Goal: Task Accomplishment & Management: Use online tool/utility

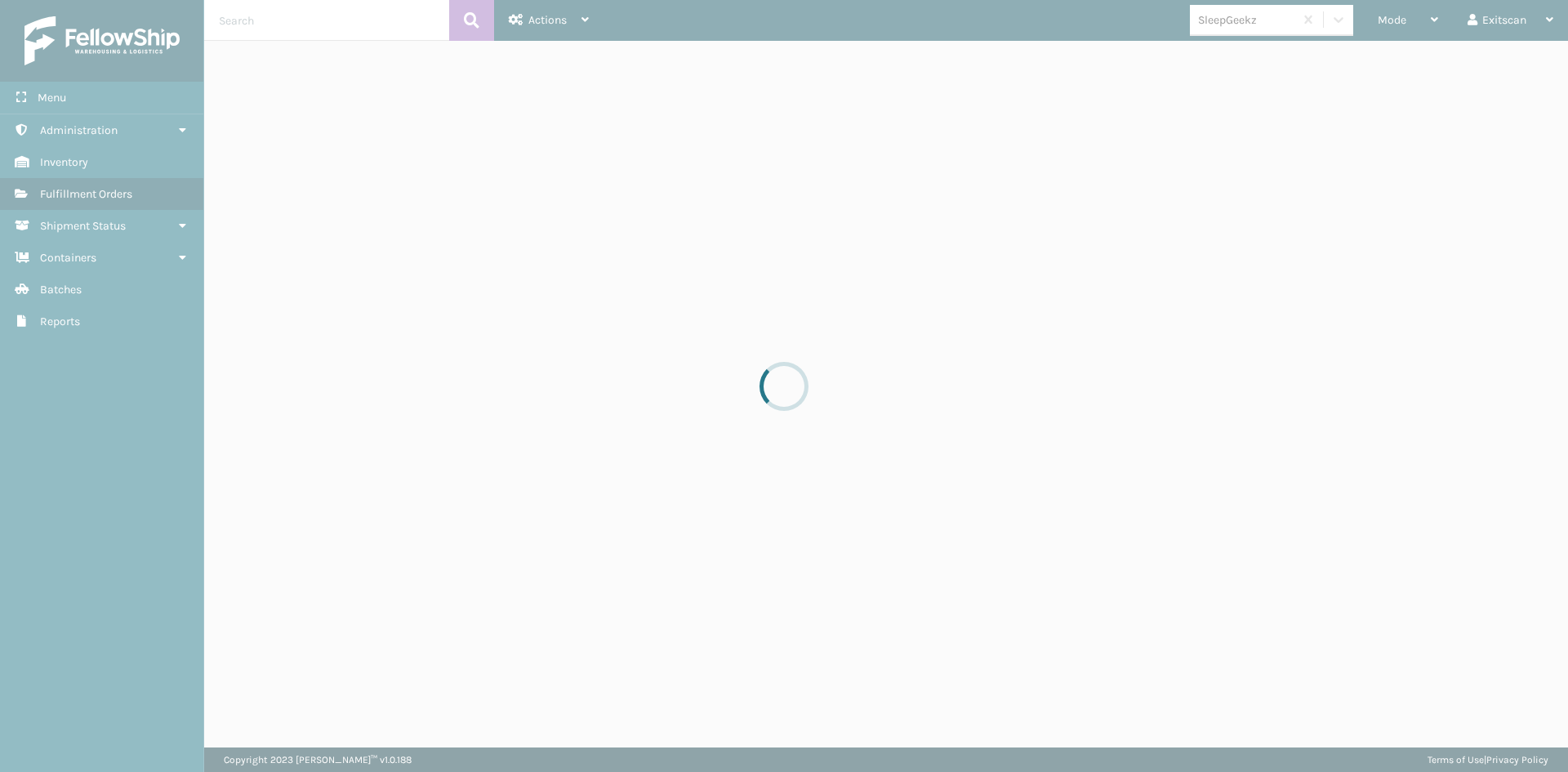
click at [1435, 26] on div at bounding box center [784, 386] width 1568 height 772
drag, startPoint x: 1434, startPoint y: 27, endPoint x: 1346, endPoint y: 2, distance: 91.5
click at [1435, 31] on div at bounding box center [784, 386] width 1568 height 772
click at [1400, 20] on div at bounding box center [784, 386] width 1568 height 772
click at [1400, 26] on div at bounding box center [784, 386] width 1568 height 772
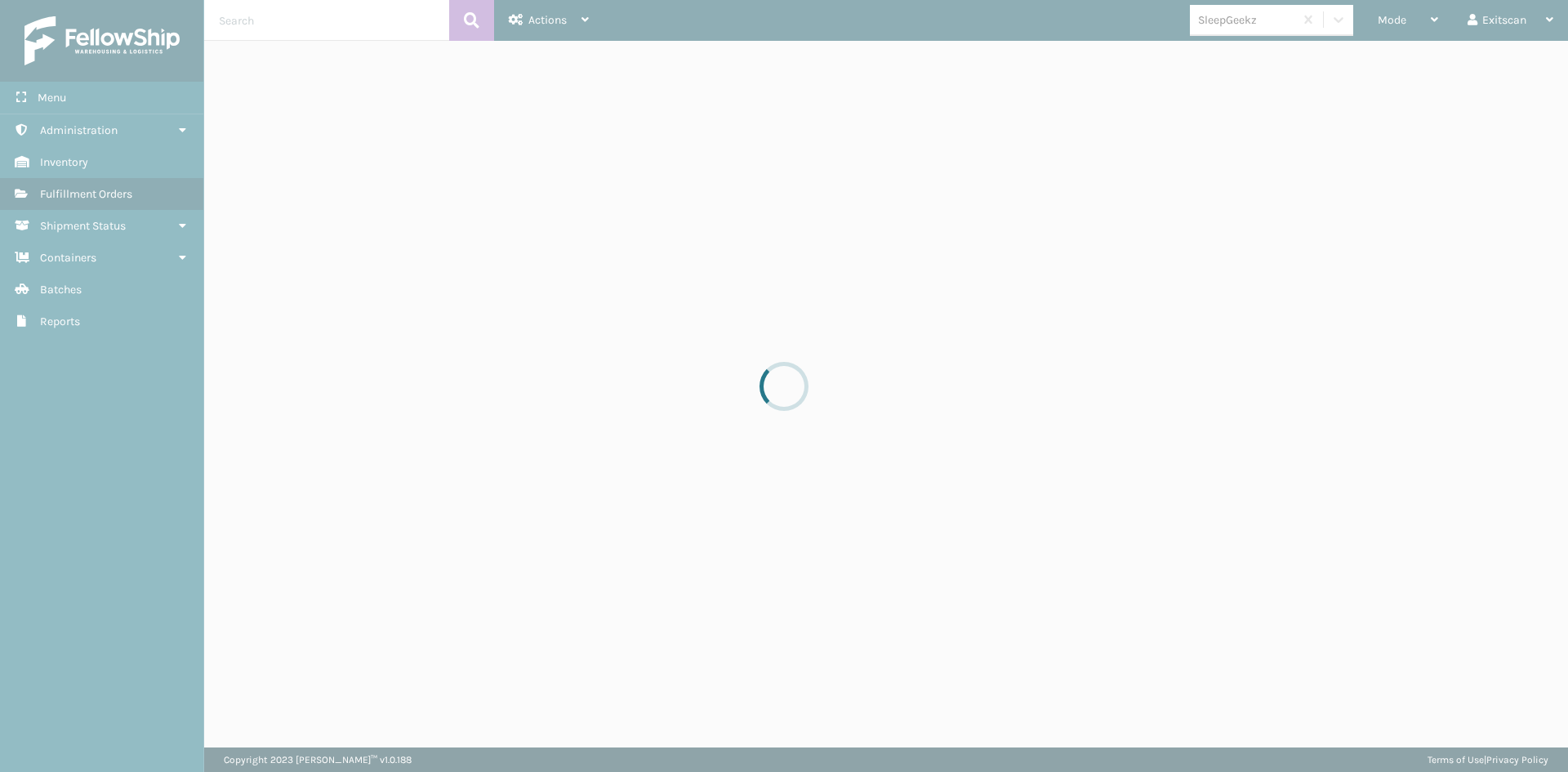
click at [1395, 30] on div at bounding box center [784, 386] width 1568 height 772
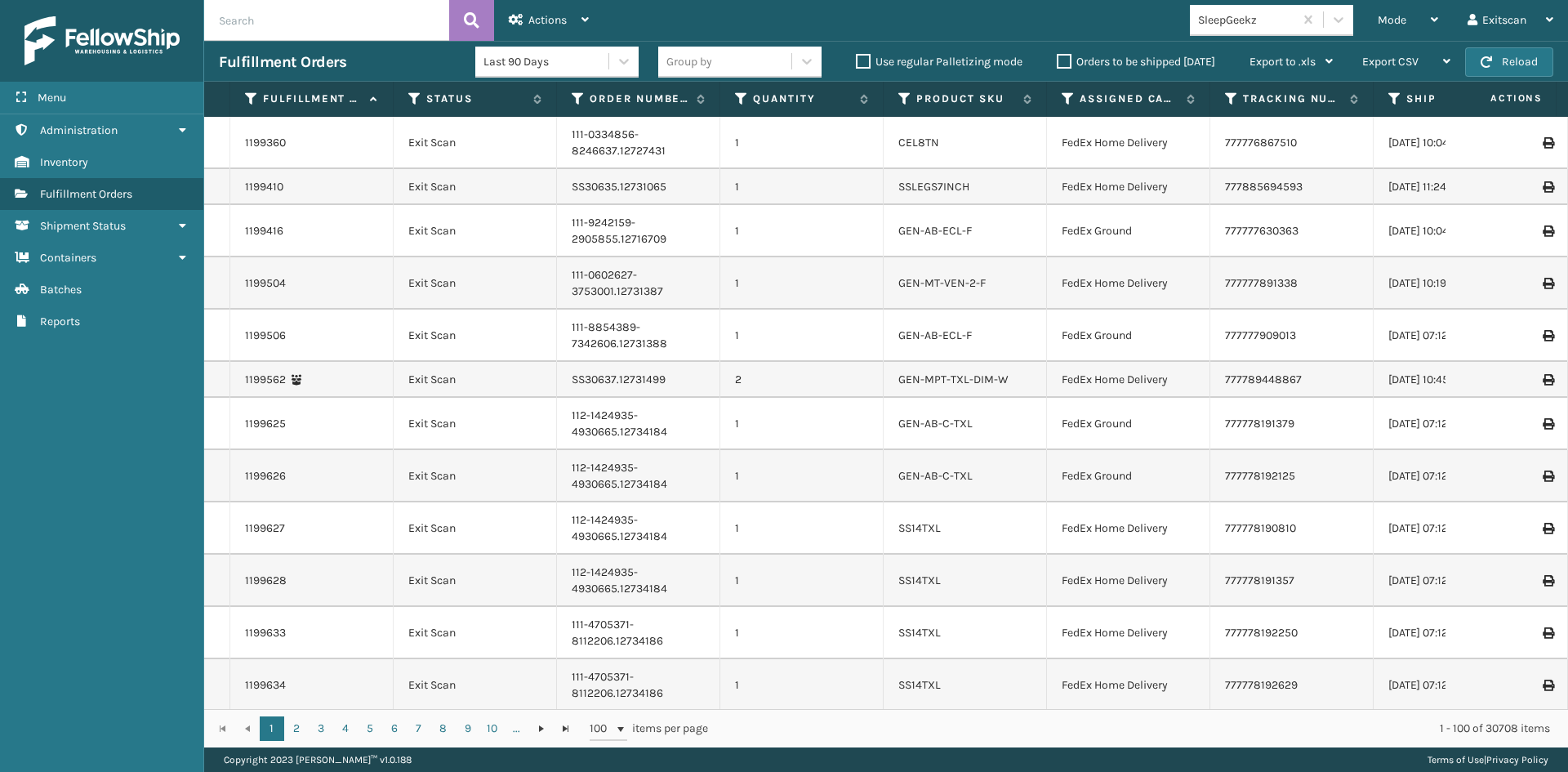
click at [1420, 20] on div "Mode" at bounding box center [1407, 20] width 60 height 41
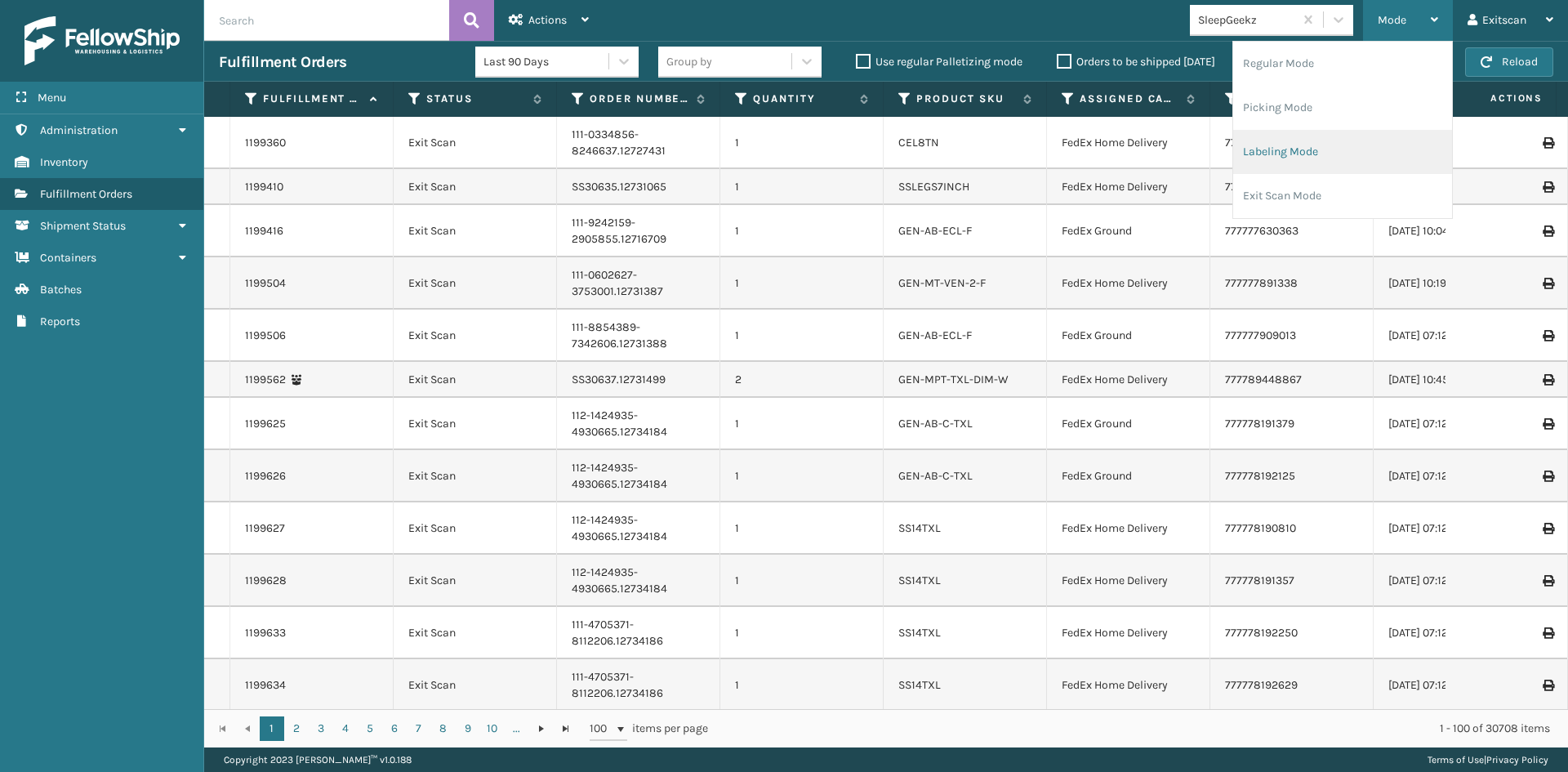
click at [1294, 158] on li "Labeling Mode" at bounding box center [1342, 152] width 219 height 45
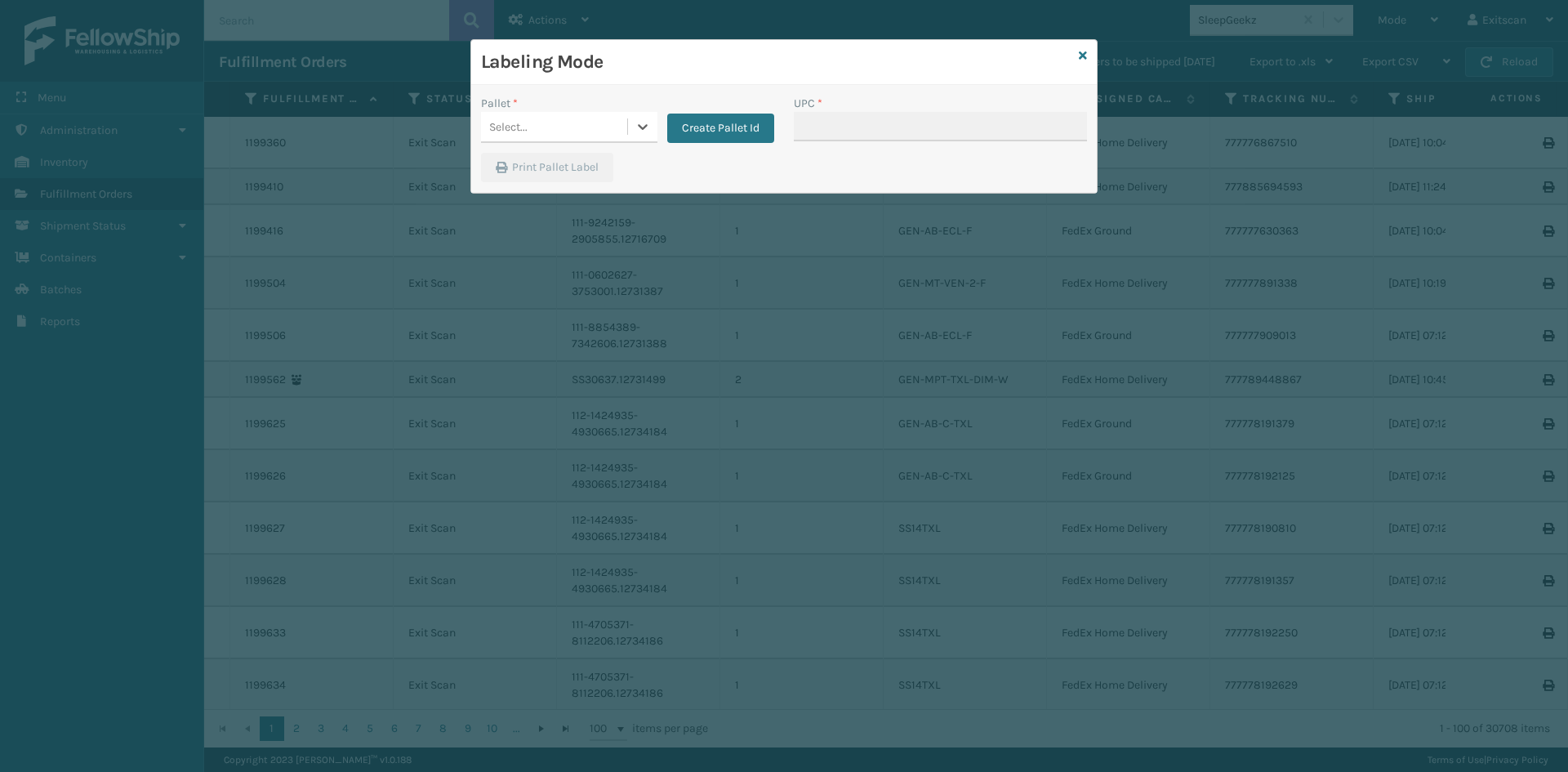
click at [574, 120] on div "Select..." at bounding box center [554, 127] width 147 height 27
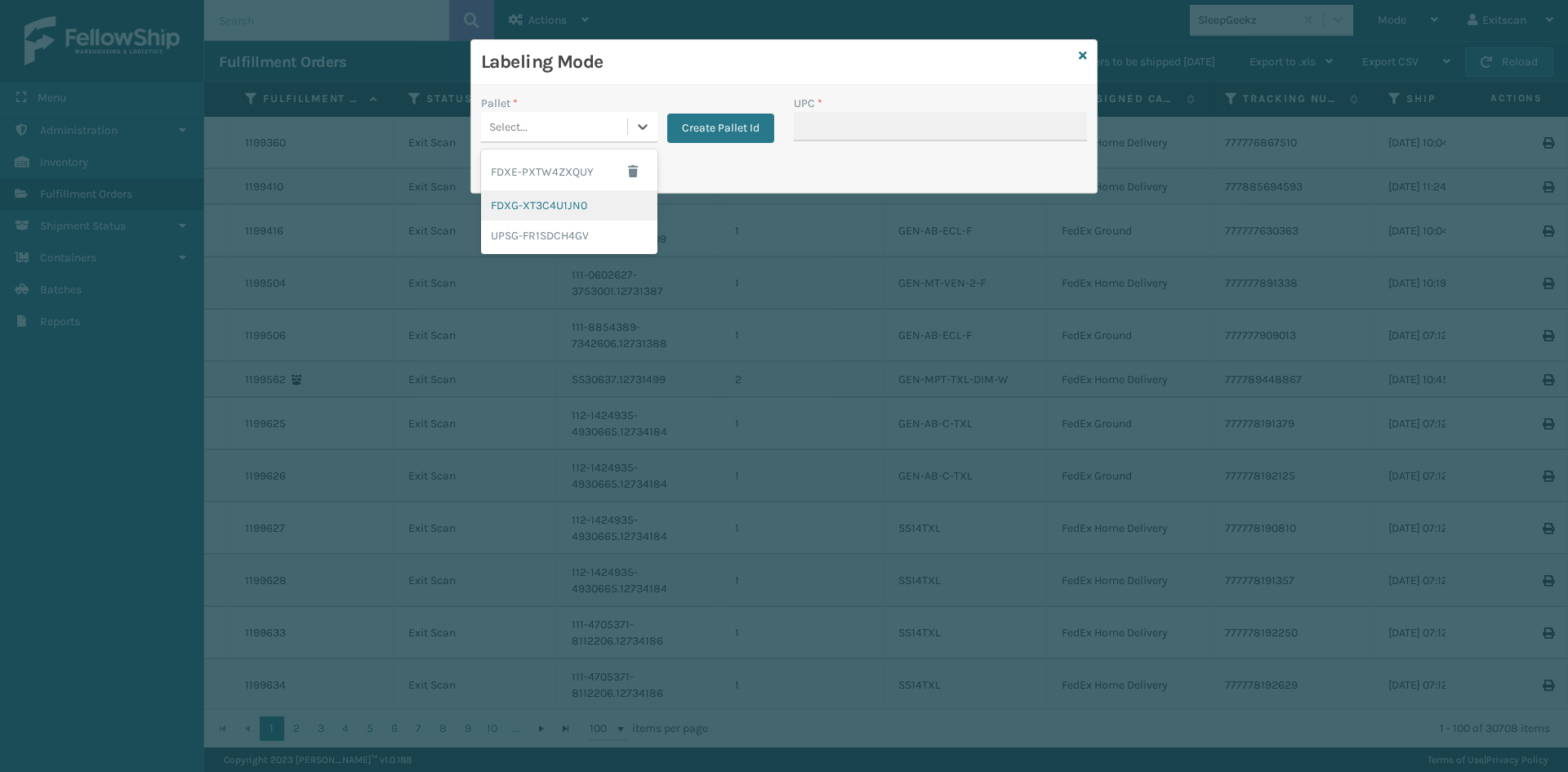
click at [535, 219] on div "FDXG-XT3C4U1JN0" at bounding box center [569, 205] width 176 height 30
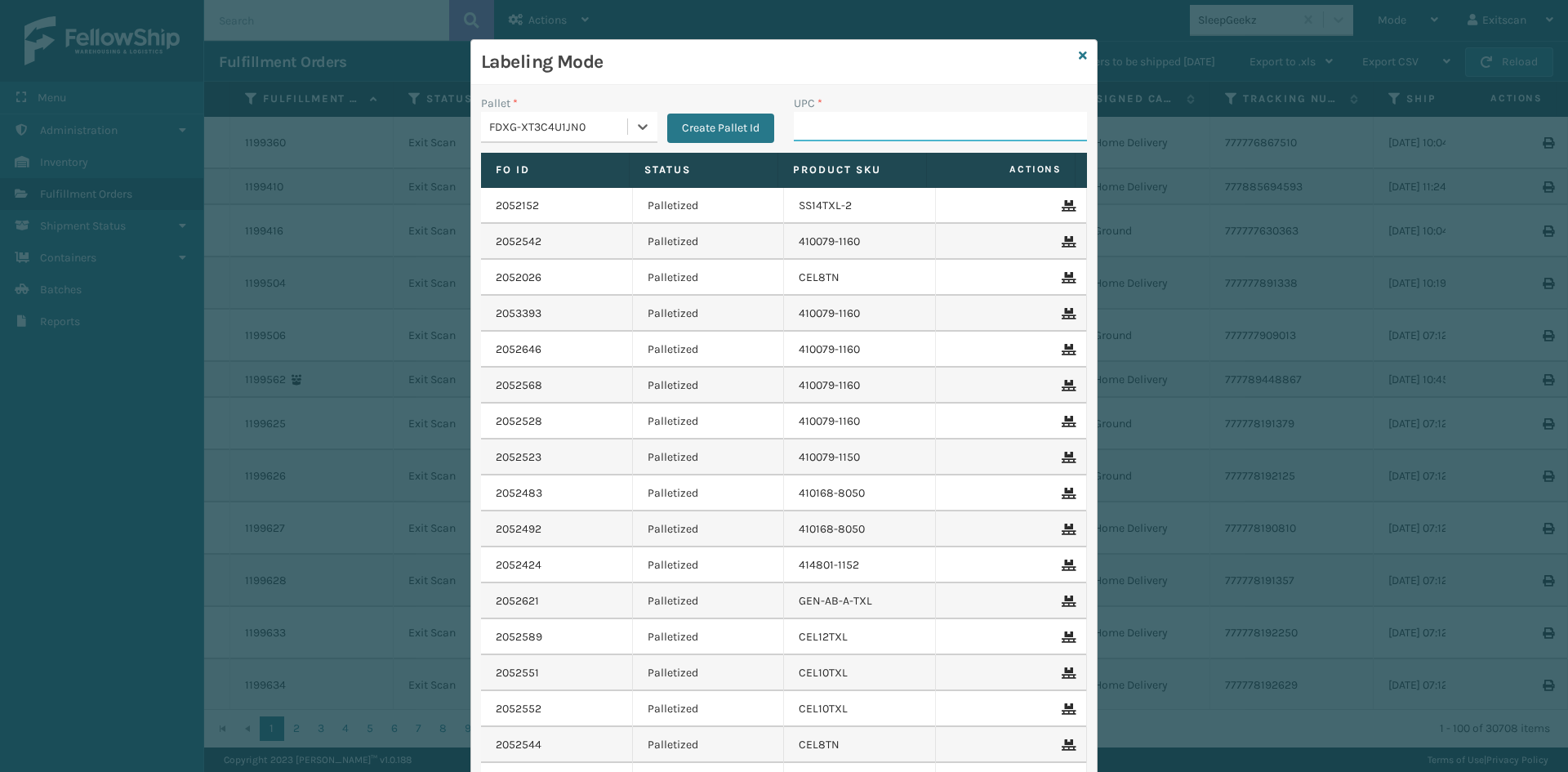
click at [833, 119] on input "UPC *" at bounding box center [941, 127] width 293 height 30
type input "sv1rmt"
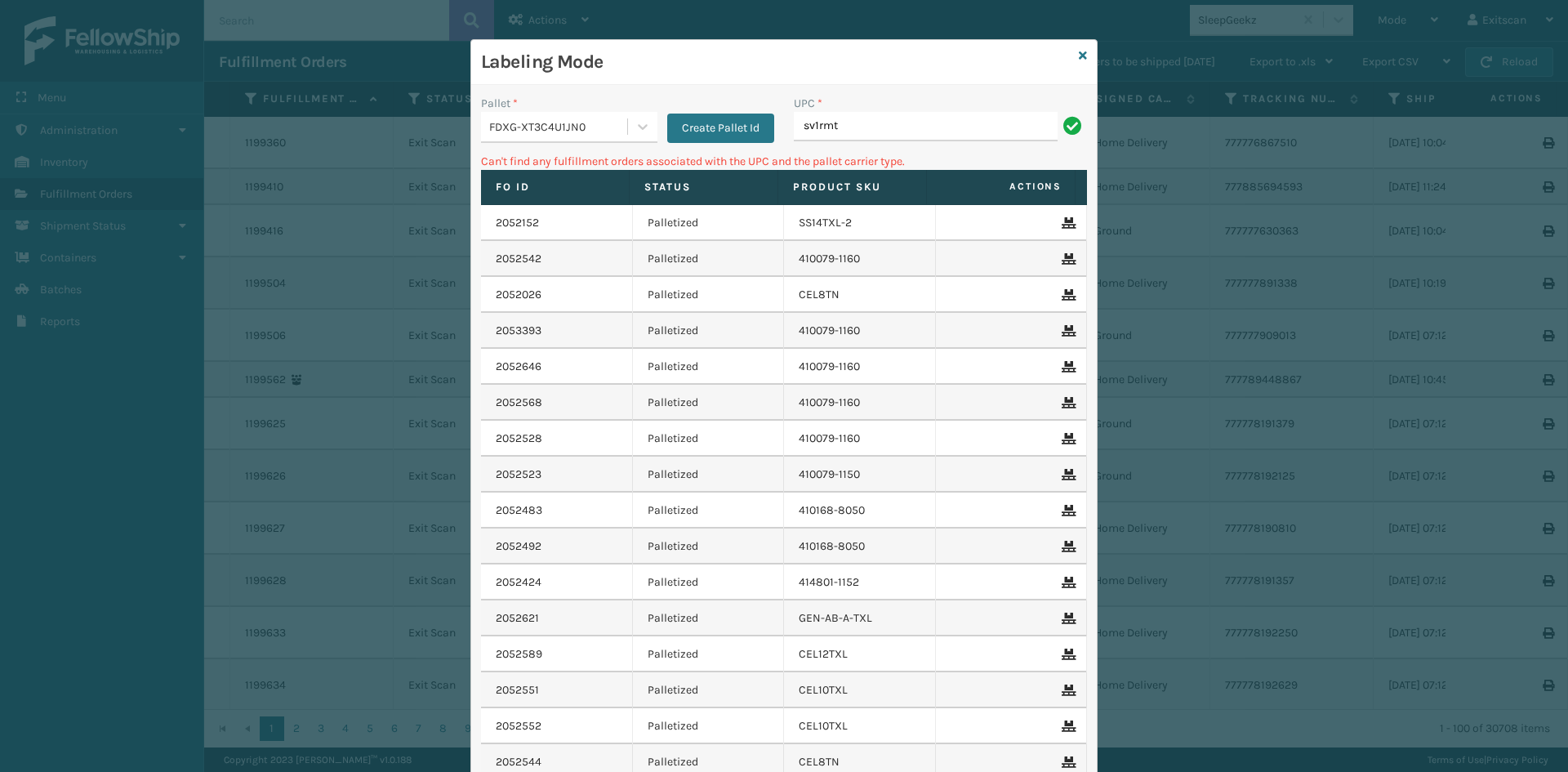
click at [570, 105] on div "Pallet *" at bounding box center [569, 103] width 176 height 17
click at [568, 114] on div "FDXG-XT3C4U1JN0" at bounding box center [554, 127] width 147 height 27
click at [563, 238] on div "UPSG-FR1SDCH4GV" at bounding box center [569, 236] width 176 height 30
click at [880, 122] on input "sv1rmt" at bounding box center [926, 127] width 264 height 30
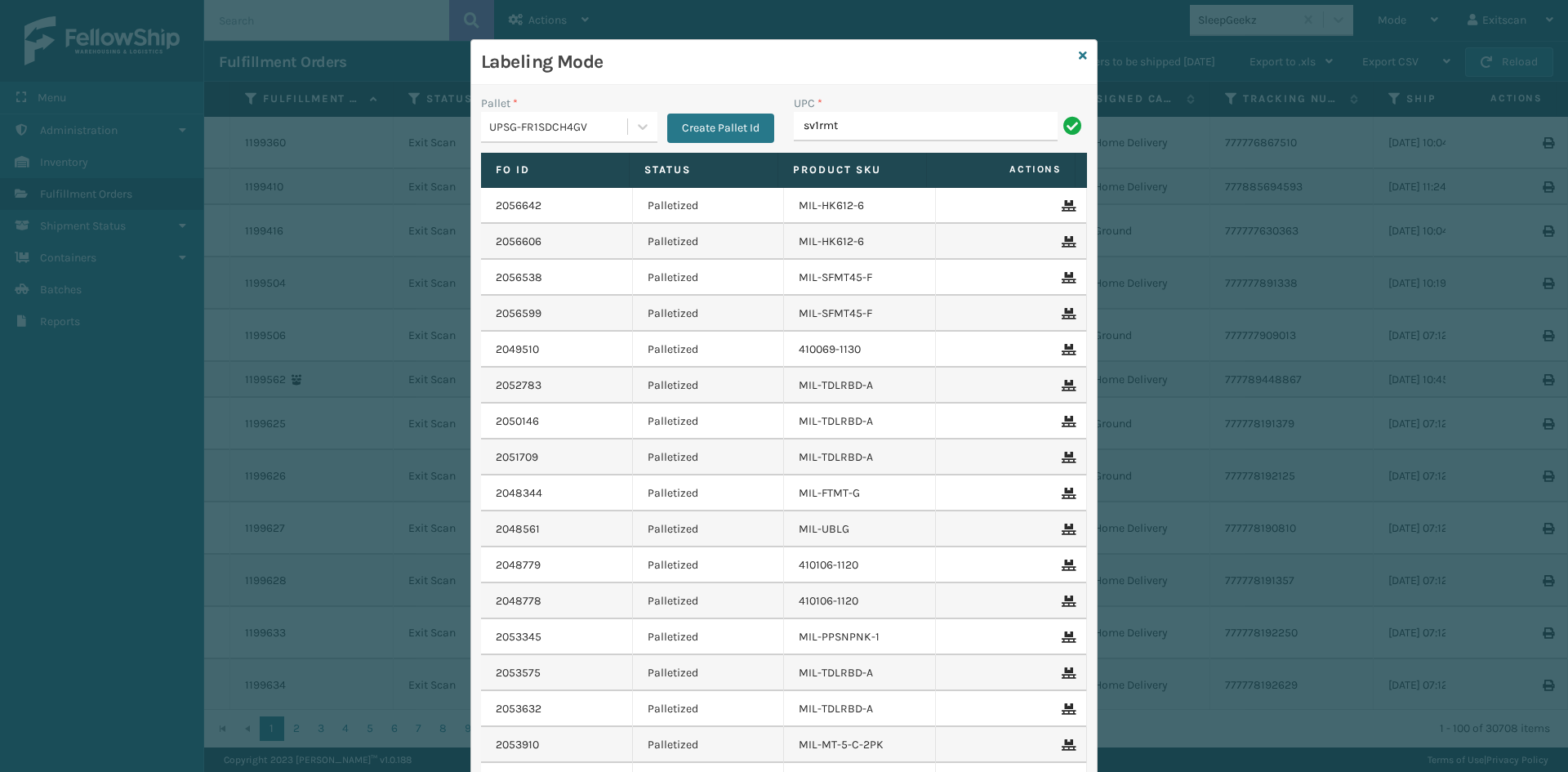
type input "sv1rmt"
type input "svbrmt"
type input "sv2rmt"
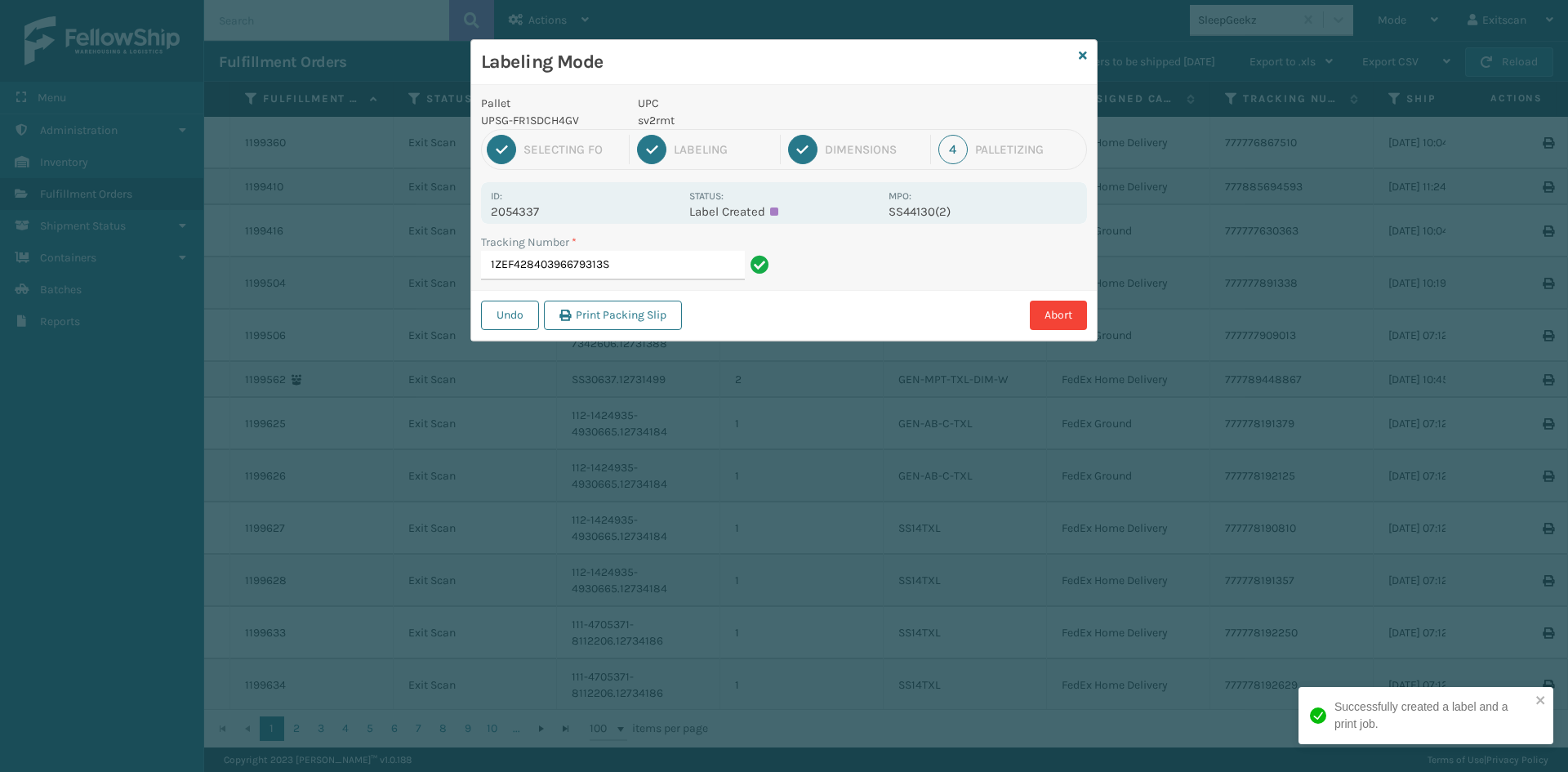
type input "1ZEF42840396679313"
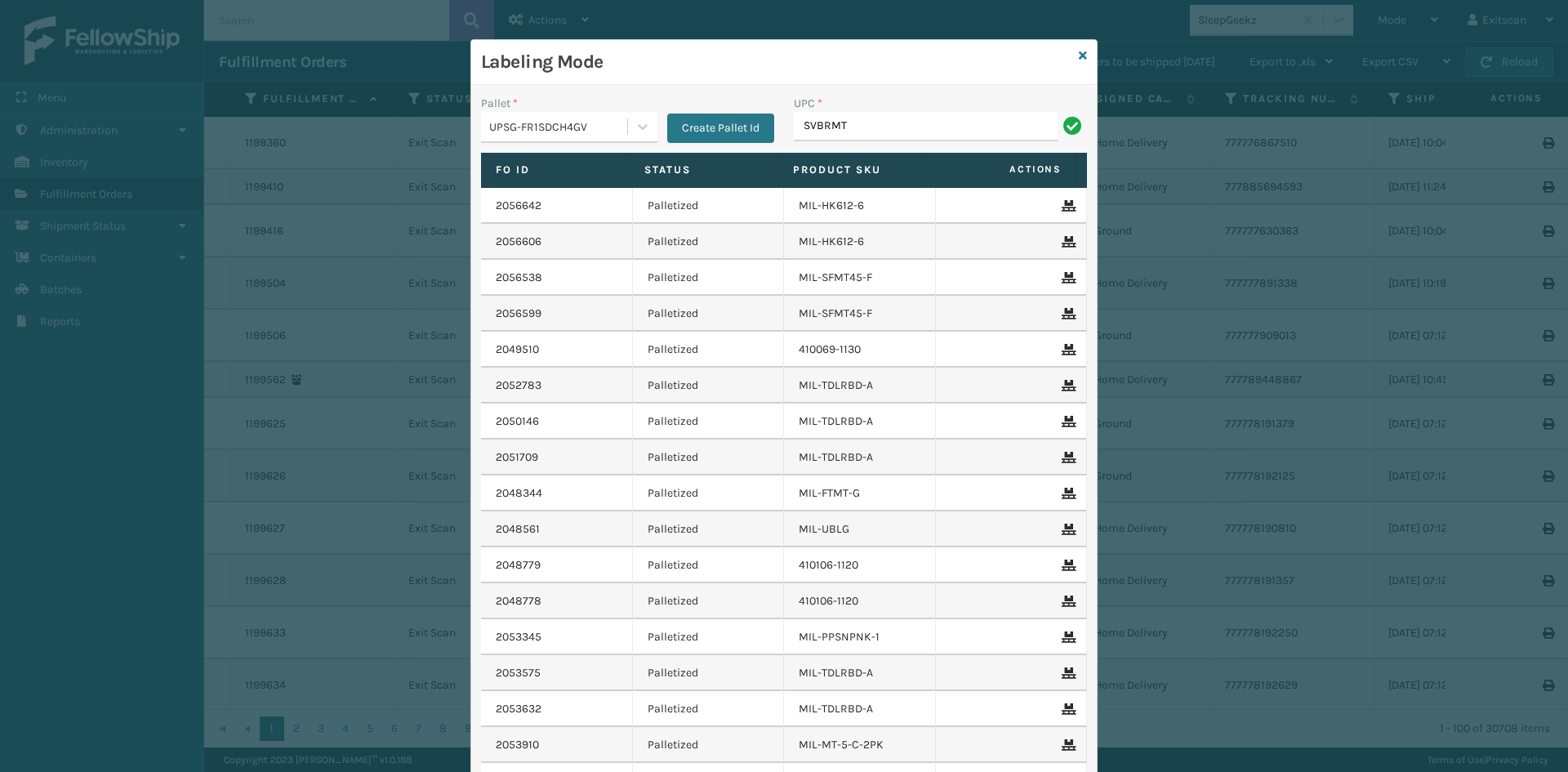
type input "SVBRMT"
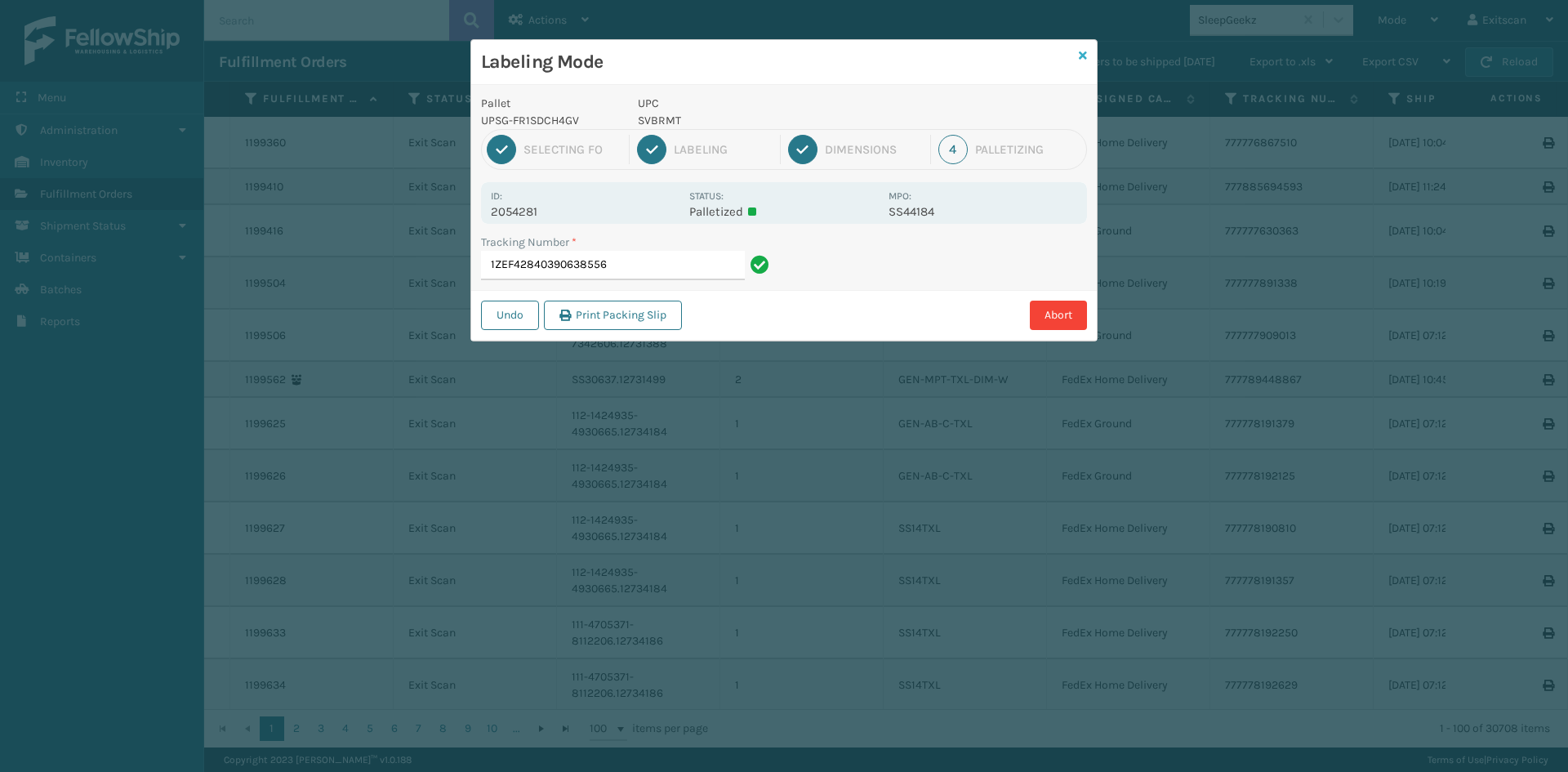
click at [1085, 59] on icon at bounding box center [1083, 55] width 8 height 12
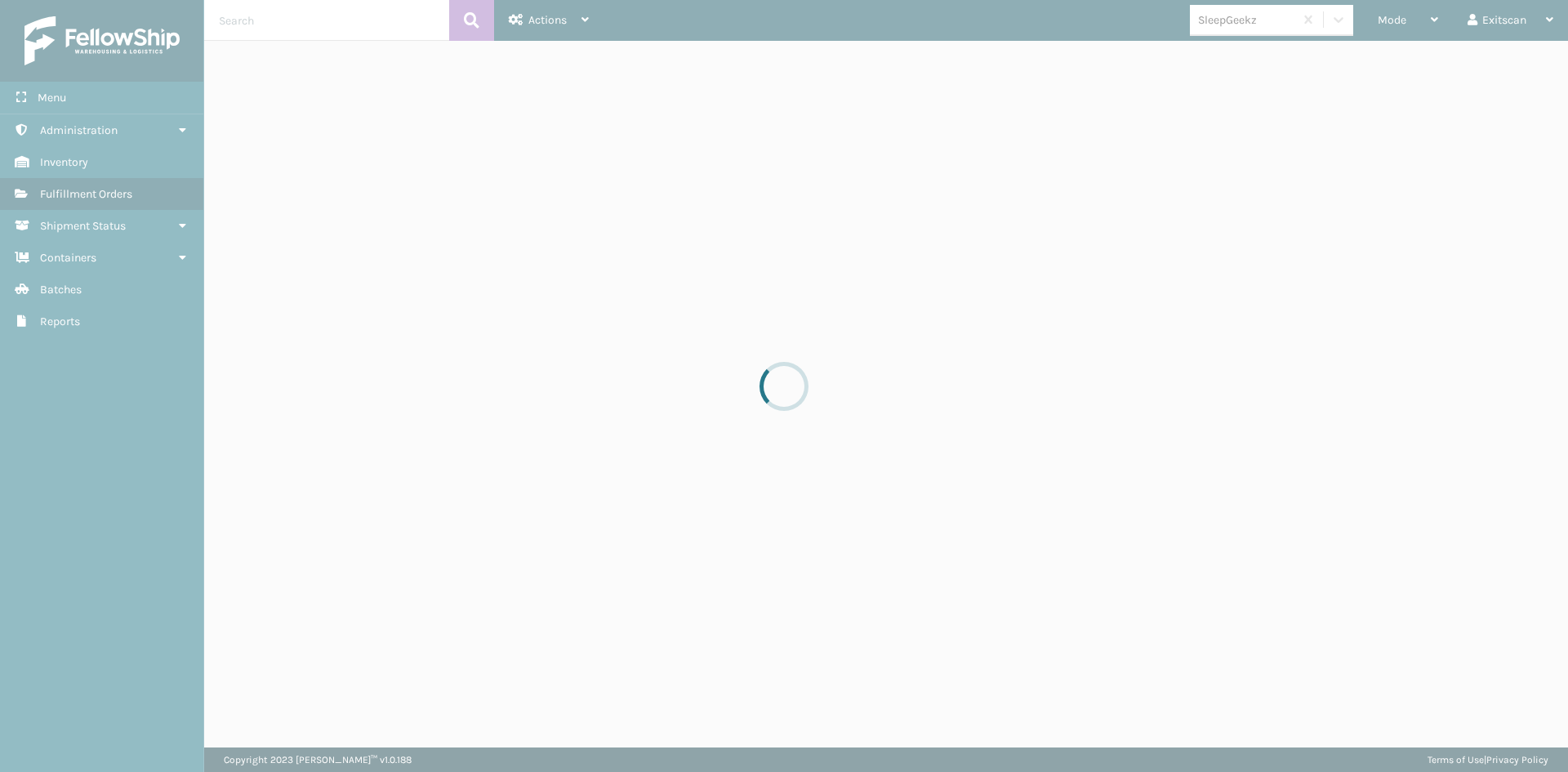
click at [357, 18] on div at bounding box center [784, 386] width 1568 height 772
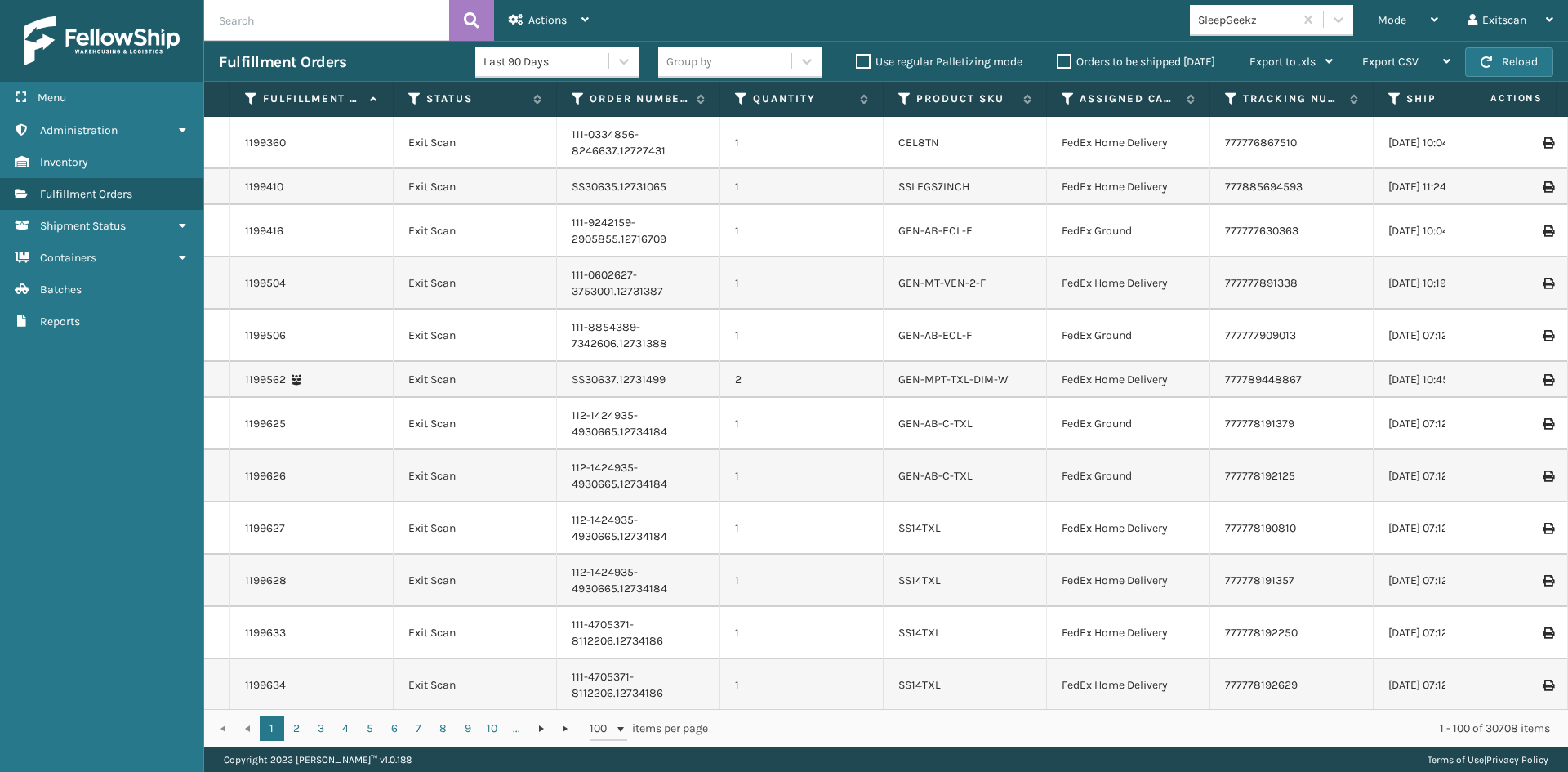
click at [345, 22] on input "text" at bounding box center [326, 20] width 245 height 41
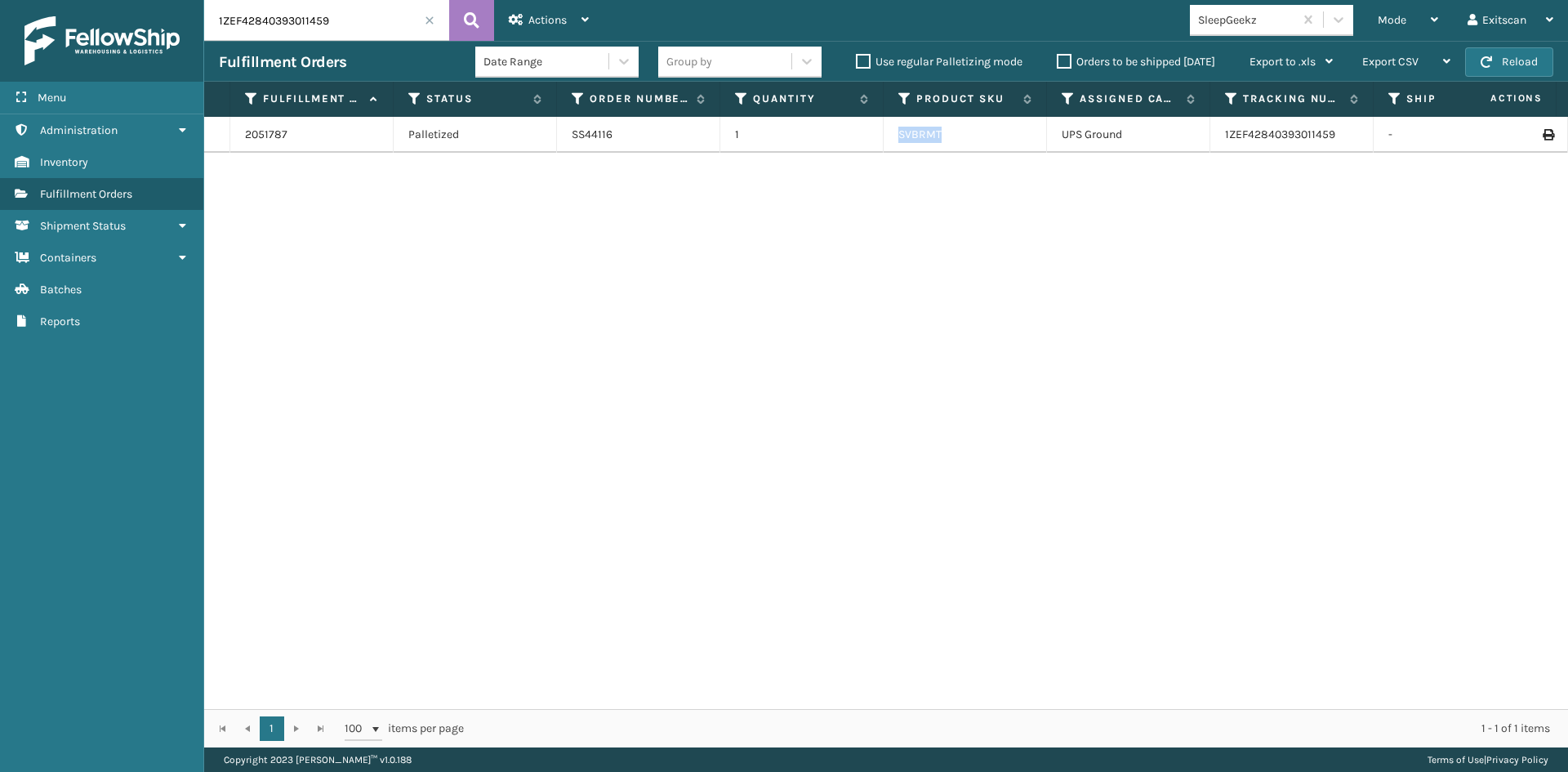
drag, startPoint x: 913, startPoint y: 131, endPoint x: 887, endPoint y: 129, distance: 26.1
click at [887, 129] on td "SVBRMT" at bounding box center [965, 135] width 164 height 36
click at [982, 129] on td "SVBRMT" at bounding box center [965, 135] width 164 height 36
drag, startPoint x: 374, startPoint y: 29, endPoint x: 124, endPoint y: 22, distance: 250.1
click at [124, 0] on div "Menu Administration Inventory Fulfillment Orders Shipment Status Containers Bat…" at bounding box center [784, 0] width 1568 height 0
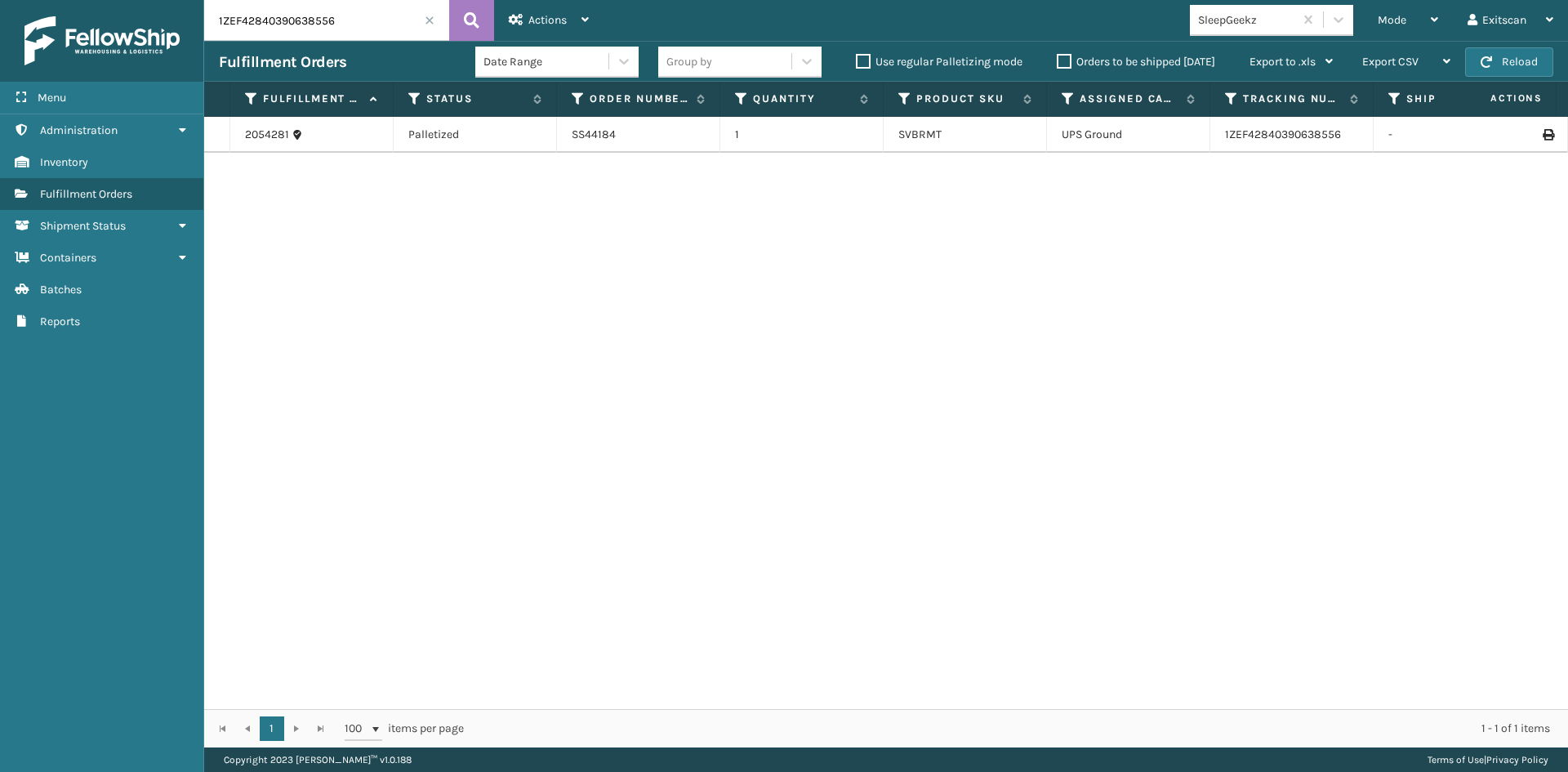
drag, startPoint x: 287, startPoint y: 29, endPoint x: 402, endPoint y: 25, distance: 115.1
click at [402, 25] on input "1ZEF42840390638556" at bounding box center [326, 20] width 245 height 41
type input "1ZEF42840396679313SV2R"
click at [1391, 9] on div "Mode" at bounding box center [1407, 20] width 60 height 41
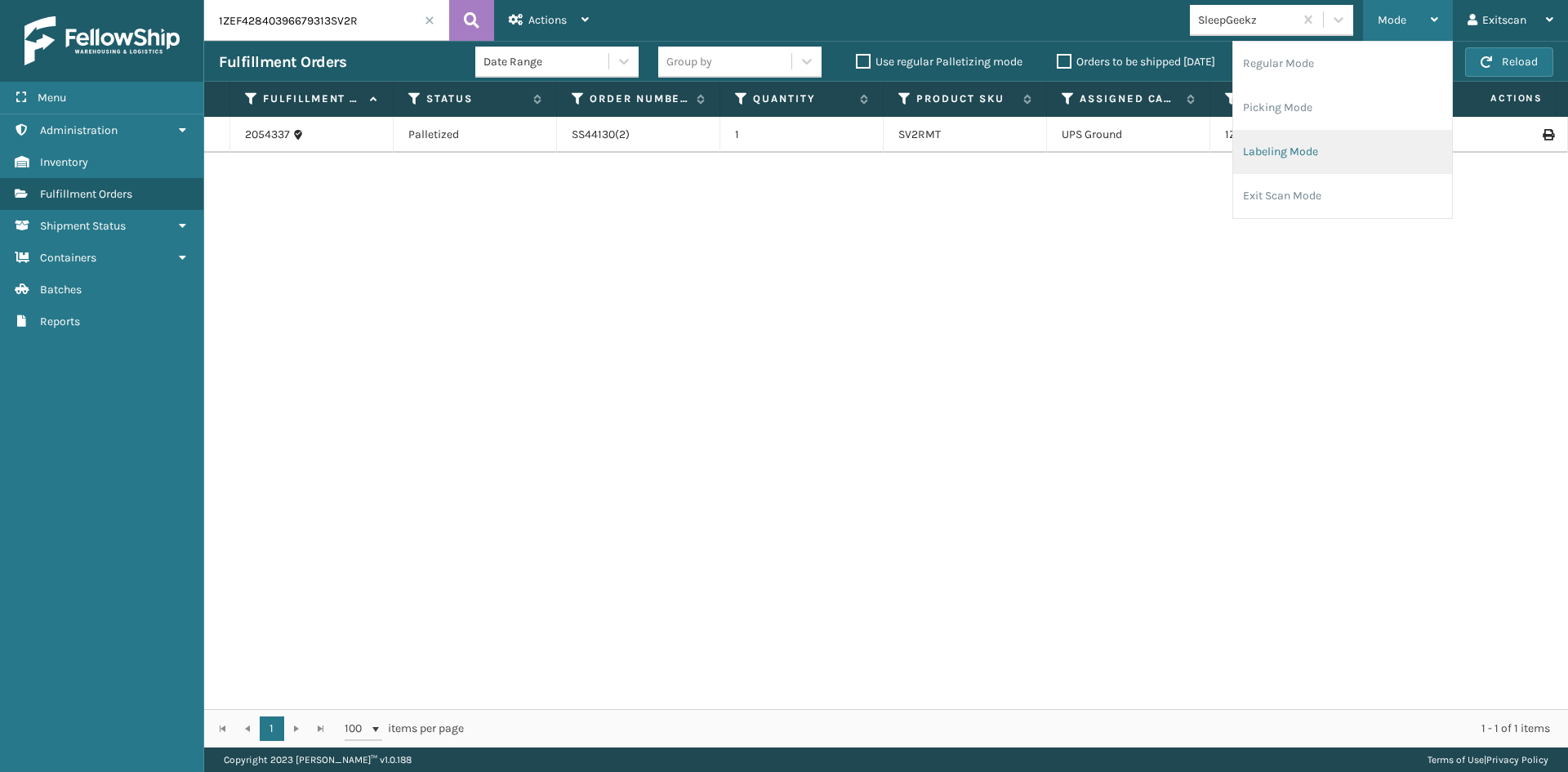
click at [1293, 133] on li "Labeling Mode" at bounding box center [1342, 152] width 219 height 45
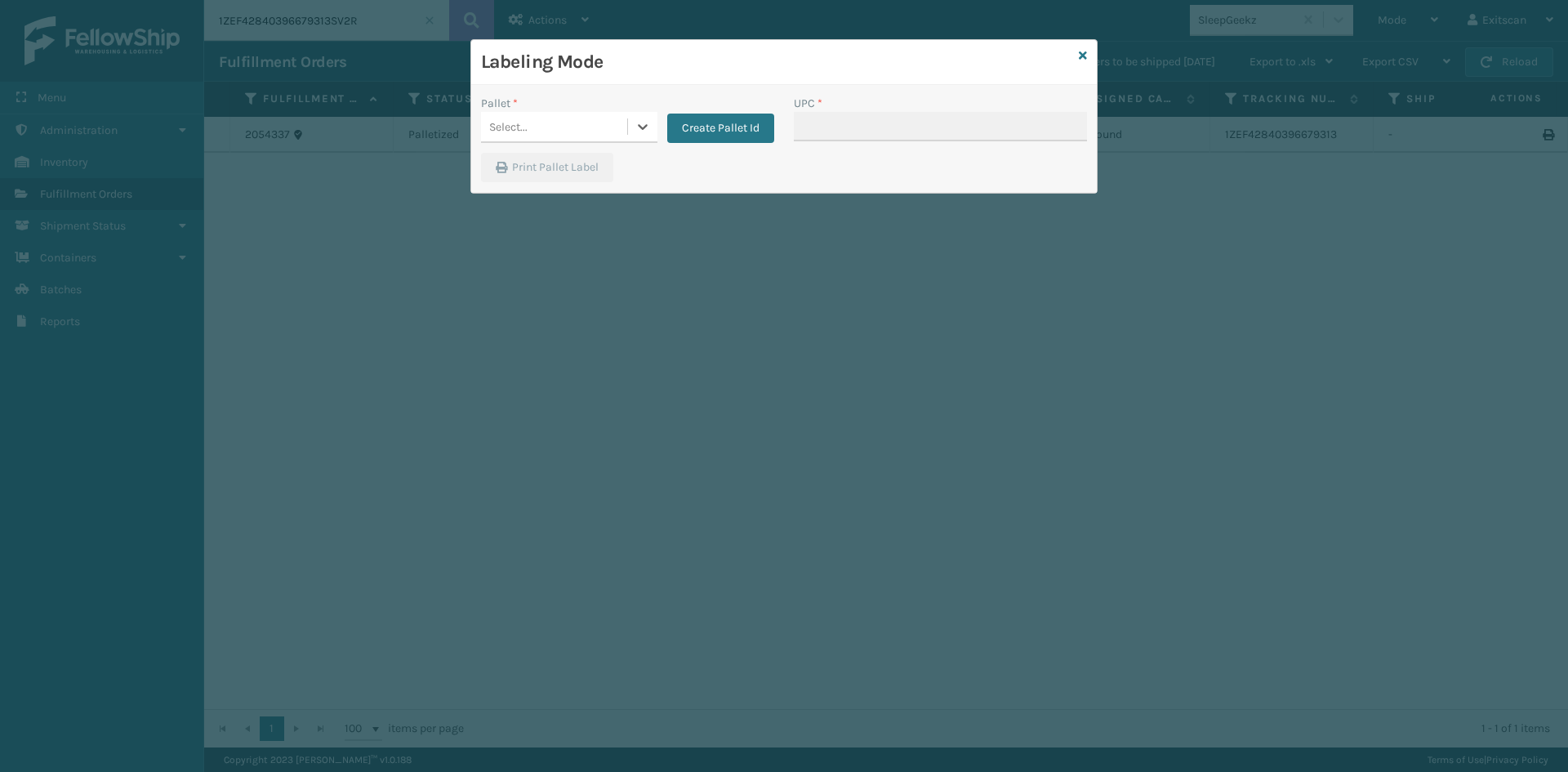
click at [563, 114] on div "Select..." at bounding box center [554, 127] width 147 height 27
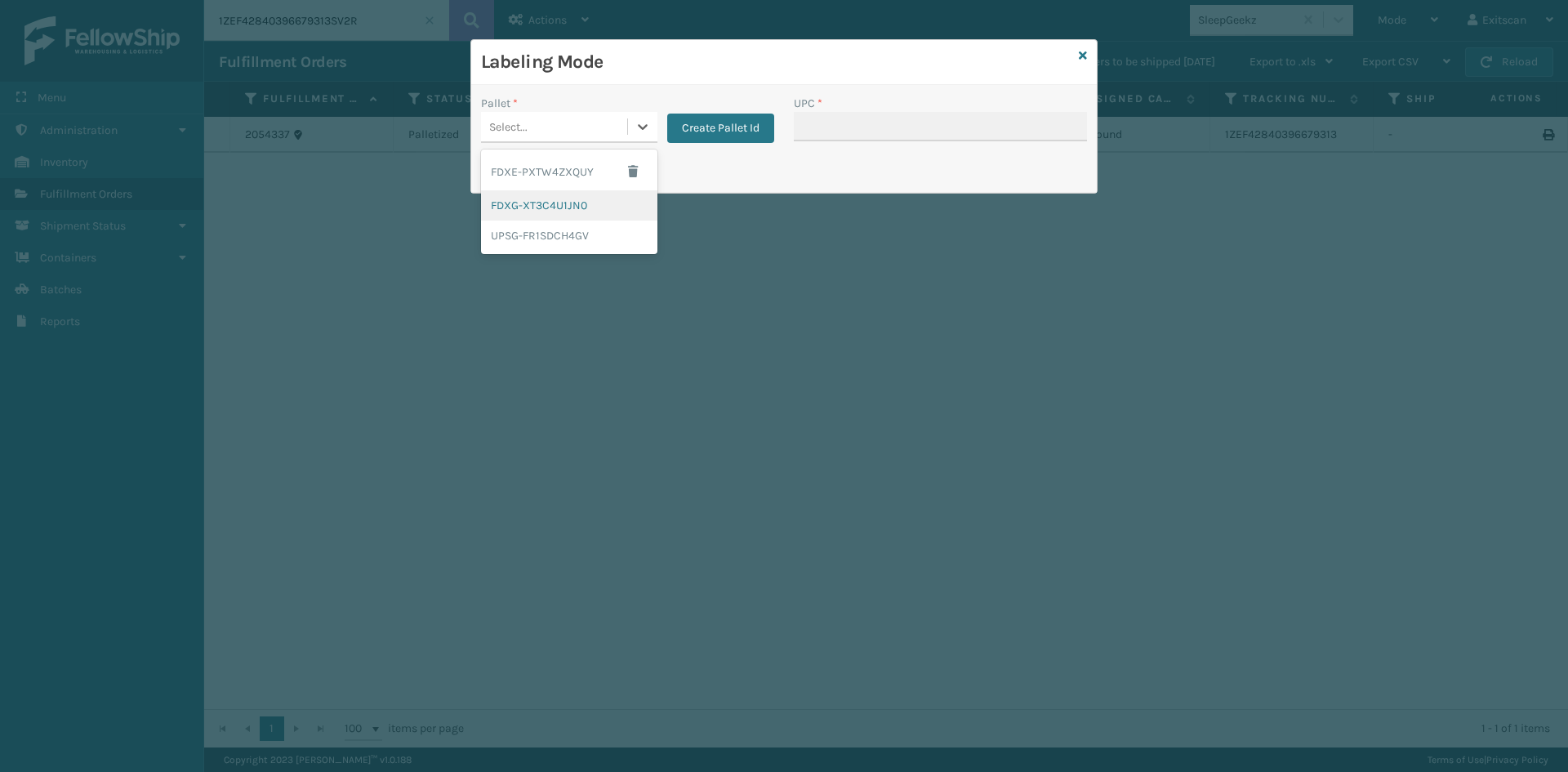
click at [550, 209] on div "FDXG-XT3C4U1JN0" at bounding box center [569, 205] width 176 height 30
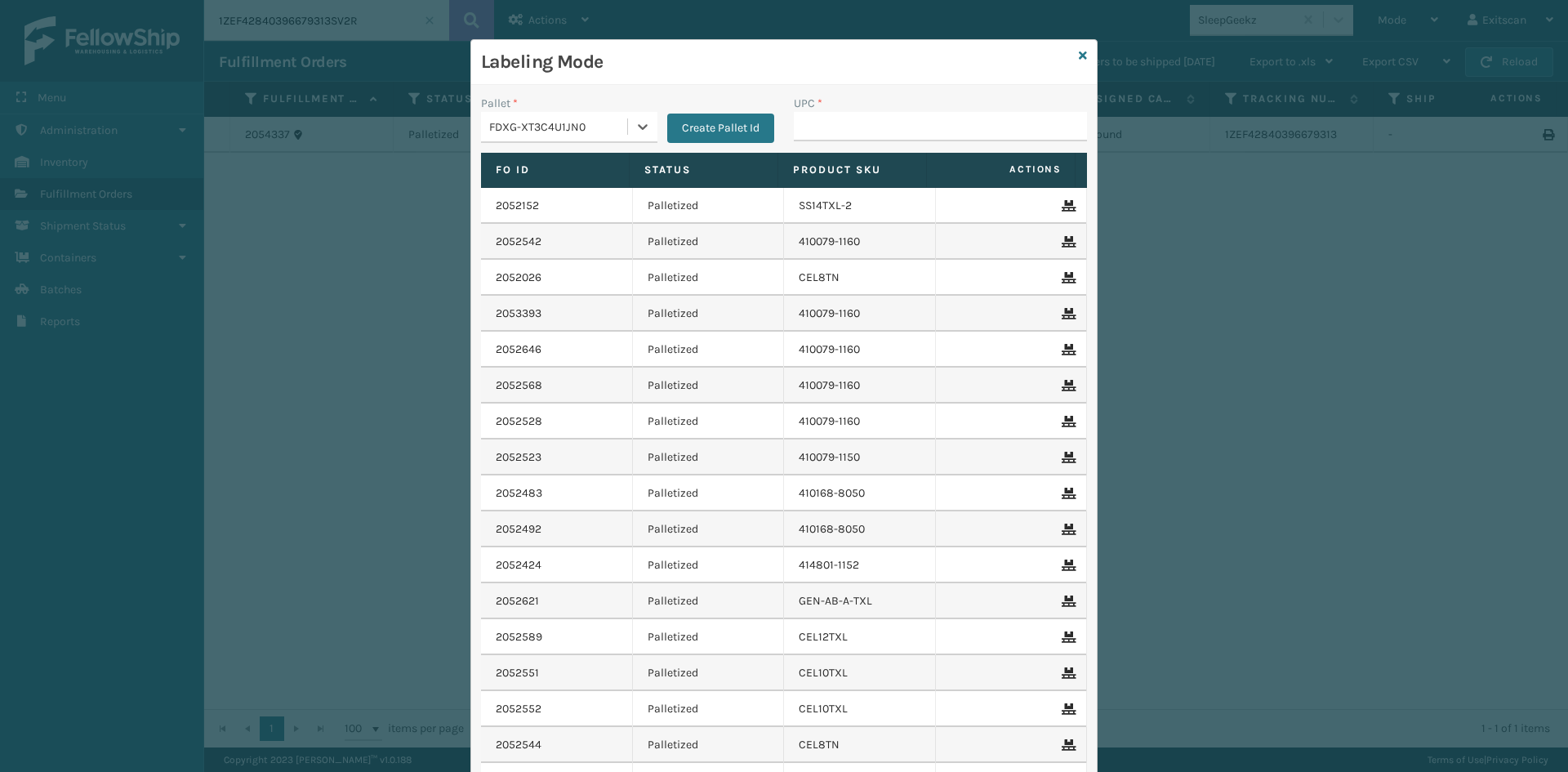
click at [939, 142] on div "UPC *" at bounding box center [941, 124] width 313 height 58
click at [938, 133] on input "UPC *" at bounding box center [941, 127] width 293 height 30
click at [937, 132] on input "UPC *" at bounding box center [941, 127] width 293 height 30
type input "SV2RMT"
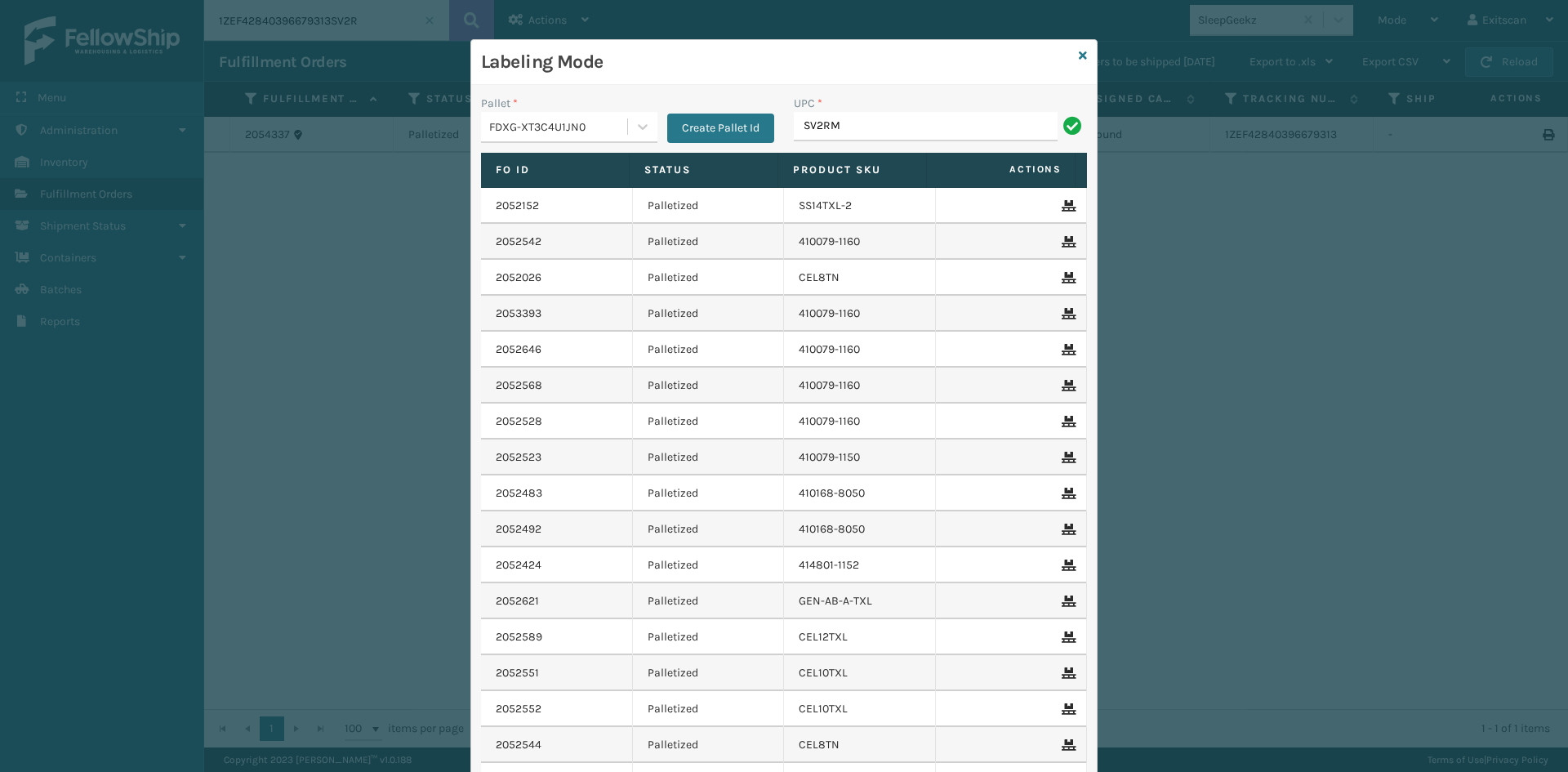
type input "SV2RMT"
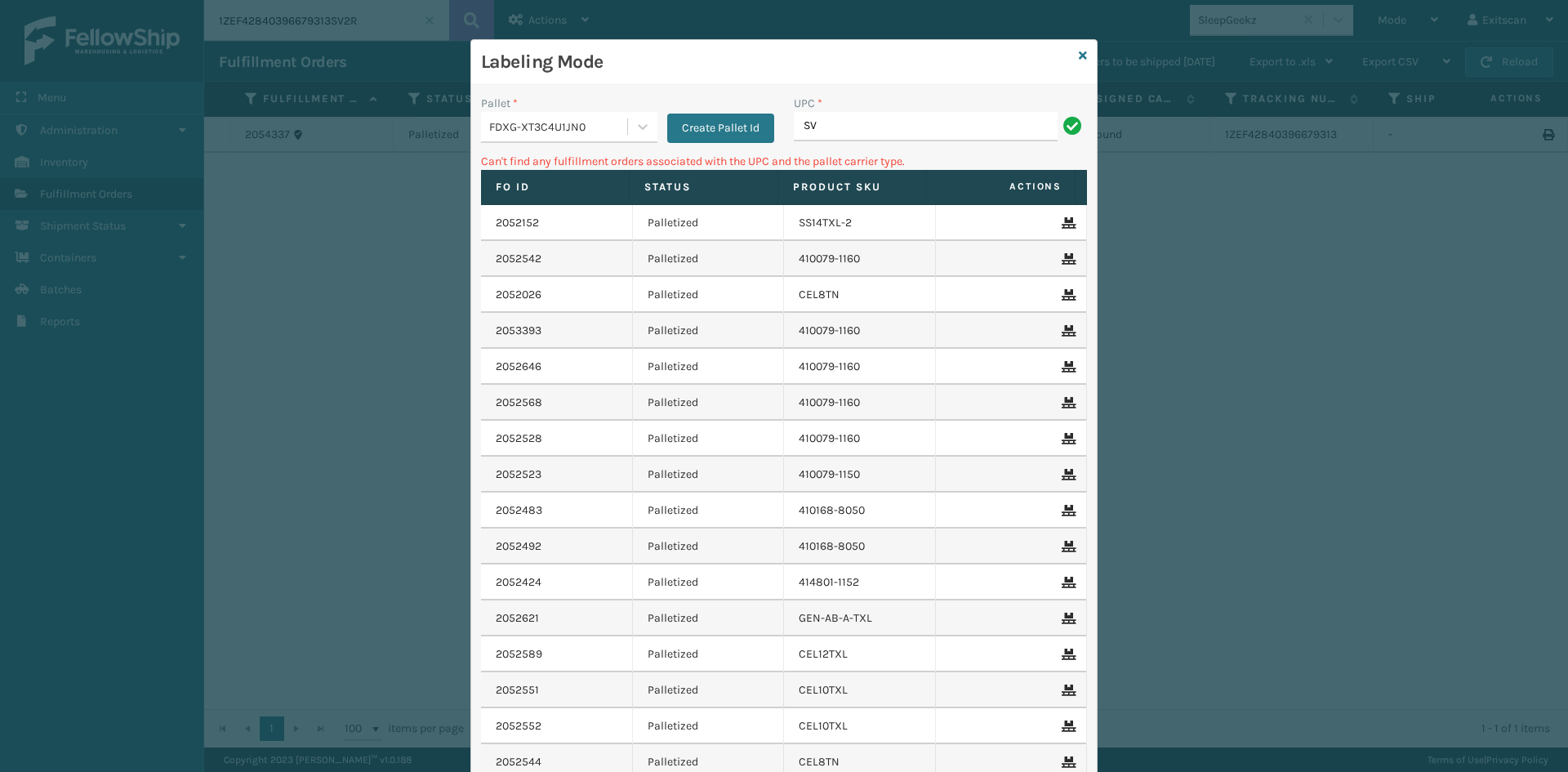
type input "S"
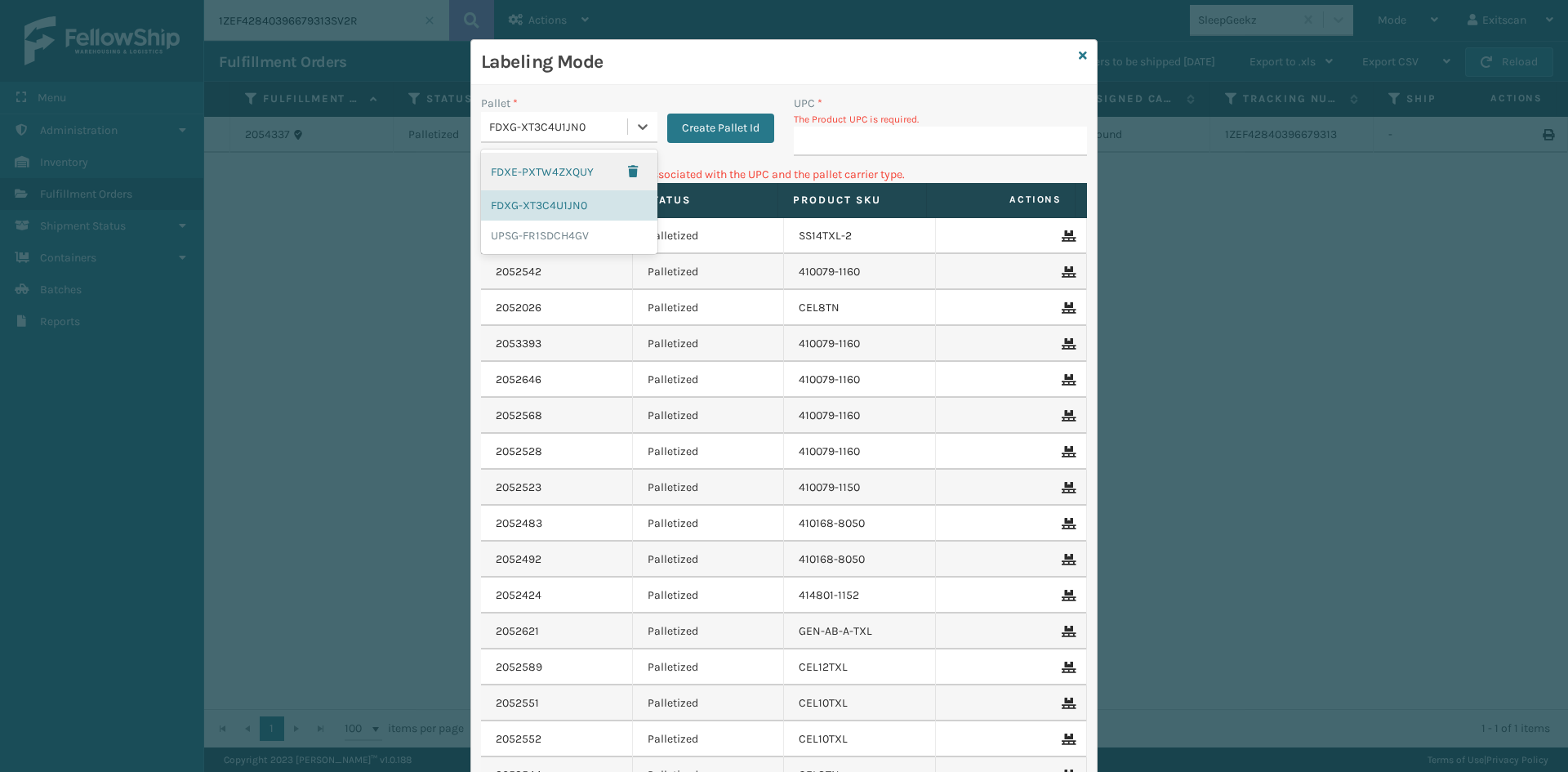
click at [523, 131] on div "FDXG-XT3C4U1JN0" at bounding box center [559, 127] width 140 height 17
click at [567, 249] on div "UPSG-FR1SDCH4GV" at bounding box center [569, 236] width 176 height 30
drag, startPoint x: 924, startPoint y: 111, endPoint x: 903, endPoint y: 146, distance: 40.8
click at [918, 118] on div "UPC * The Product UPC is required." at bounding box center [941, 126] width 293 height 61
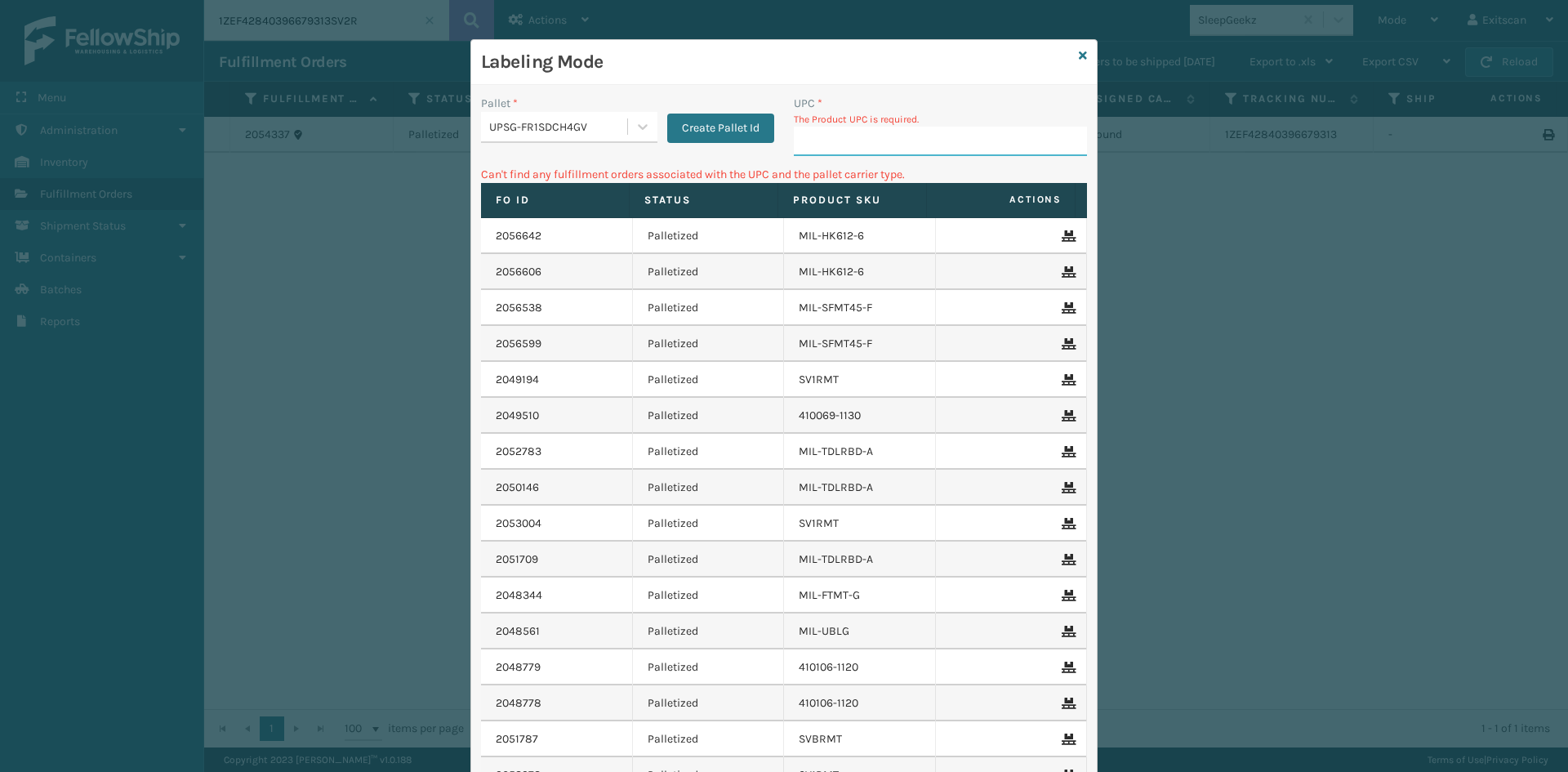
click at [903, 146] on input "UPC *" at bounding box center [941, 142] width 293 height 30
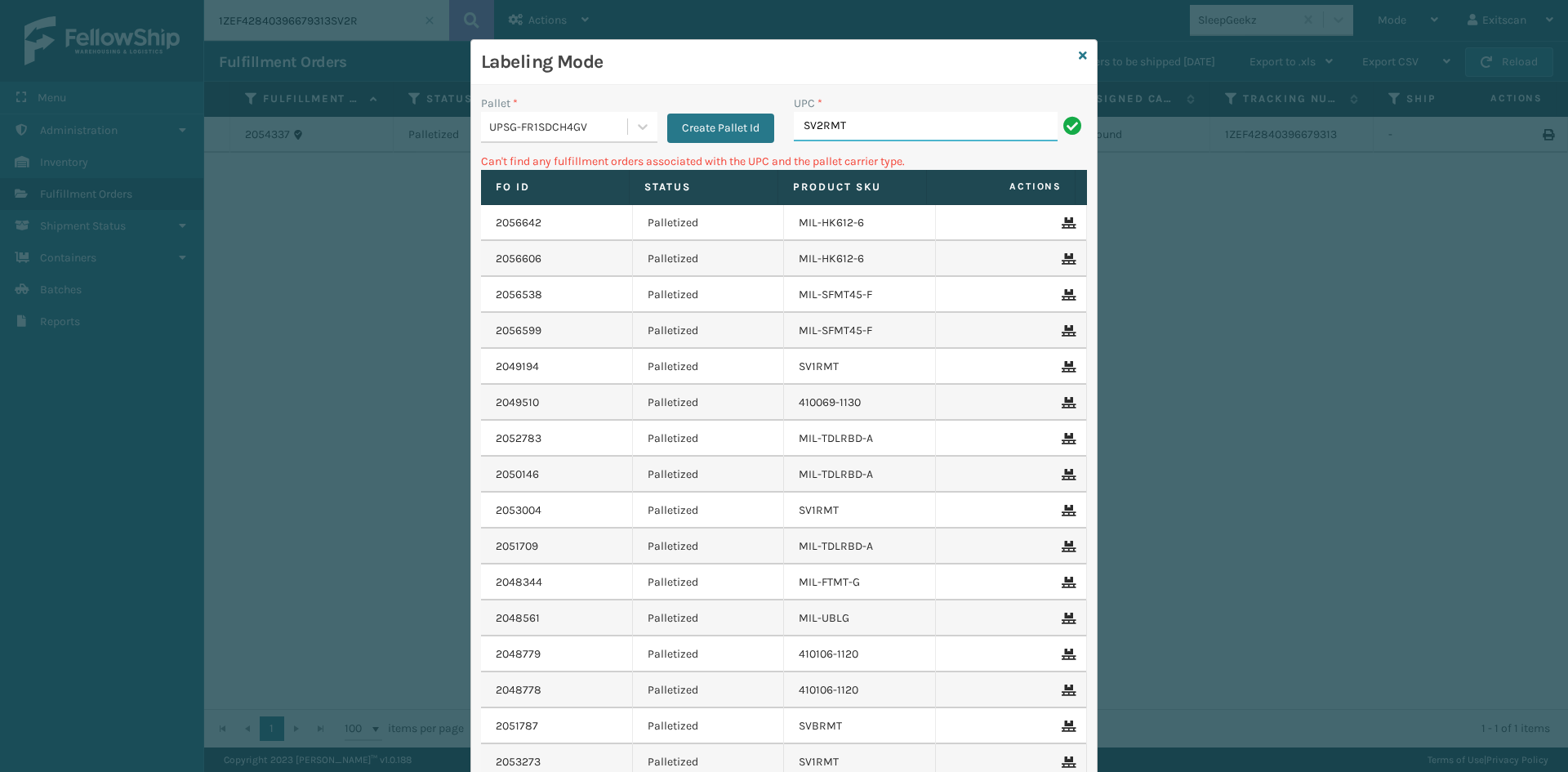
type input "SV2RMT"
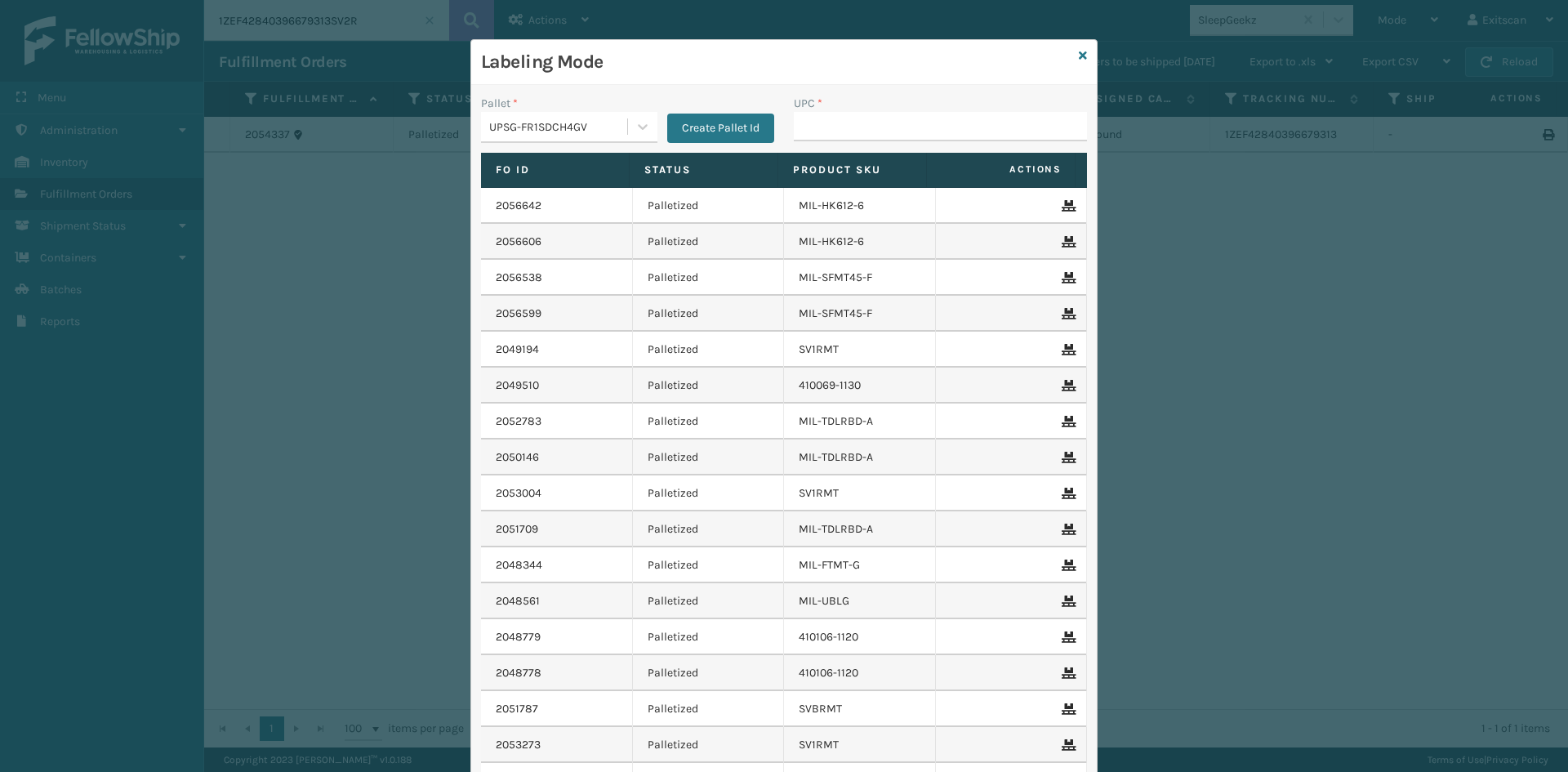
type input "F"
type input "GEN-HBBRKT-P-EQFT"
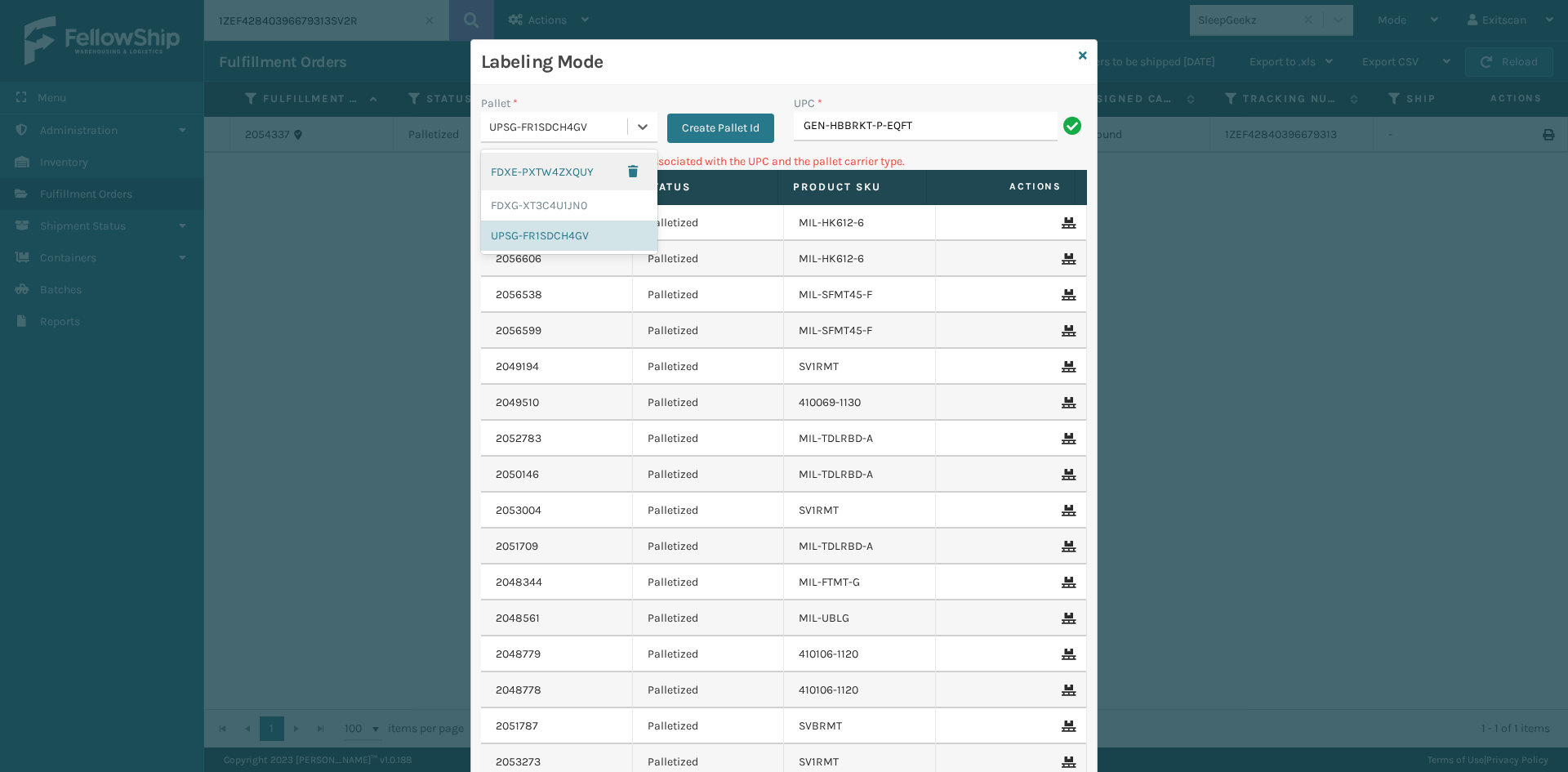
click at [561, 122] on div "UPSG-FR1SDCH4GV" at bounding box center [559, 127] width 140 height 17
click at [541, 195] on div "FDXG-XT3C4U1JN0" at bounding box center [569, 205] width 176 height 30
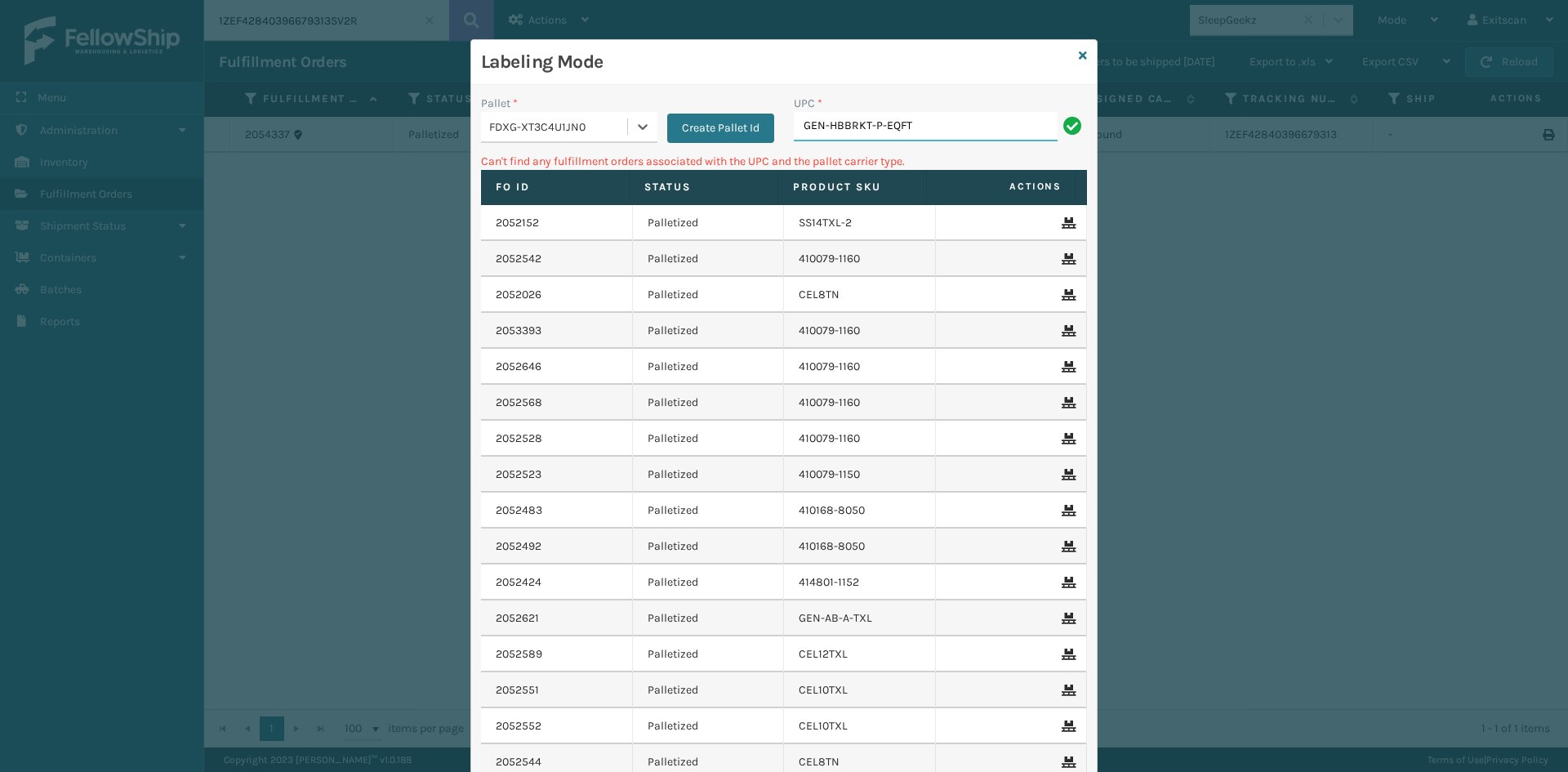
click at [939, 127] on input "GEN-HBBRKT-P-EQFT" at bounding box center [926, 127] width 264 height 30
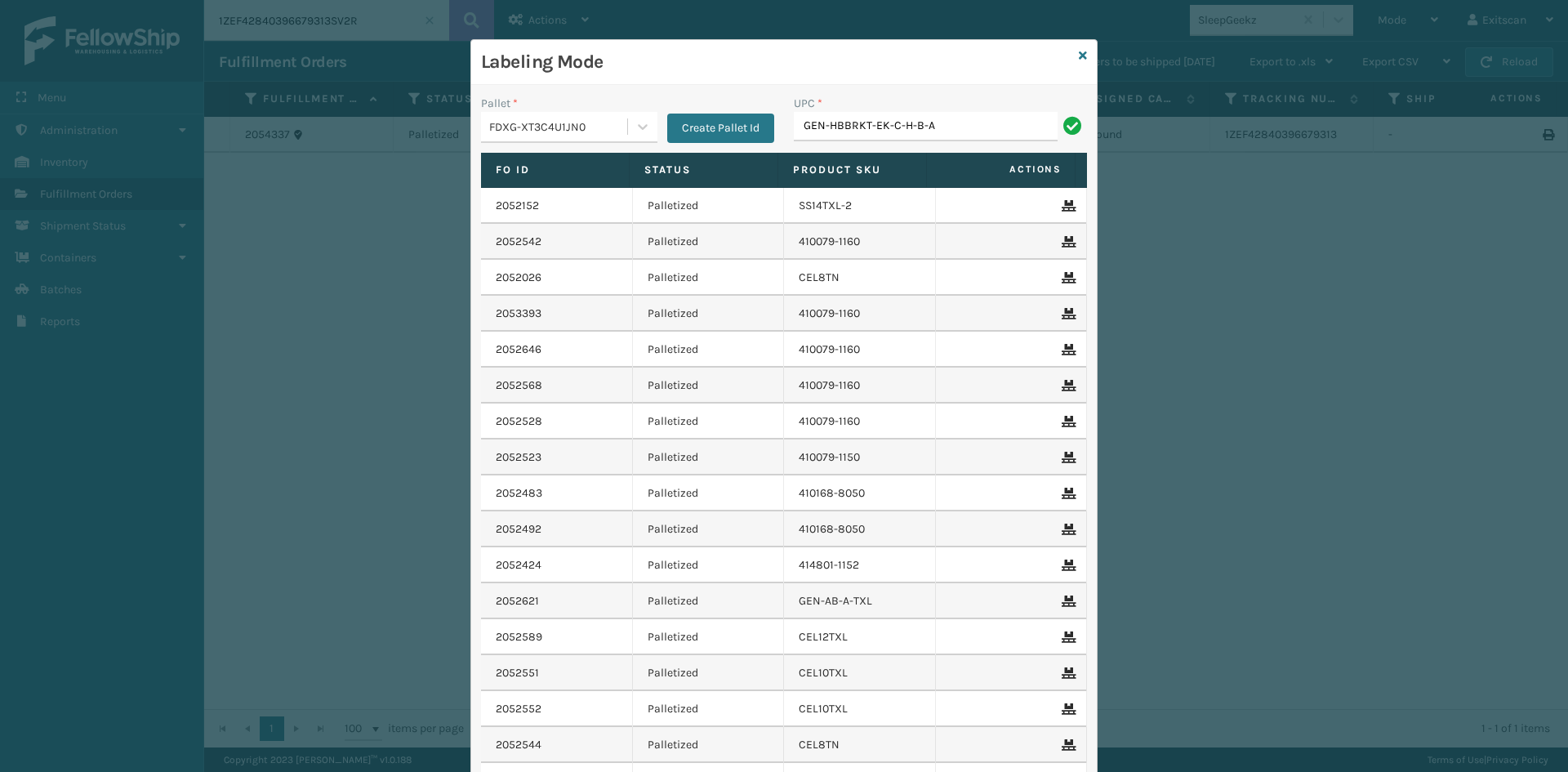
type input "GEN-HBBRKT-EK-C-H-B-A"
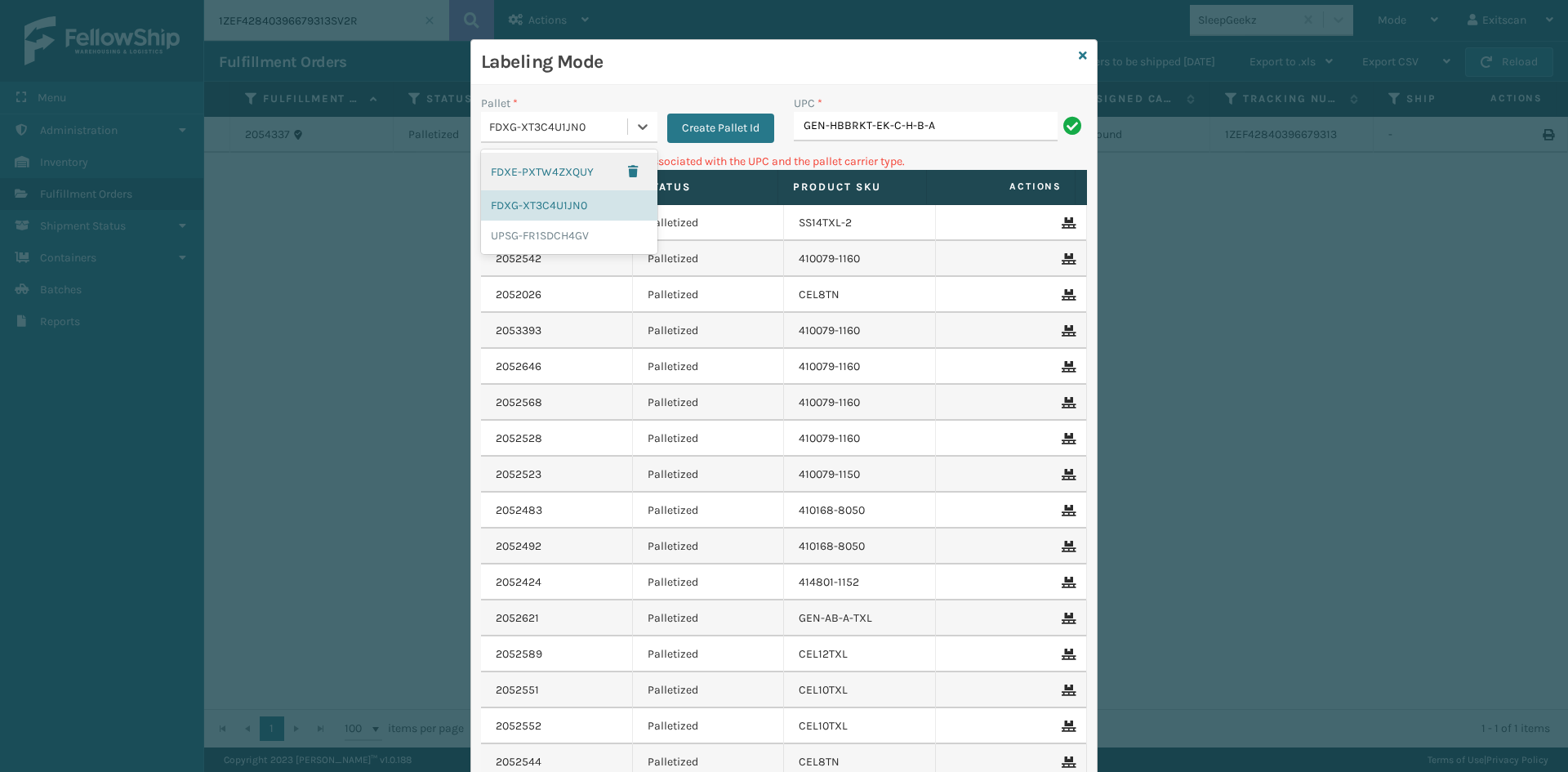
click at [547, 127] on div "FDXG-XT3C4U1JN0" at bounding box center [559, 127] width 140 height 17
click at [521, 249] on div "UPSG-FR1SDCH4GV" at bounding box center [569, 236] width 176 height 30
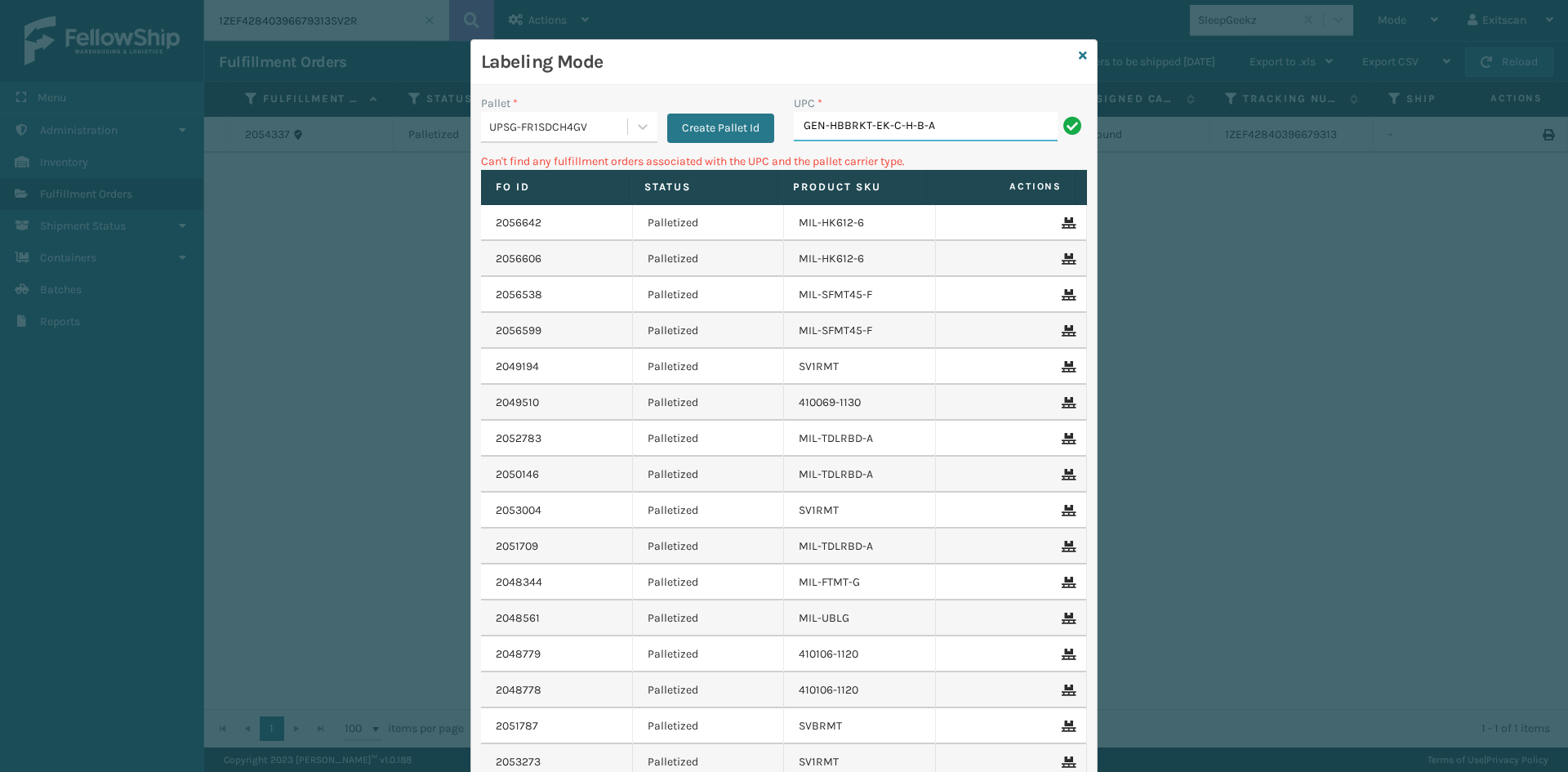
click at [991, 119] on input "GEN-HBBRKT-EK-C-H-B-A" at bounding box center [926, 127] width 264 height 30
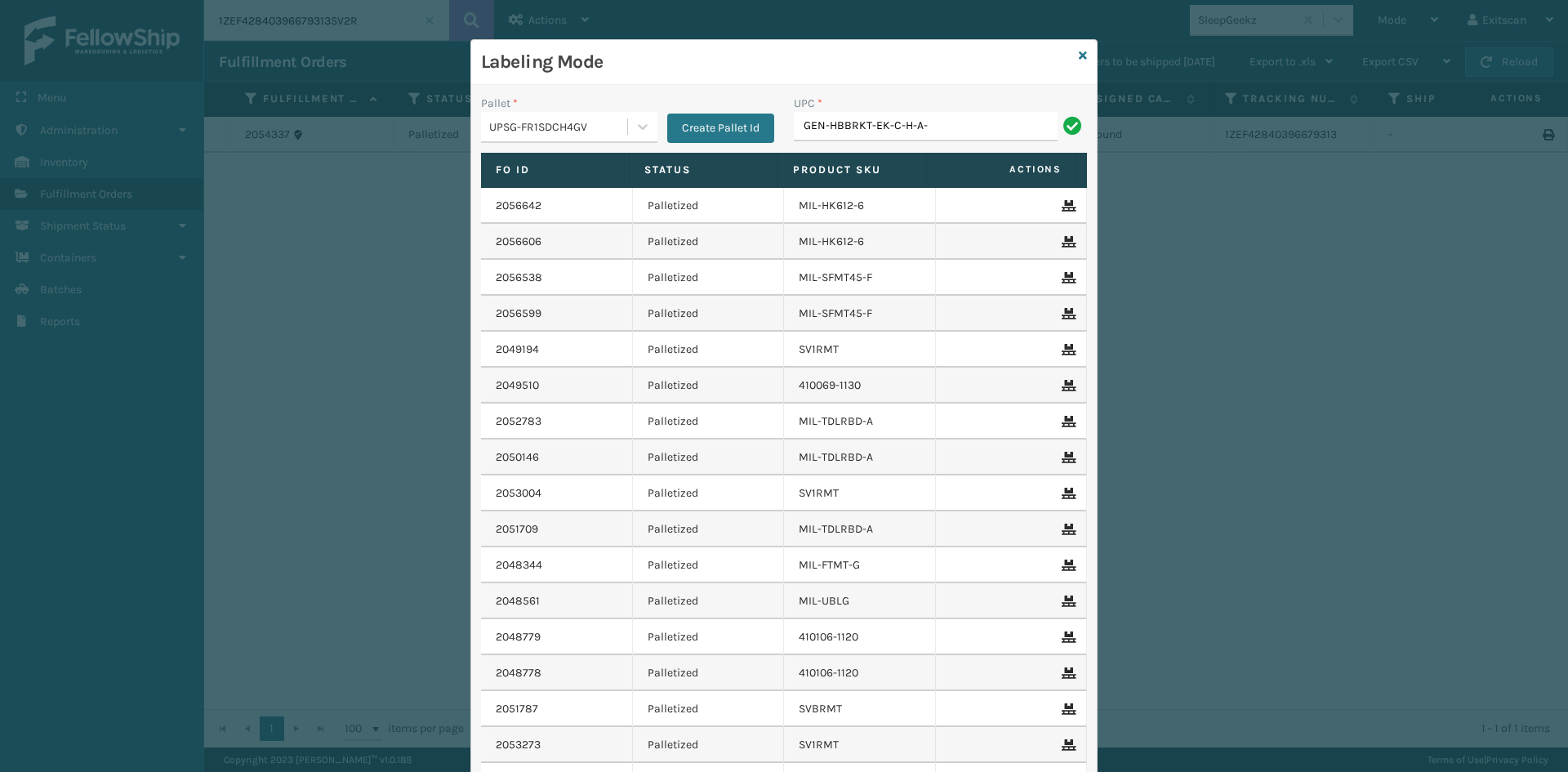
type input "GEN-HBBRKT-EK-C-H-A-"
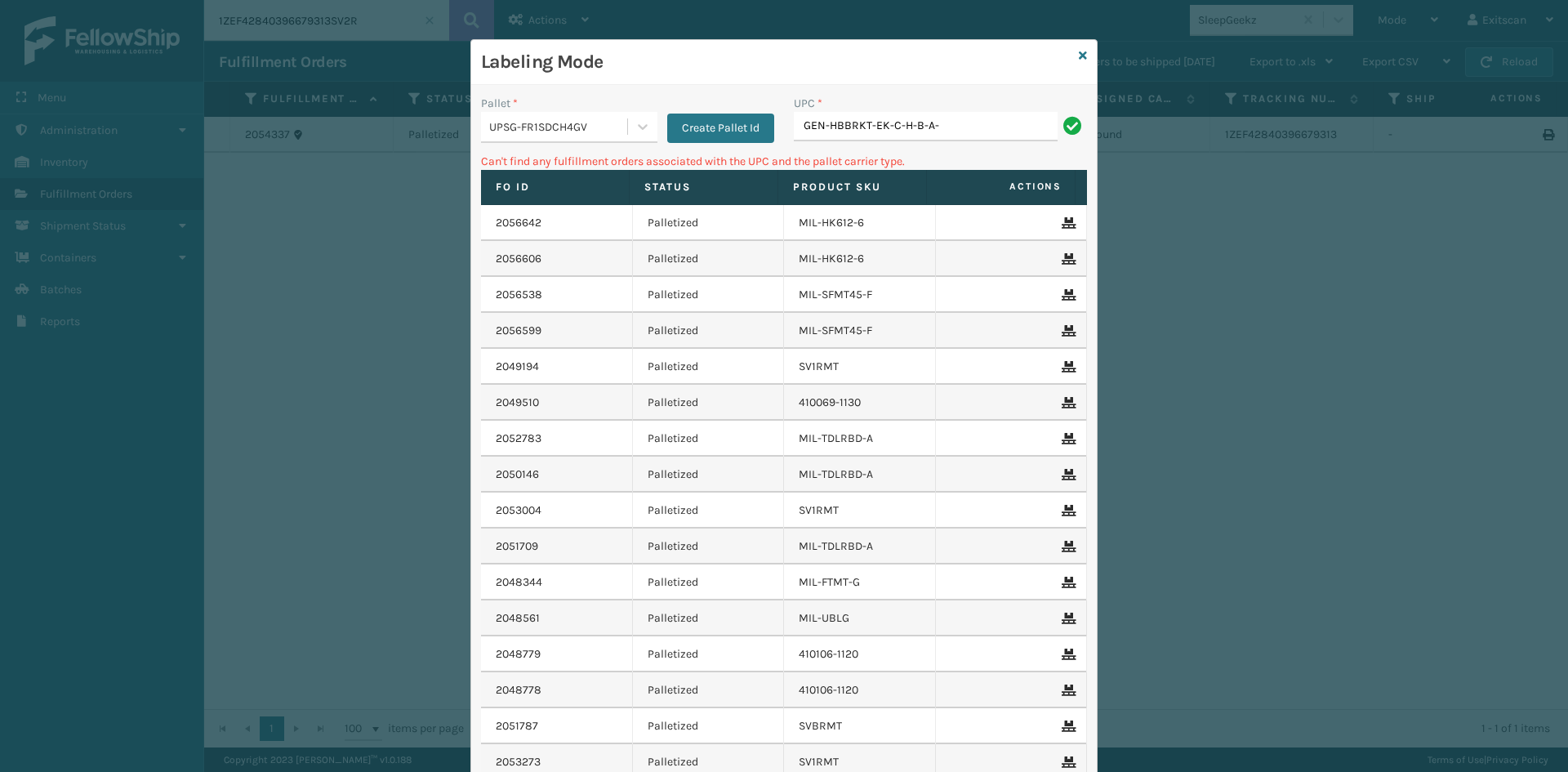
type input "GEN-HBBRKT-EK-C-H-B-A-"
type input "GEN-HBBRKT-EK-C-H-B-A\"
type input "GEN-HBBRKT-EK-C-H-B-A"
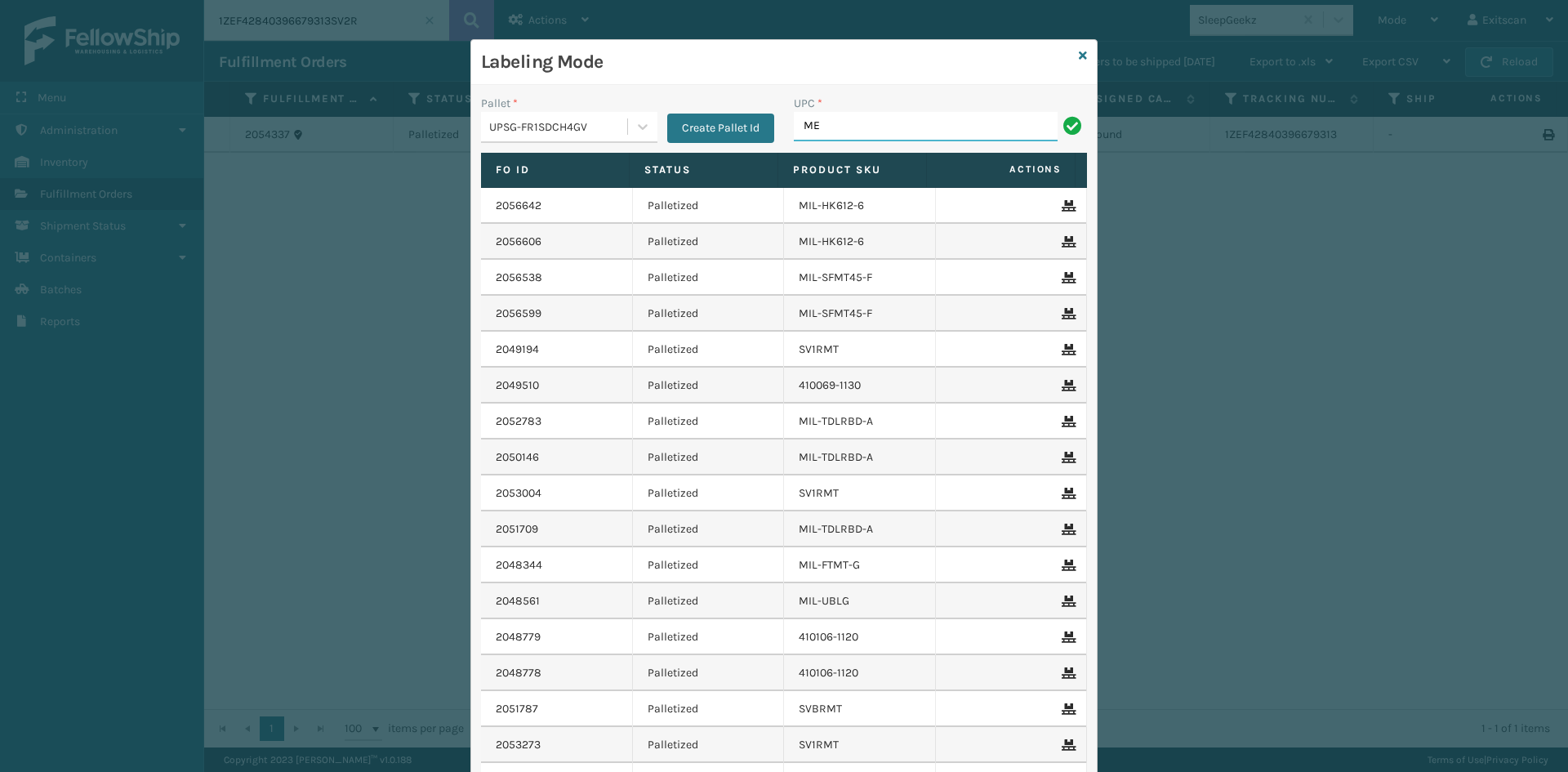
type input "M"
type input "NEFHBBRKT"
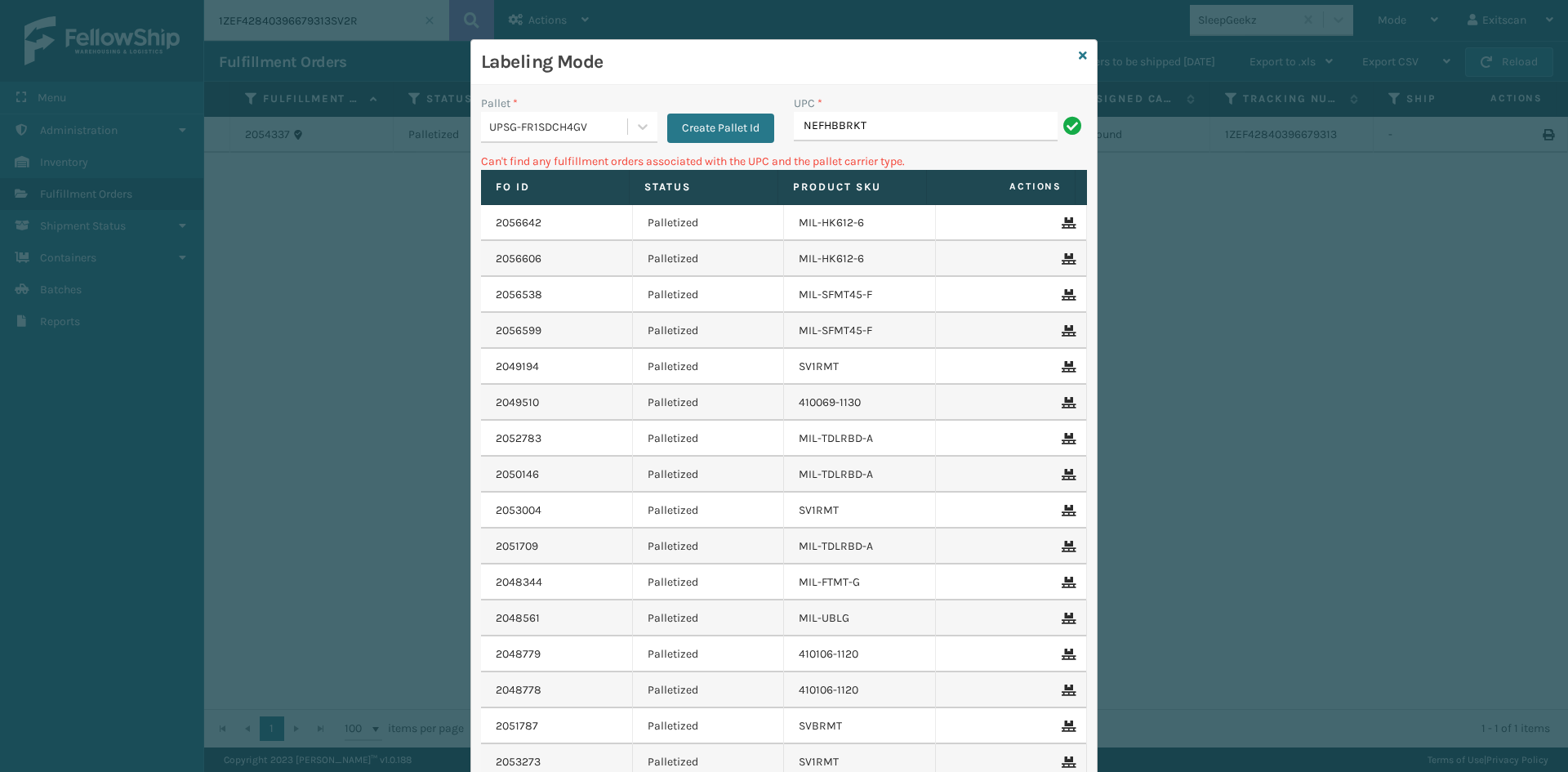
click at [580, 134] on div "UPSG-FR1SDCH4GV" at bounding box center [559, 127] width 140 height 17
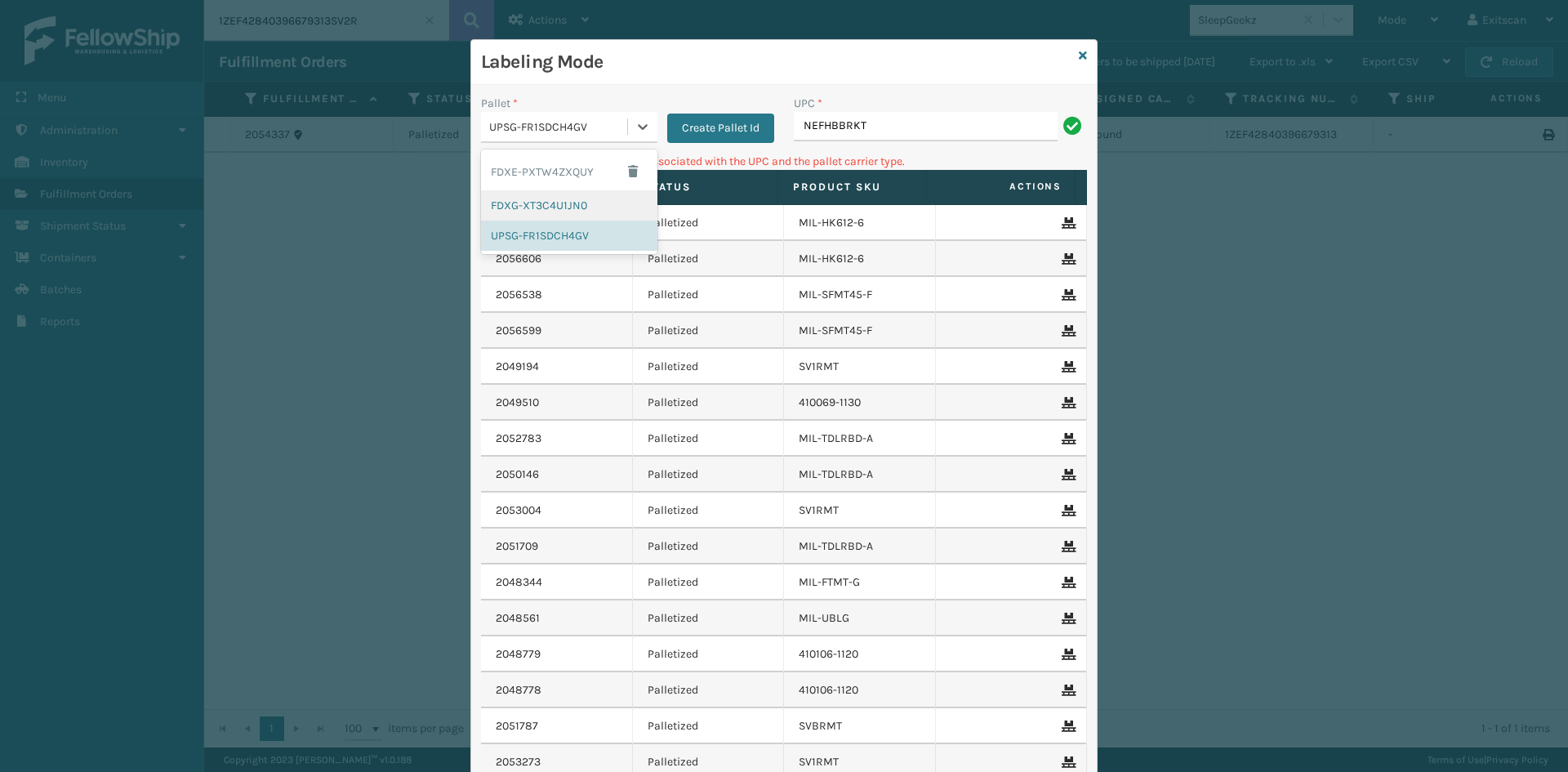
click at [573, 205] on div "FDXG-XT3C4U1JN0" at bounding box center [569, 205] width 176 height 30
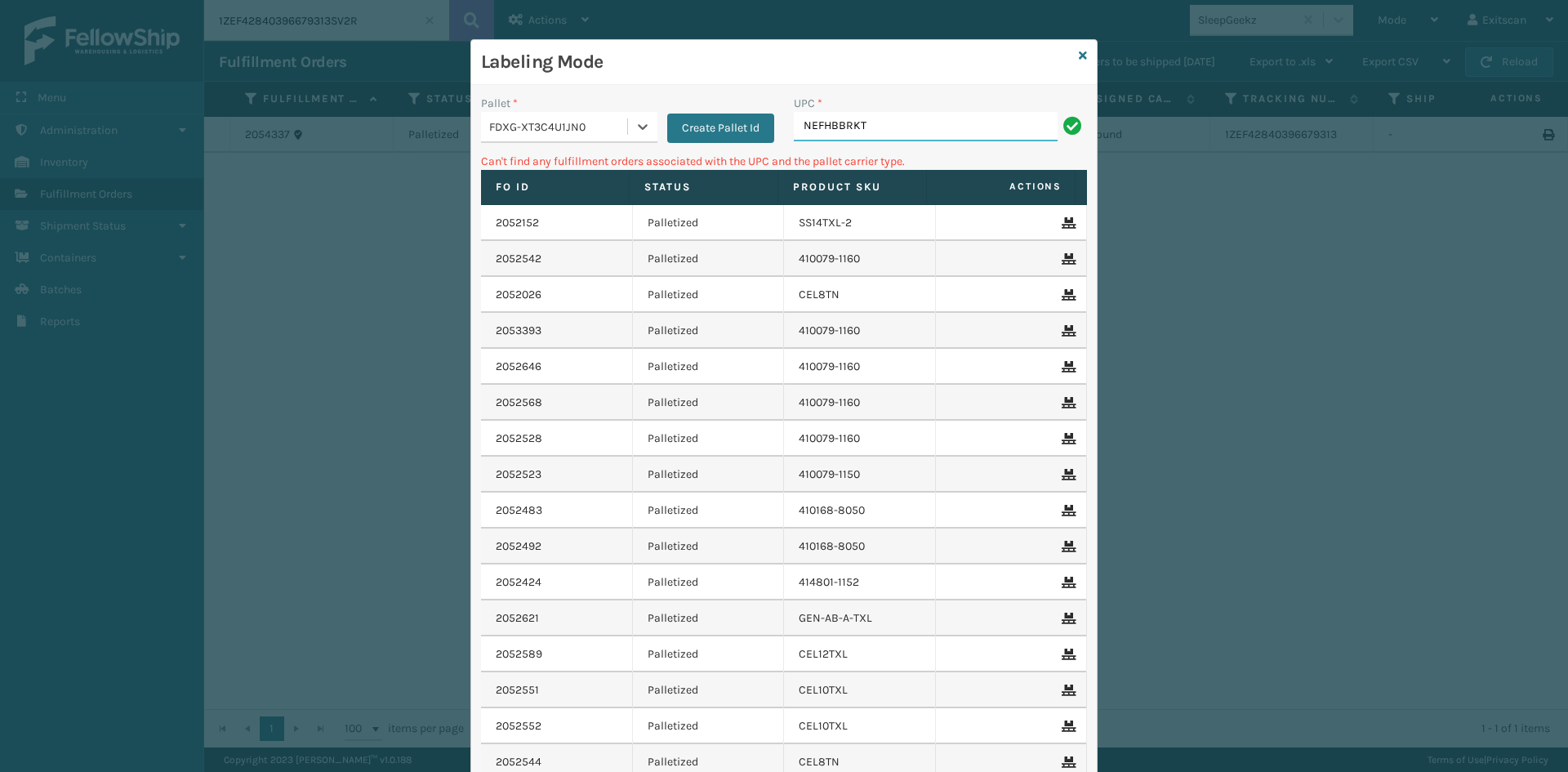
click at [952, 123] on input "NEFHBBRKT" at bounding box center [926, 127] width 264 height 30
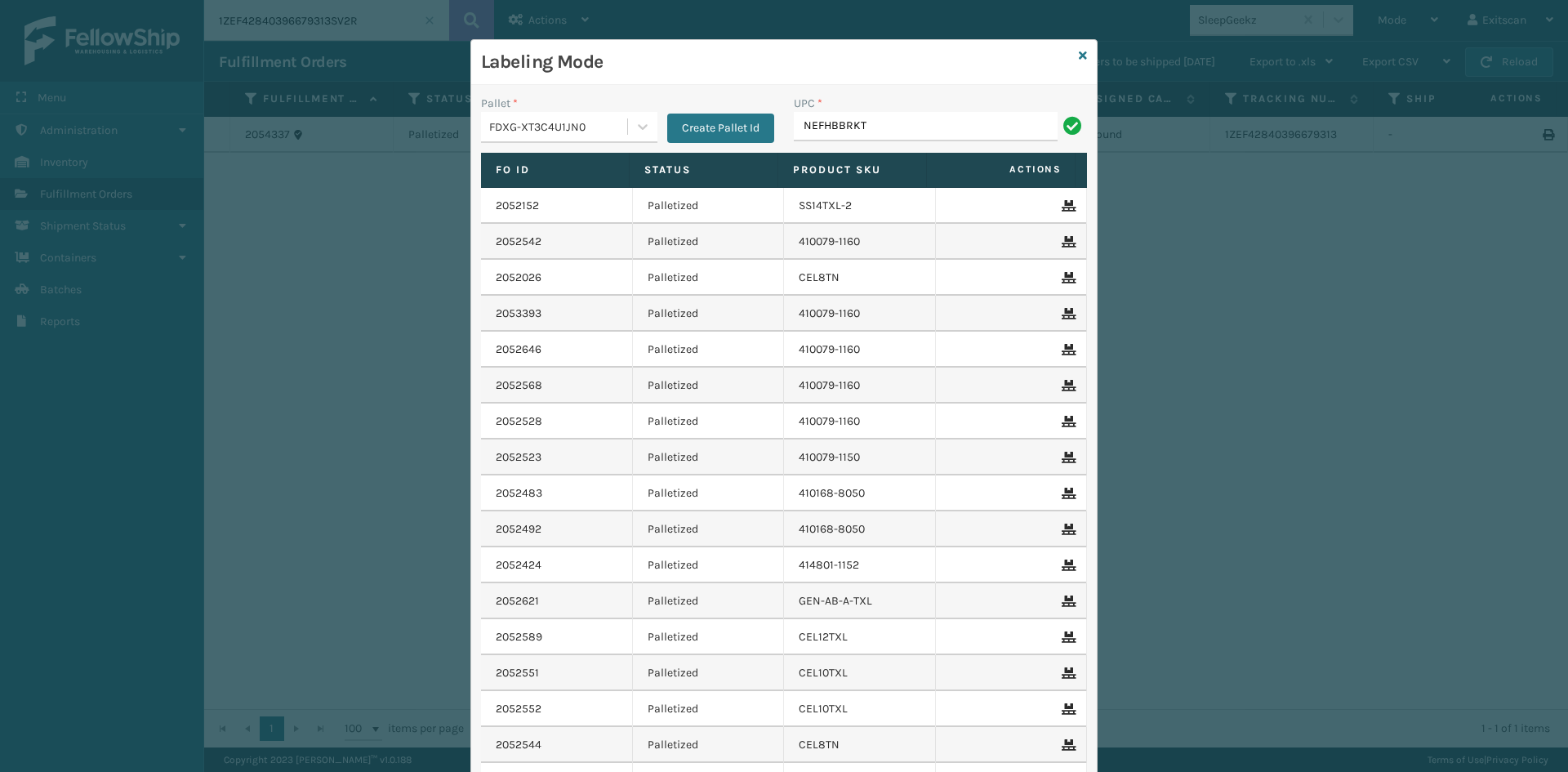
type input "NEFHBBRKT"
type input "NEFHBBRKT]"
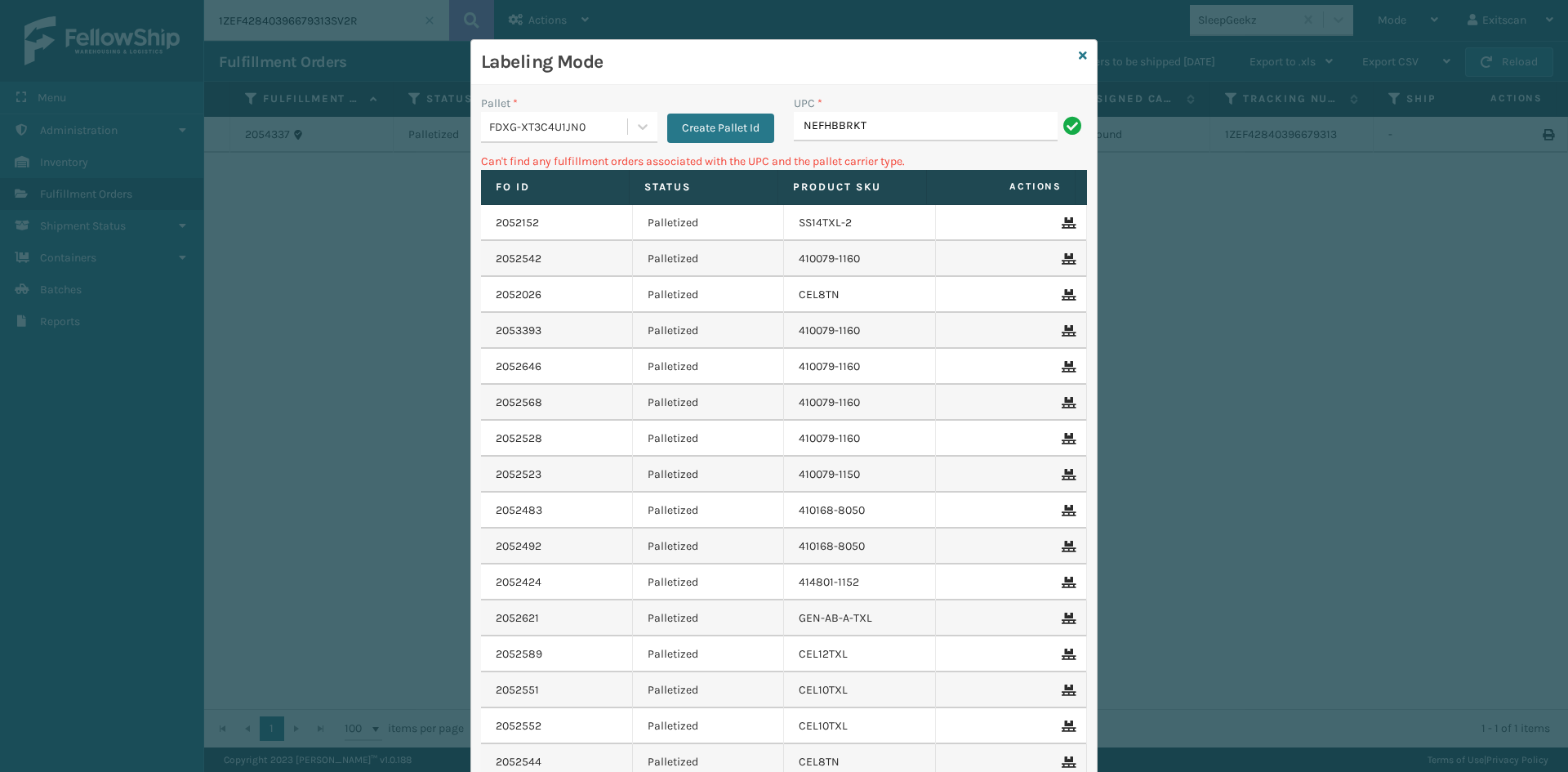
type input "NEFHBBRKT"
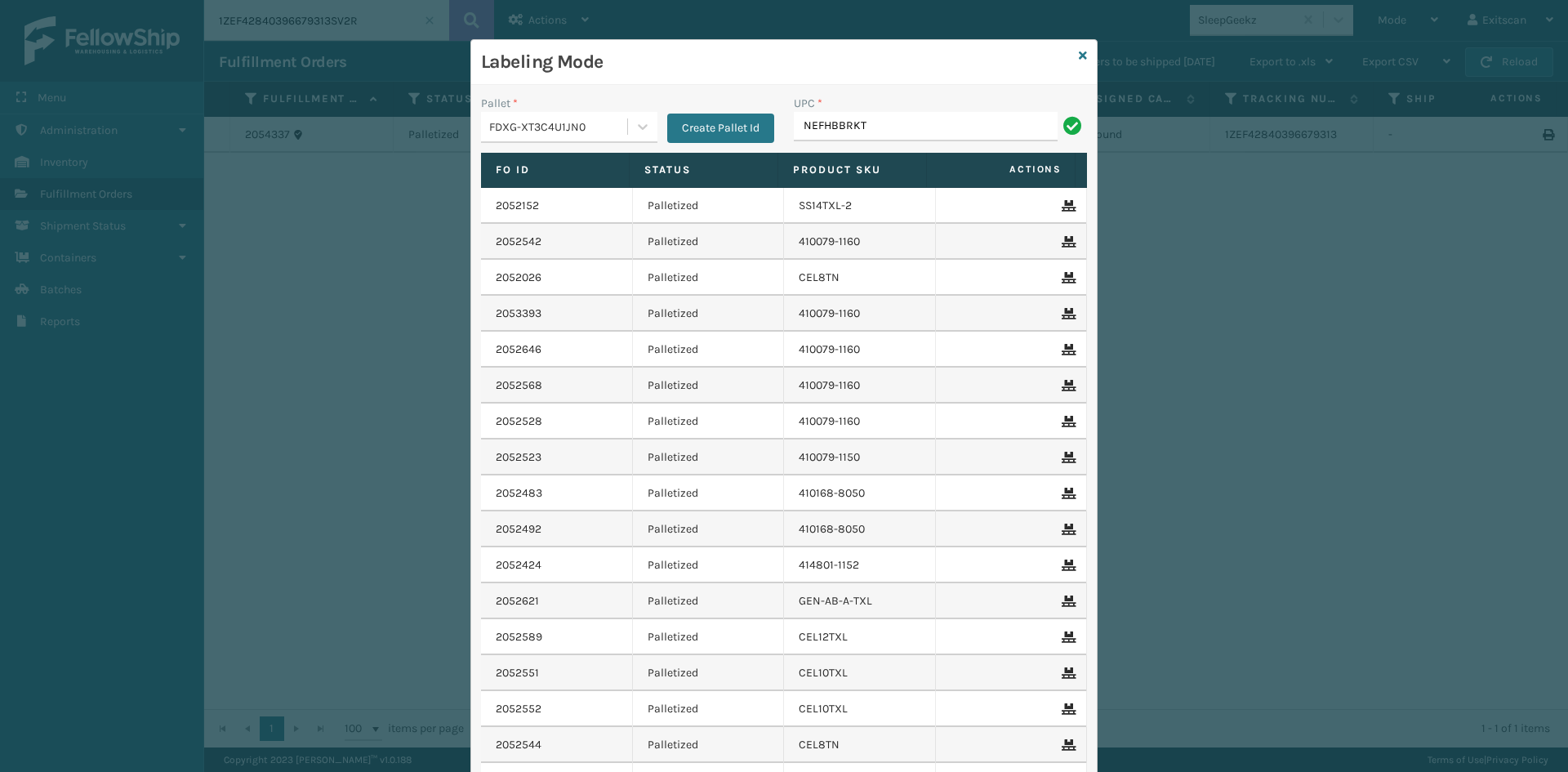
type input "NEFHBBRKT"
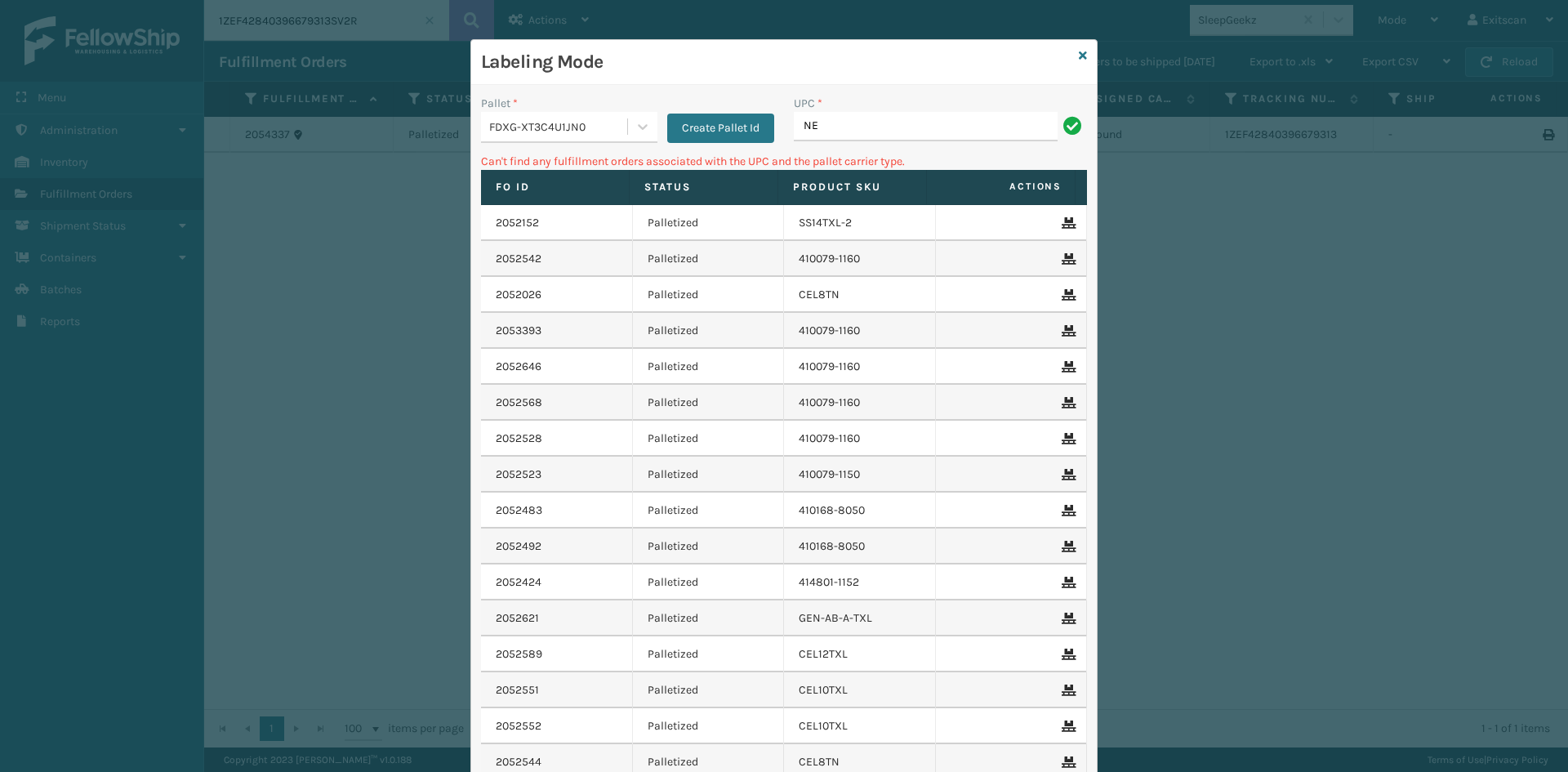
type input "N"
type input "SSSIDERAILS-NLPSERIESX4"
click at [573, 122] on div "FDXG-XT3C4U1JN0" at bounding box center [559, 127] width 140 height 17
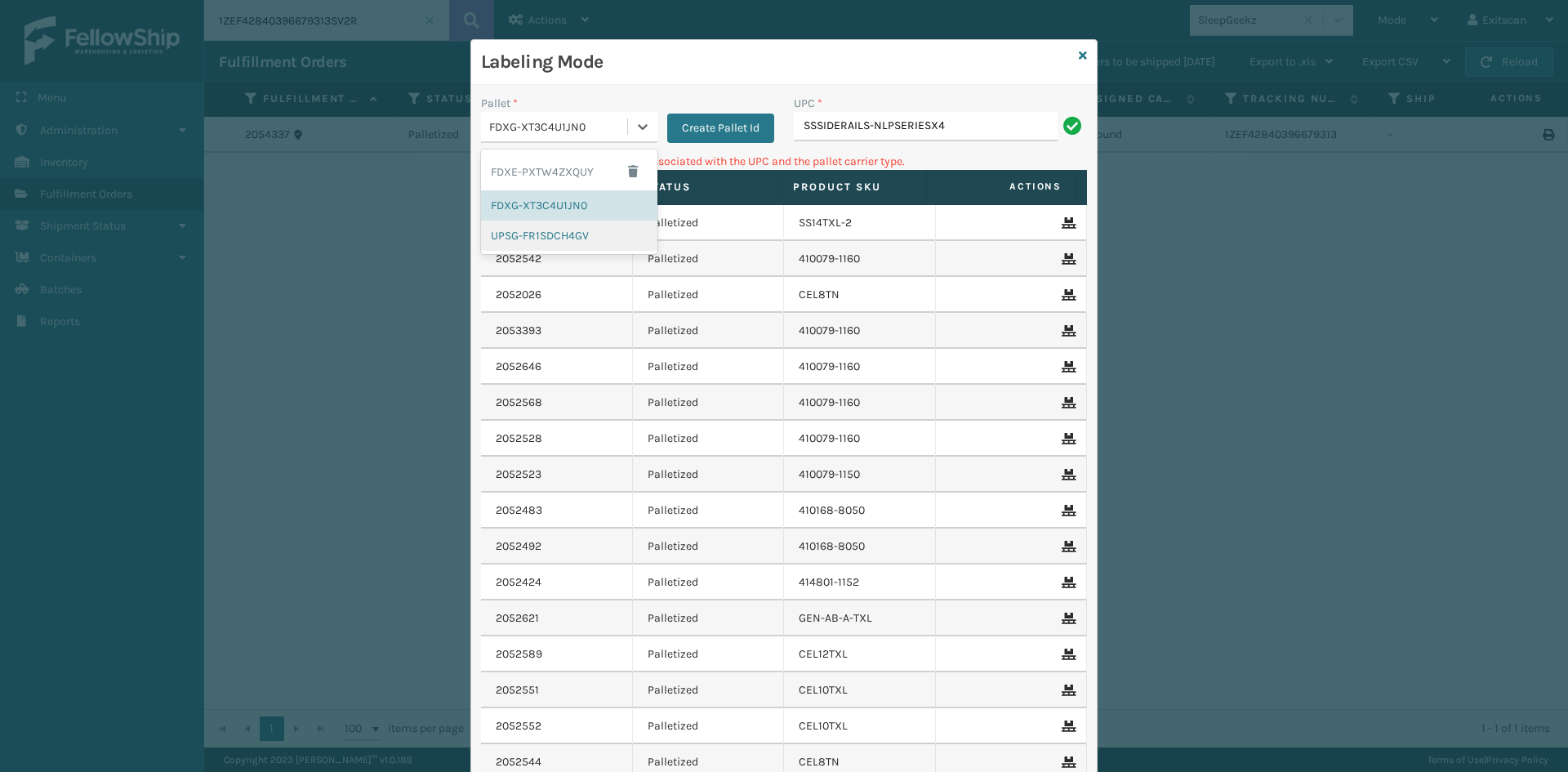
click at [554, 230] on div "UPSG-FR1SDCH4GV" at bounding box center [569, 236] width 176 height 30
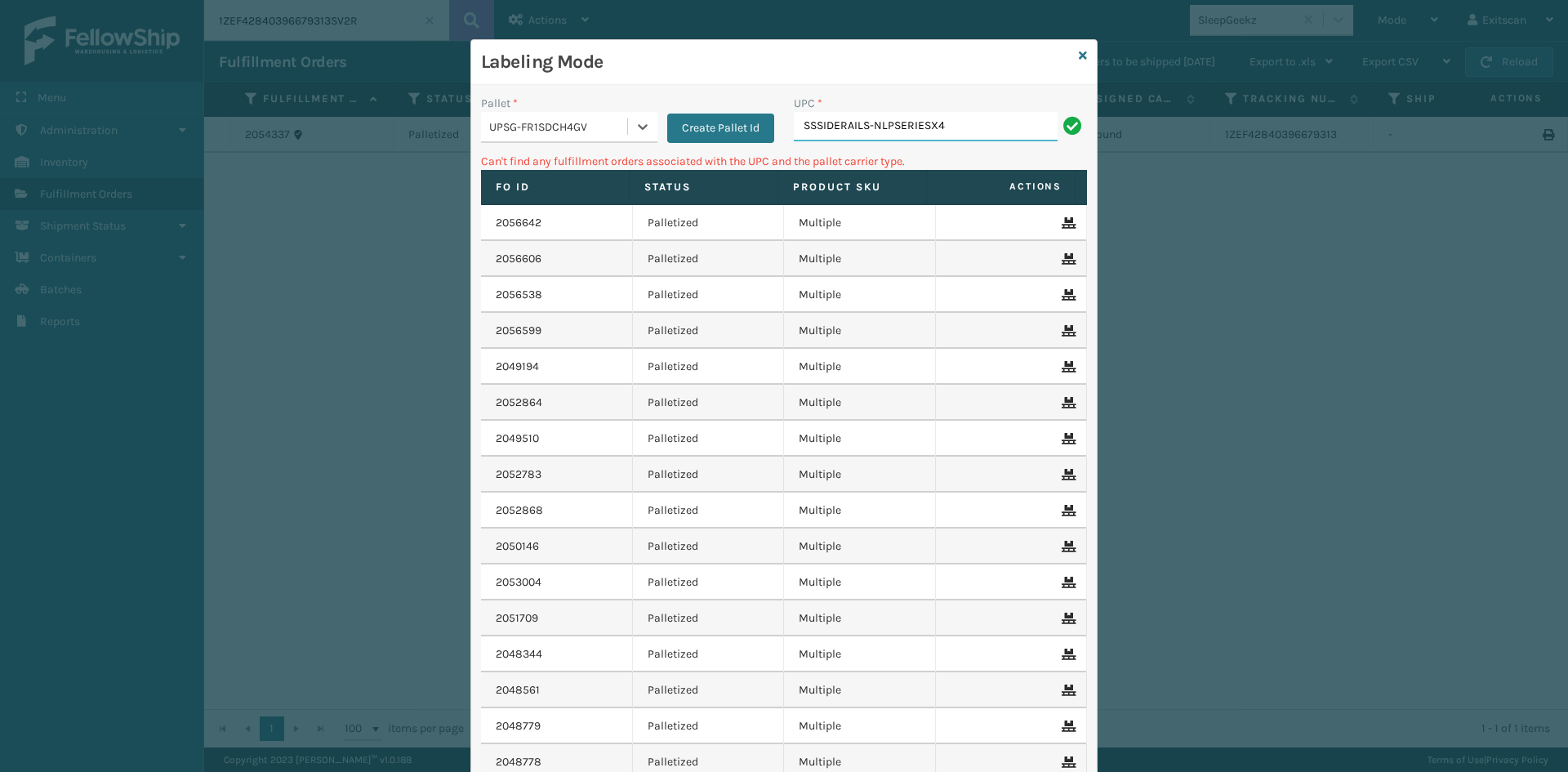
click at [964, 124] on input "SSSIDERAILS-NLPSERIESX4" at bounding box center [926, 127] width 264 height 30
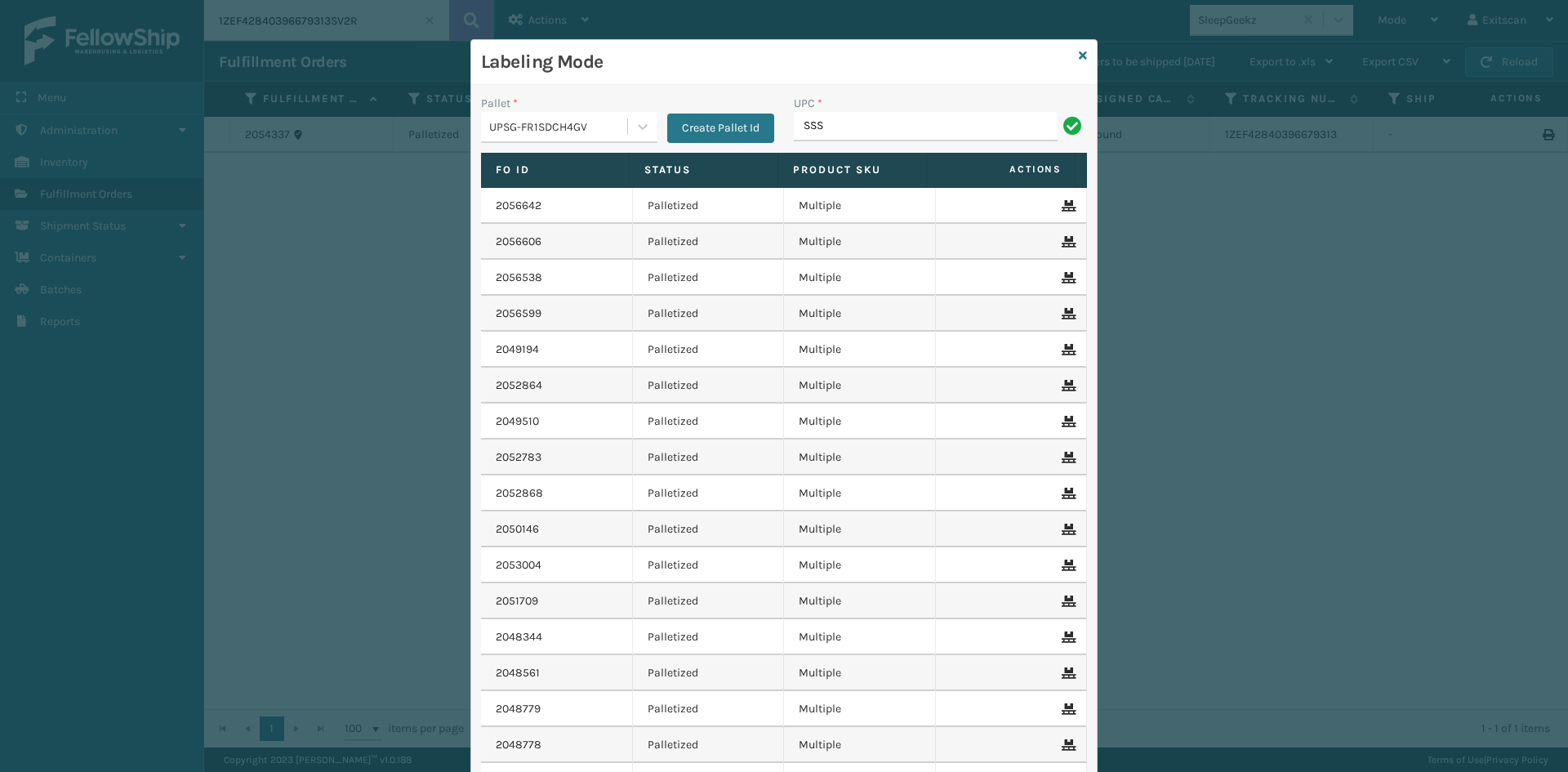
type input "SSSIDERAILS-NLPSERIESX4"
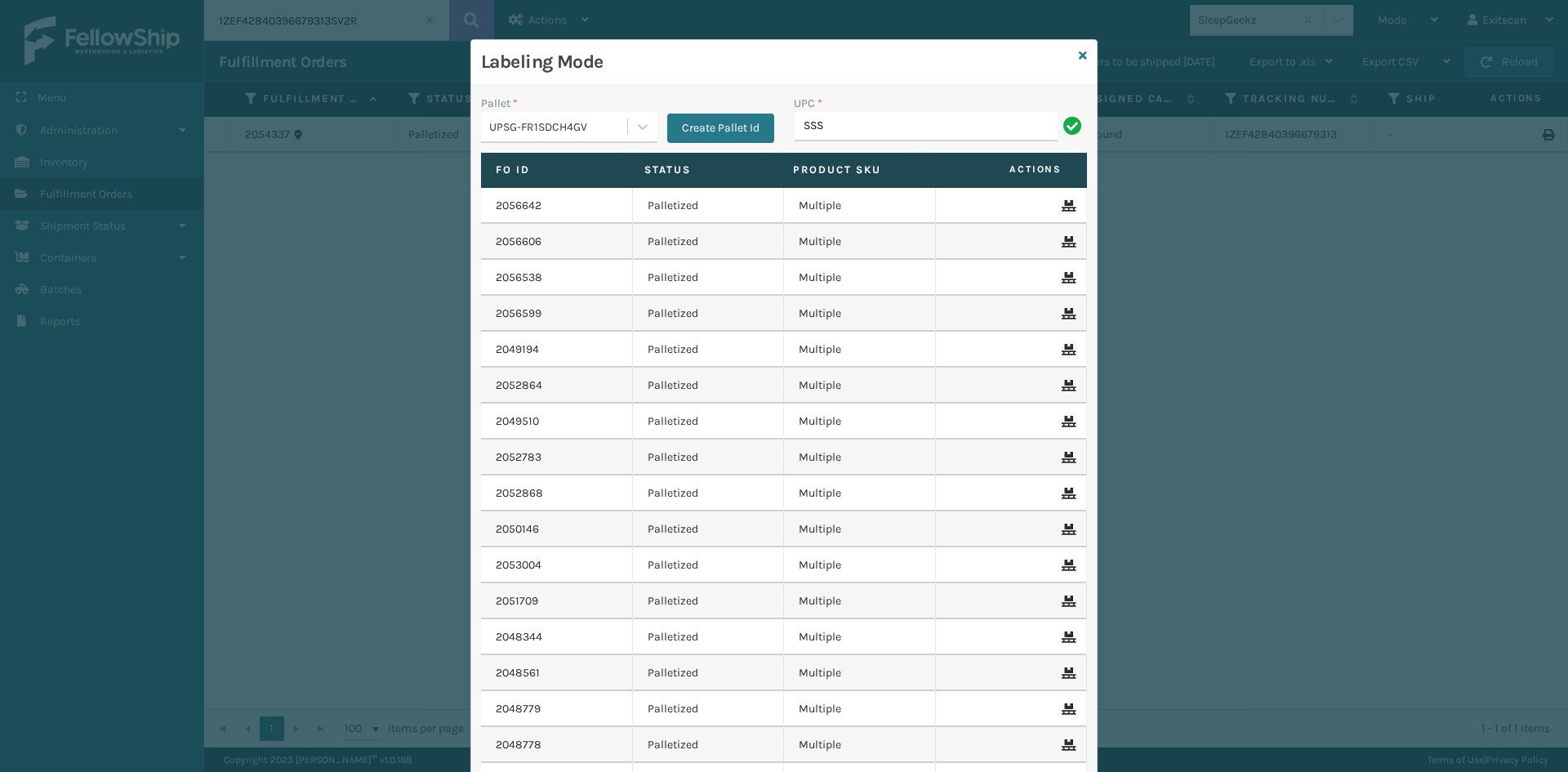
type input "SSSIDERAILS-NLPSERIESX4"
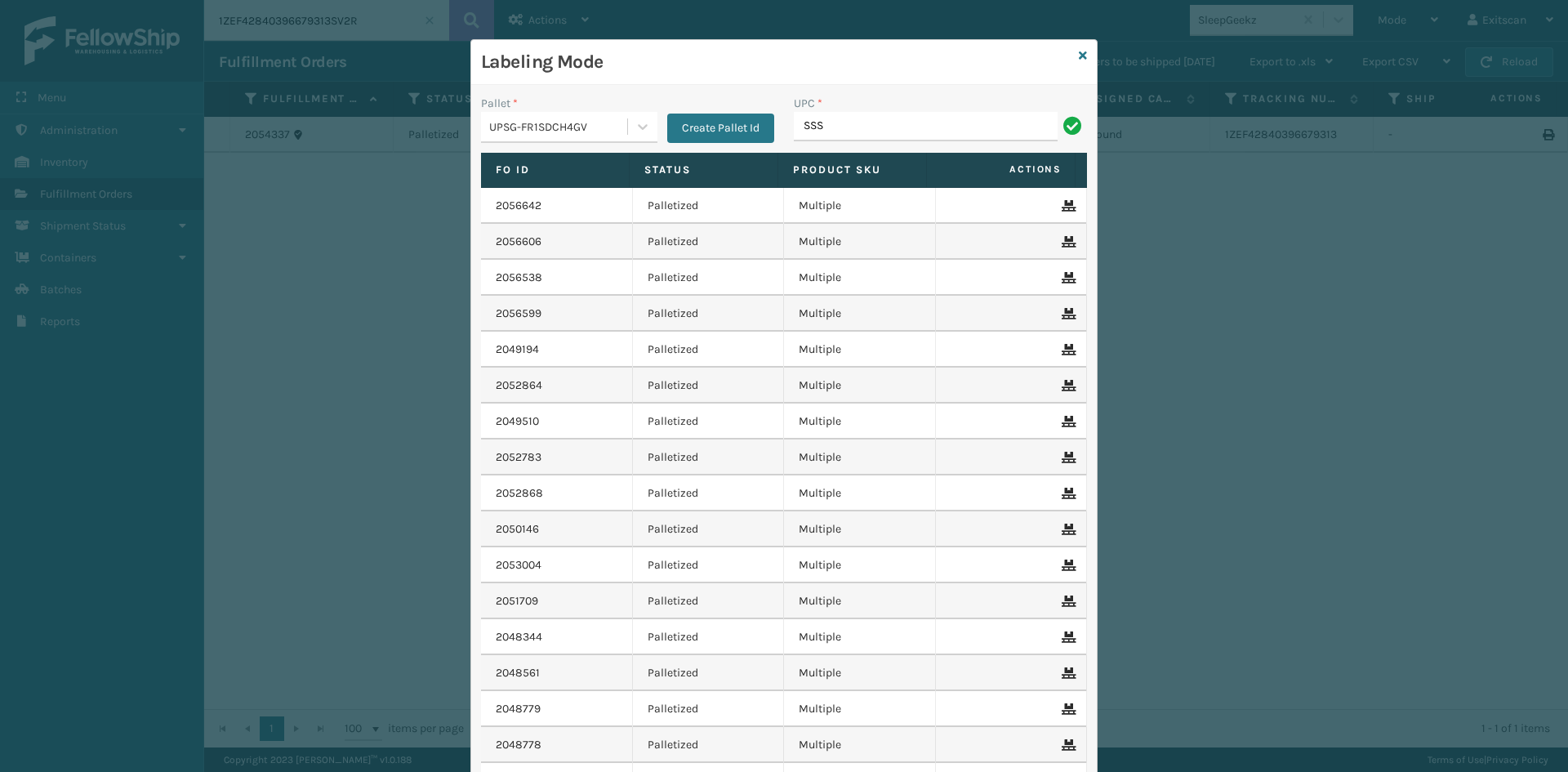
type input "SSSIDERAILS-NLPSERIESX4"
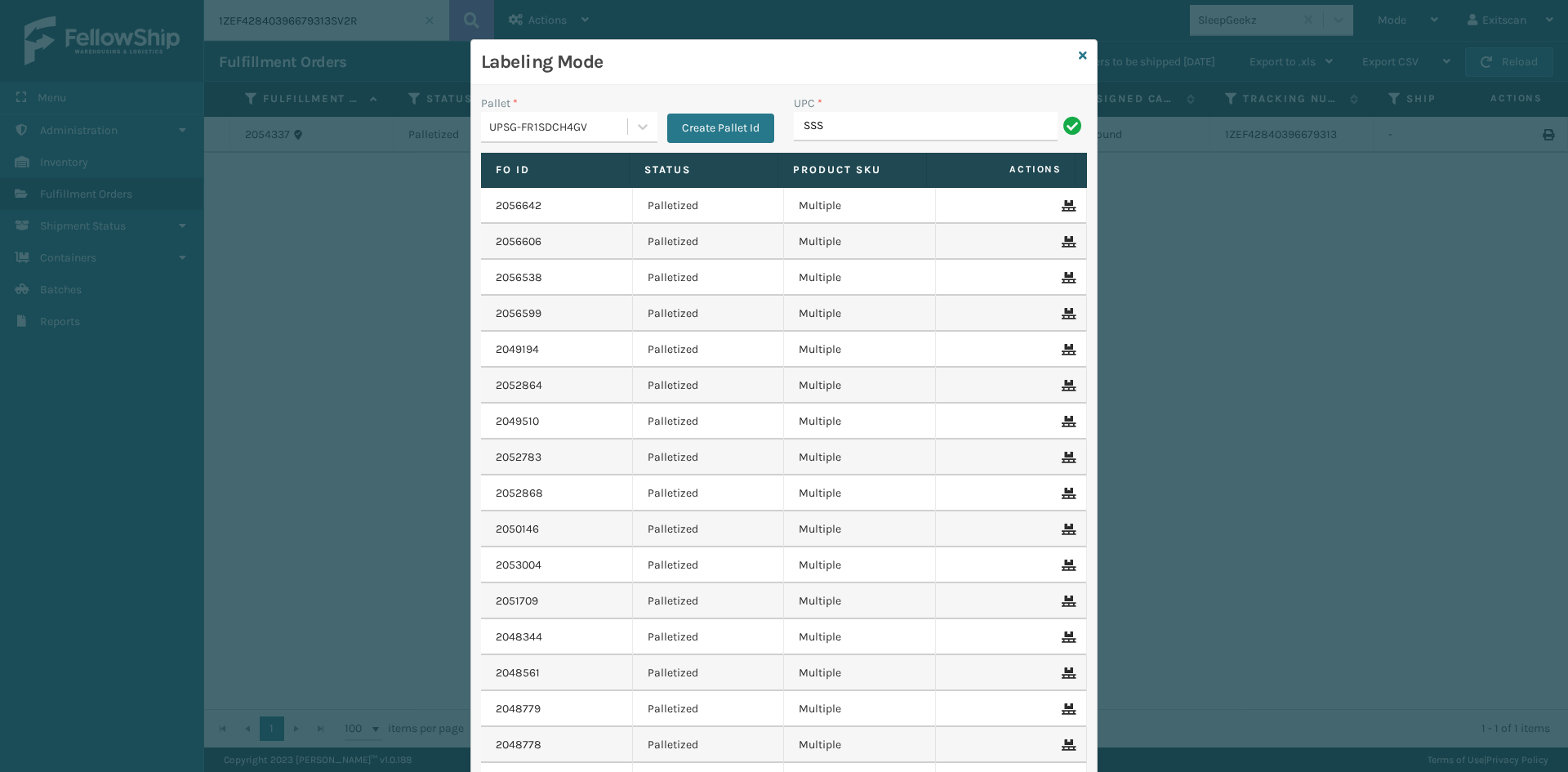
type input "SSSIDERAILS-NLPSERIESX4"
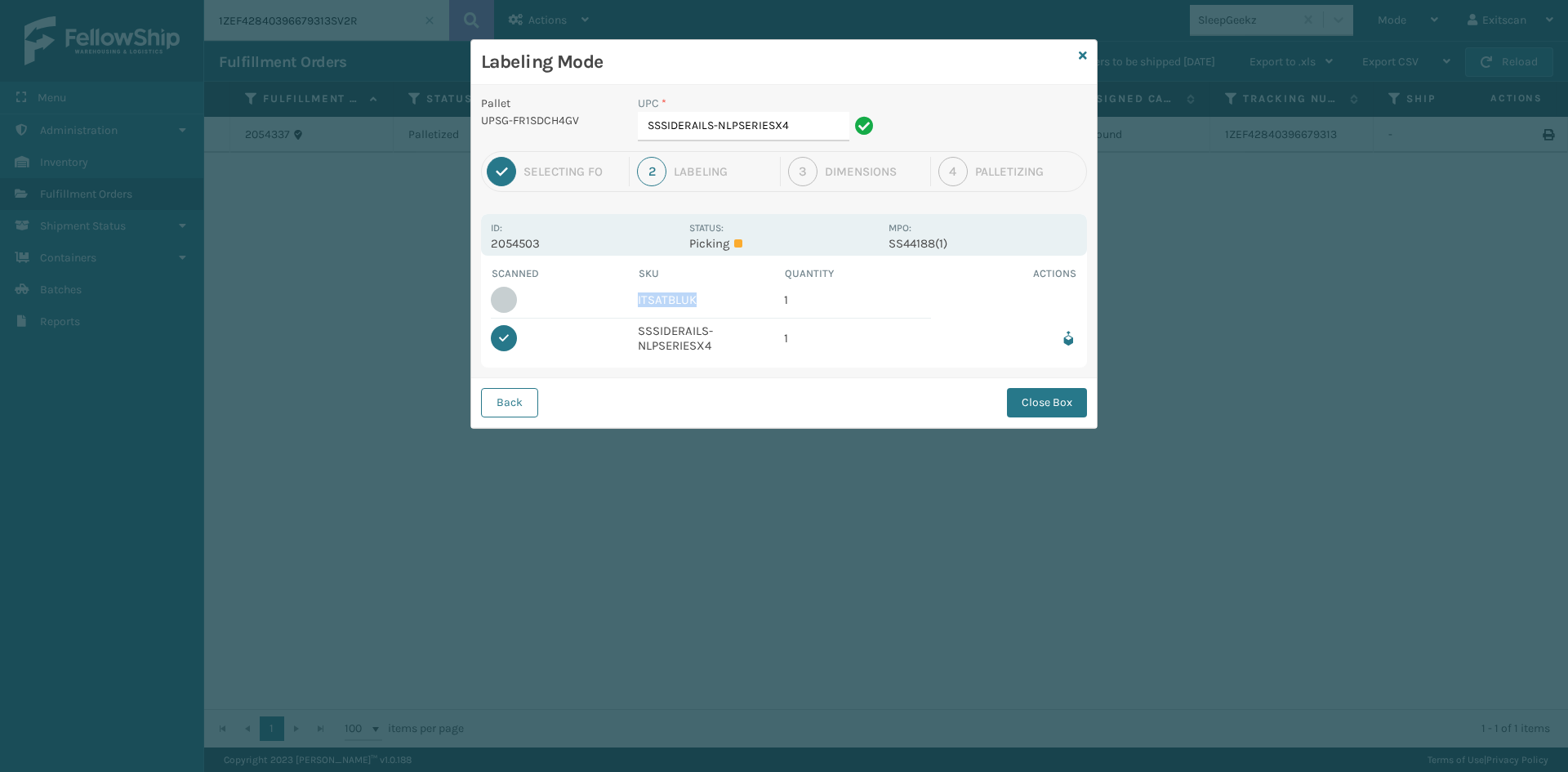
drag, startPoint x: 714, startPoint y: 295, endPoint x: 627, endPoint y: 305, distance: 87.6
click at [627, 305] on tr "ITSATBLUK 1" at bounding box center [784, 299] width 587 height 37
copy td "ITSATBLUK"
drag, startPoint x: 444, startPoint y: 95, endPoint x: 9, endPoint y: 80, distance: 435.3
click at [0, 76] on div "Labeling Mode Pallet UPSG-FR1SDCH4GV UPC * SSSIDERAILS-NLPSERIESX4 1 Selecting …" at bounding box center [784, 386] width 1568 height 772
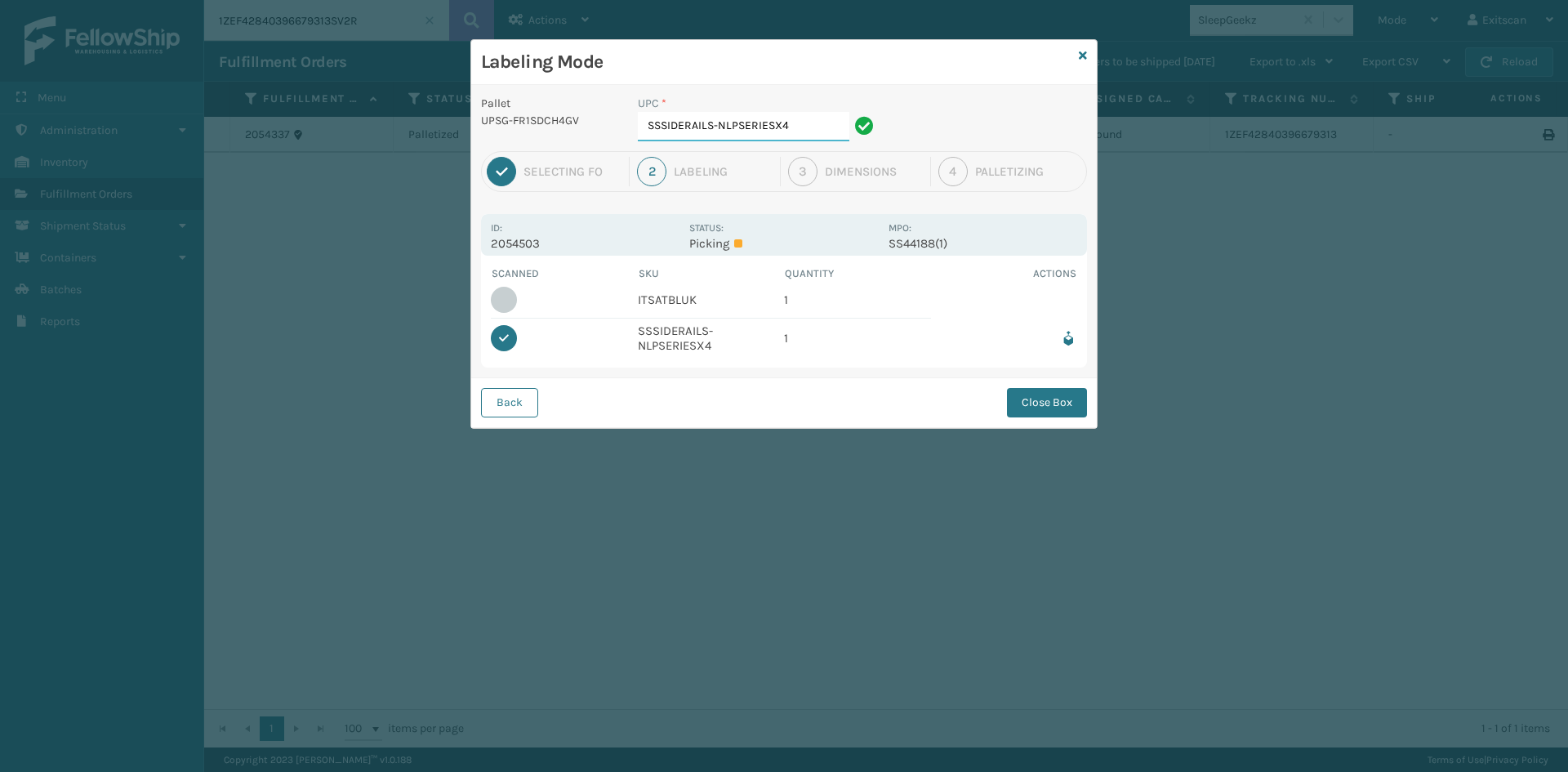
paste input "ITSATBLUK"
type input "ITSATBLUK"
click at [1070, 389] on button "Close Box" at bounding box center [1047, 402] width 80 height 30
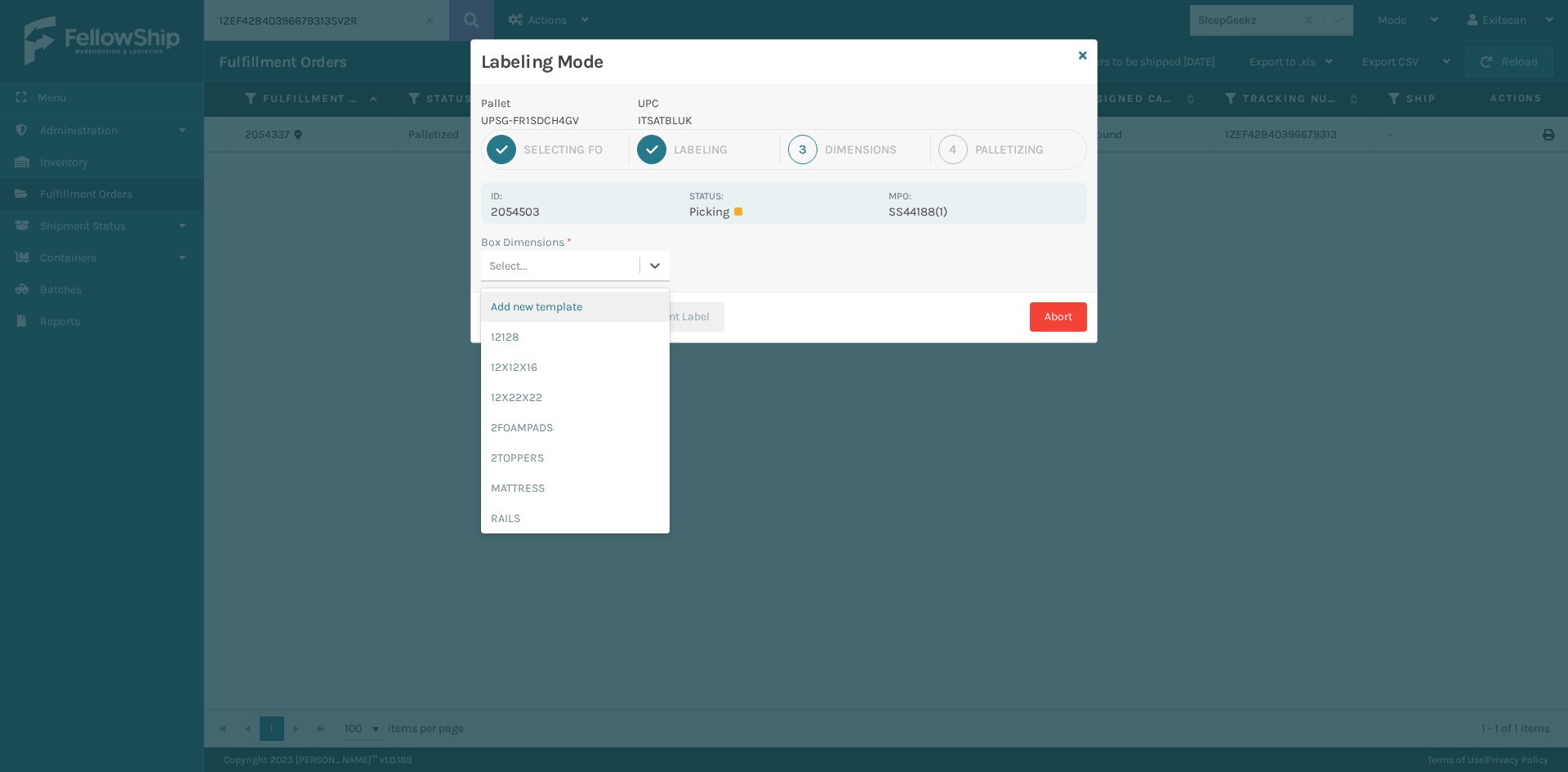
click at [562, 253] on div "Select..." at bounding box center [560, 266] width 159 height 27
click at [519, 330] on div "12128" at bounding box center [575, 337] width 188 height 30
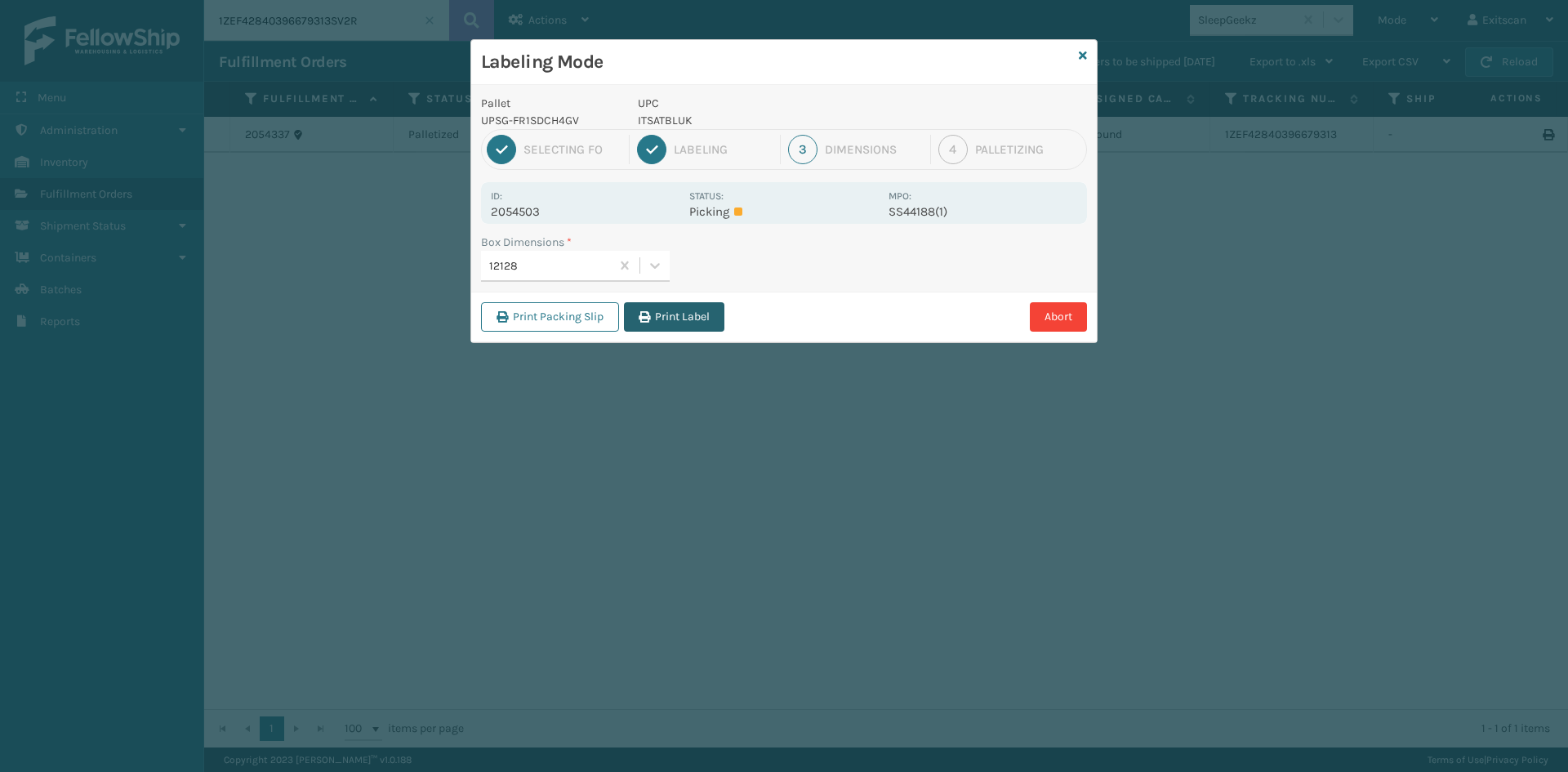
click at [634, 309] on button "Print Label" at bounding box center [674, 317] width 100 height 30
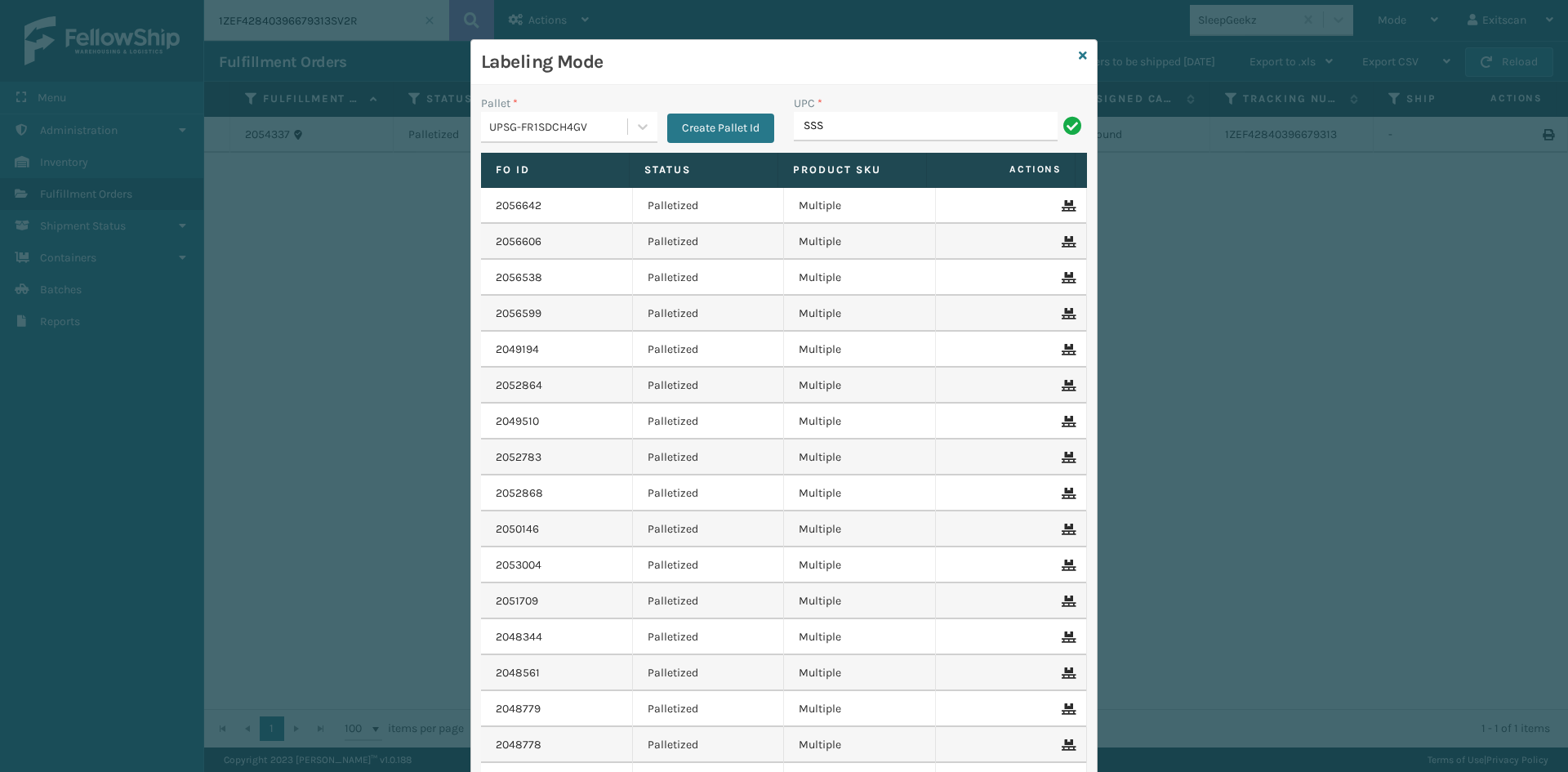
type input "SSSIDERAILS-NLPSERIESX4"
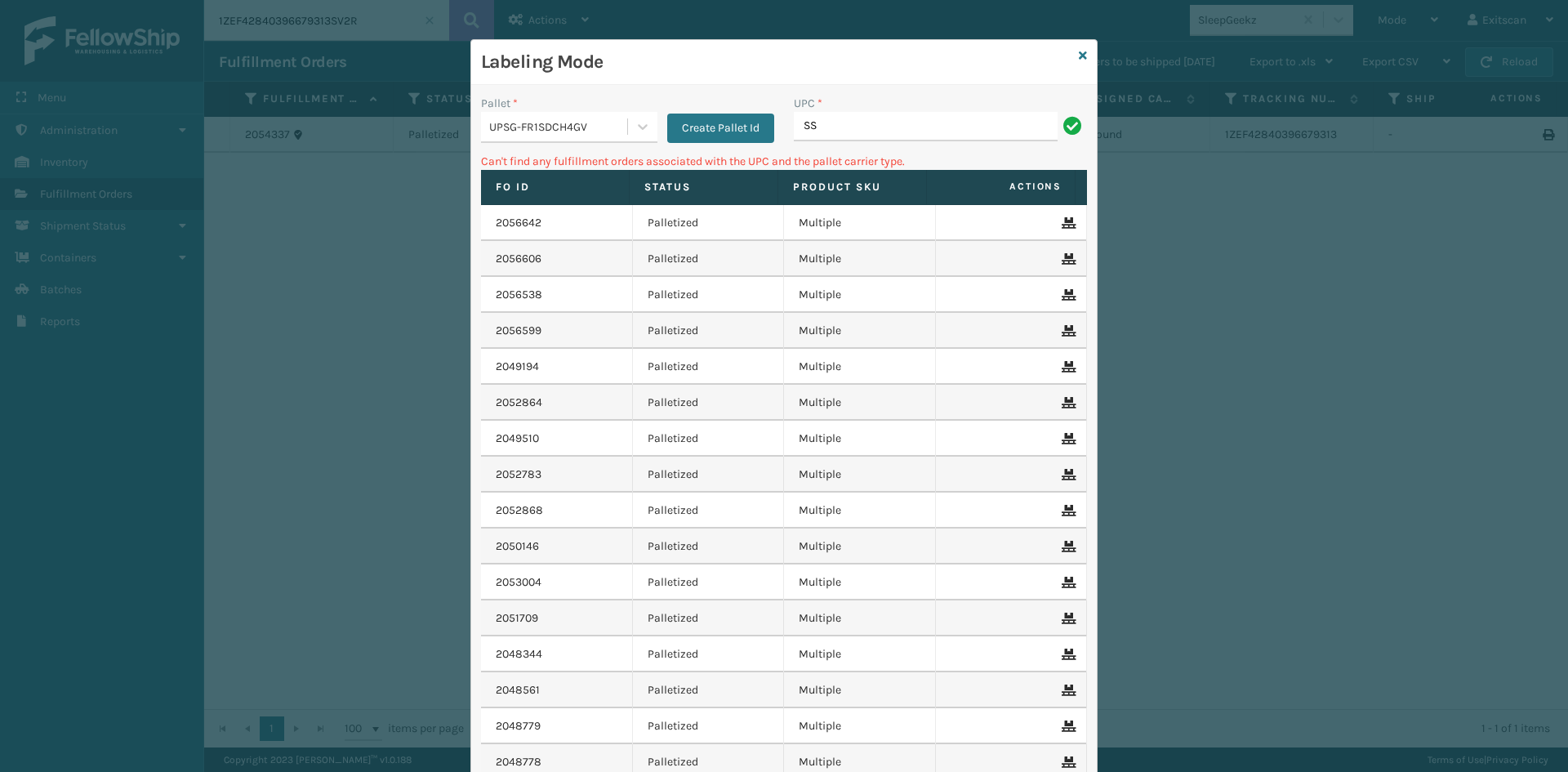
type input "S"
type input "SVS-REM-SLV-002"
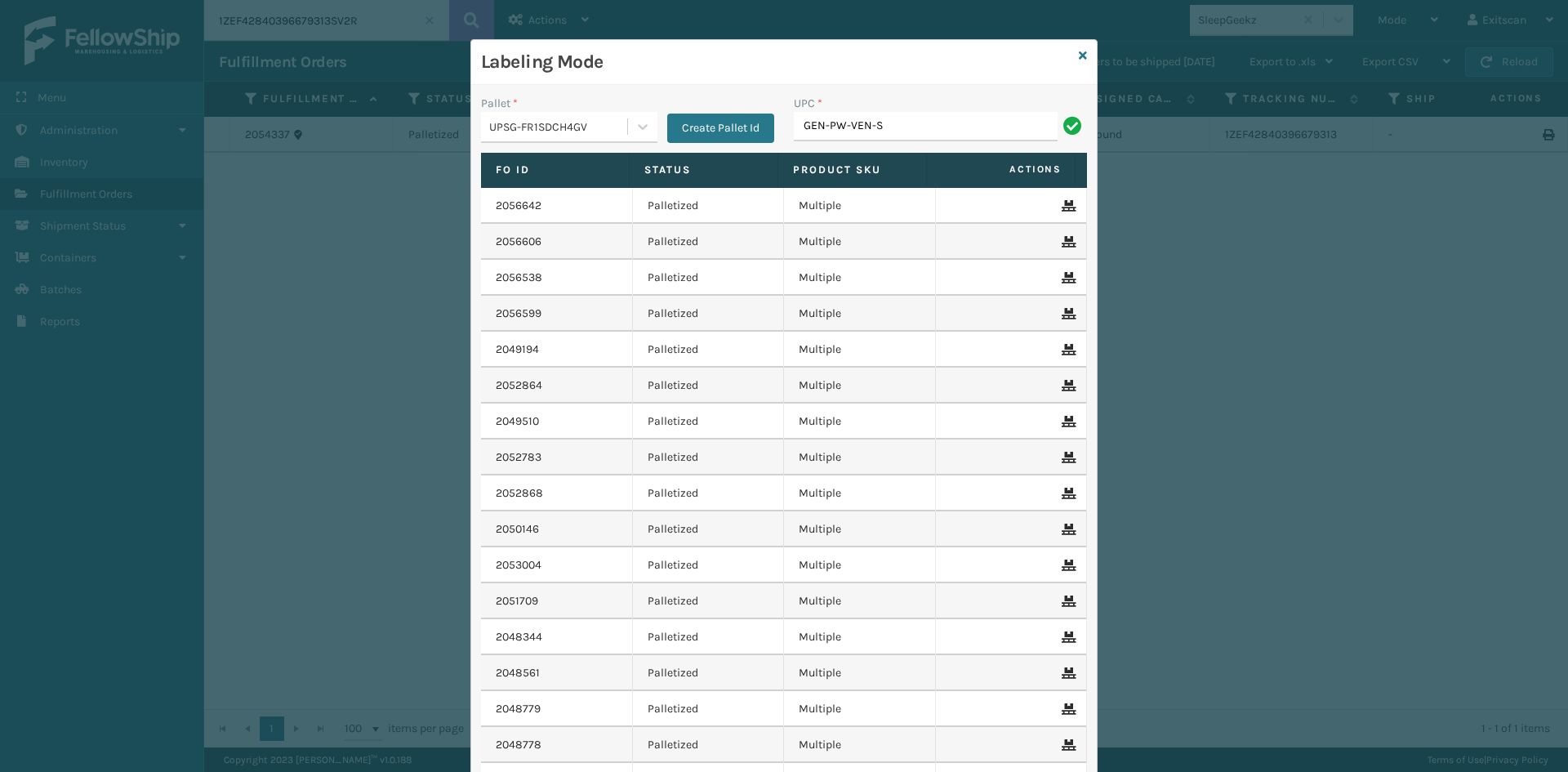
type input "GEN-PW-VEN-S"
type input "127780A5800511A"
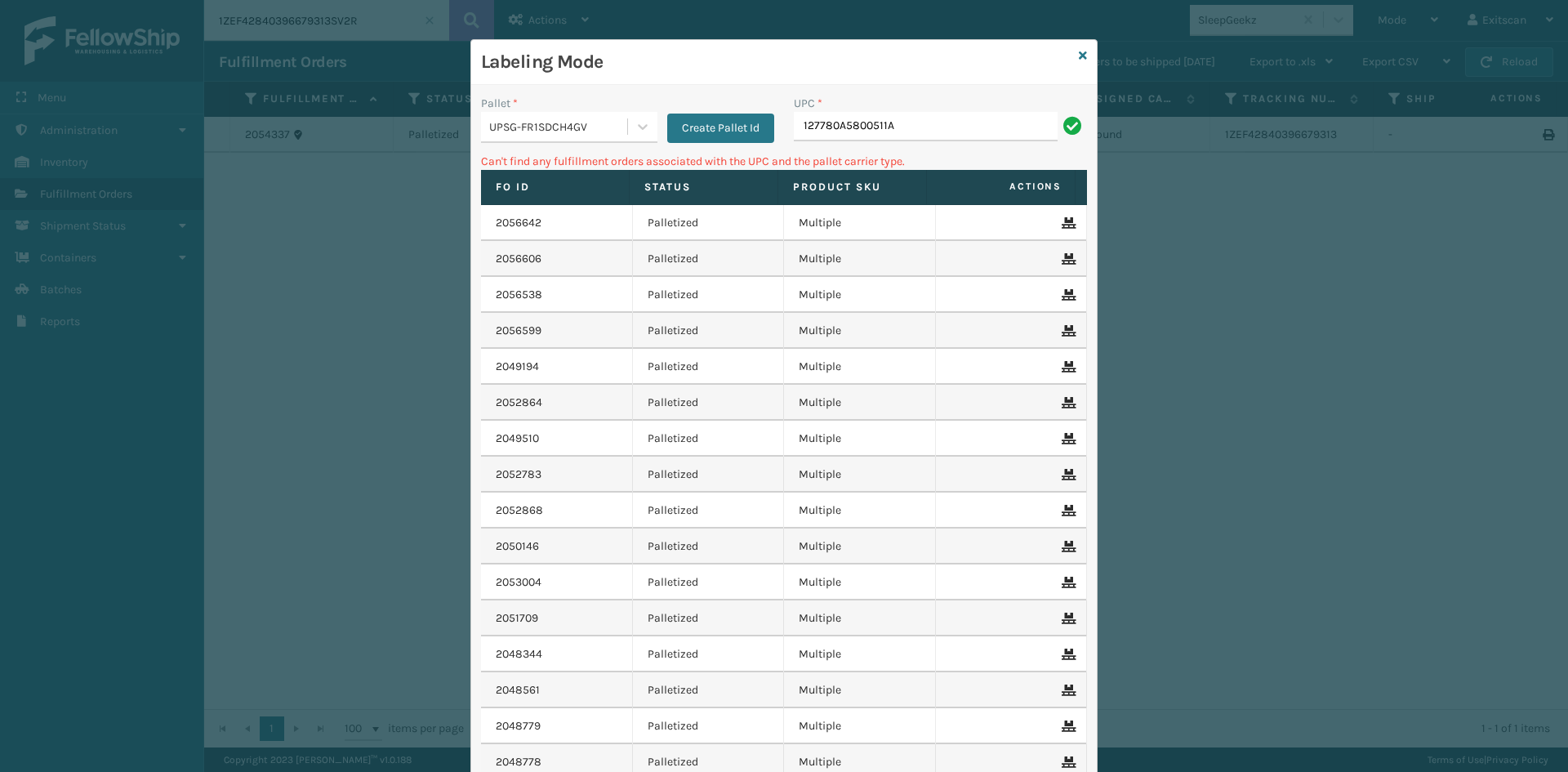
click at [527, 124] on div "UPSG-FR1SDCH4GV" at bounding box center [559, 127] width 140 height 17
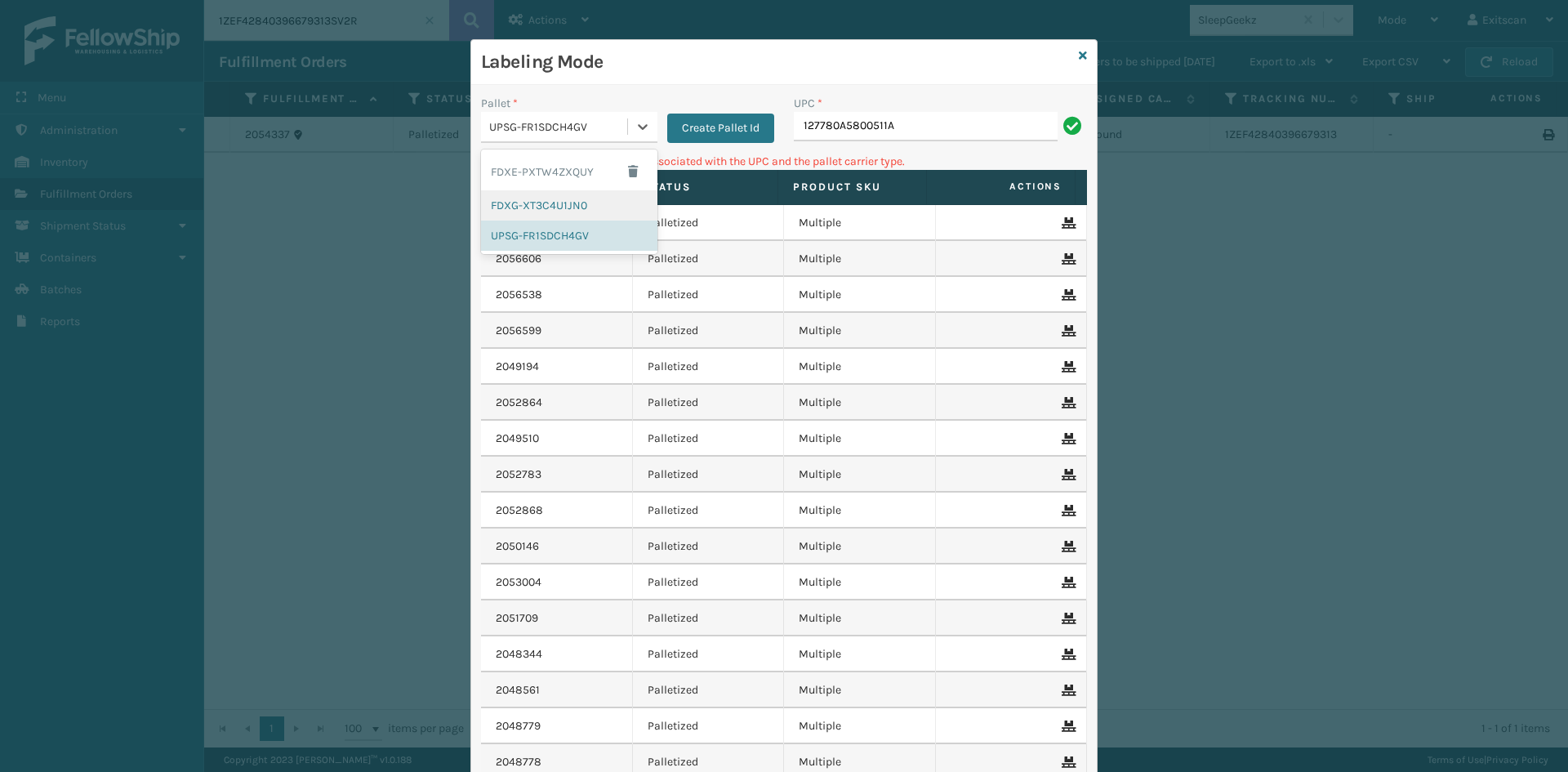
click at [532, 218] on div "FDXG-XT3C4U1JN0" at bounding box center [569, 205] width 176 height 30
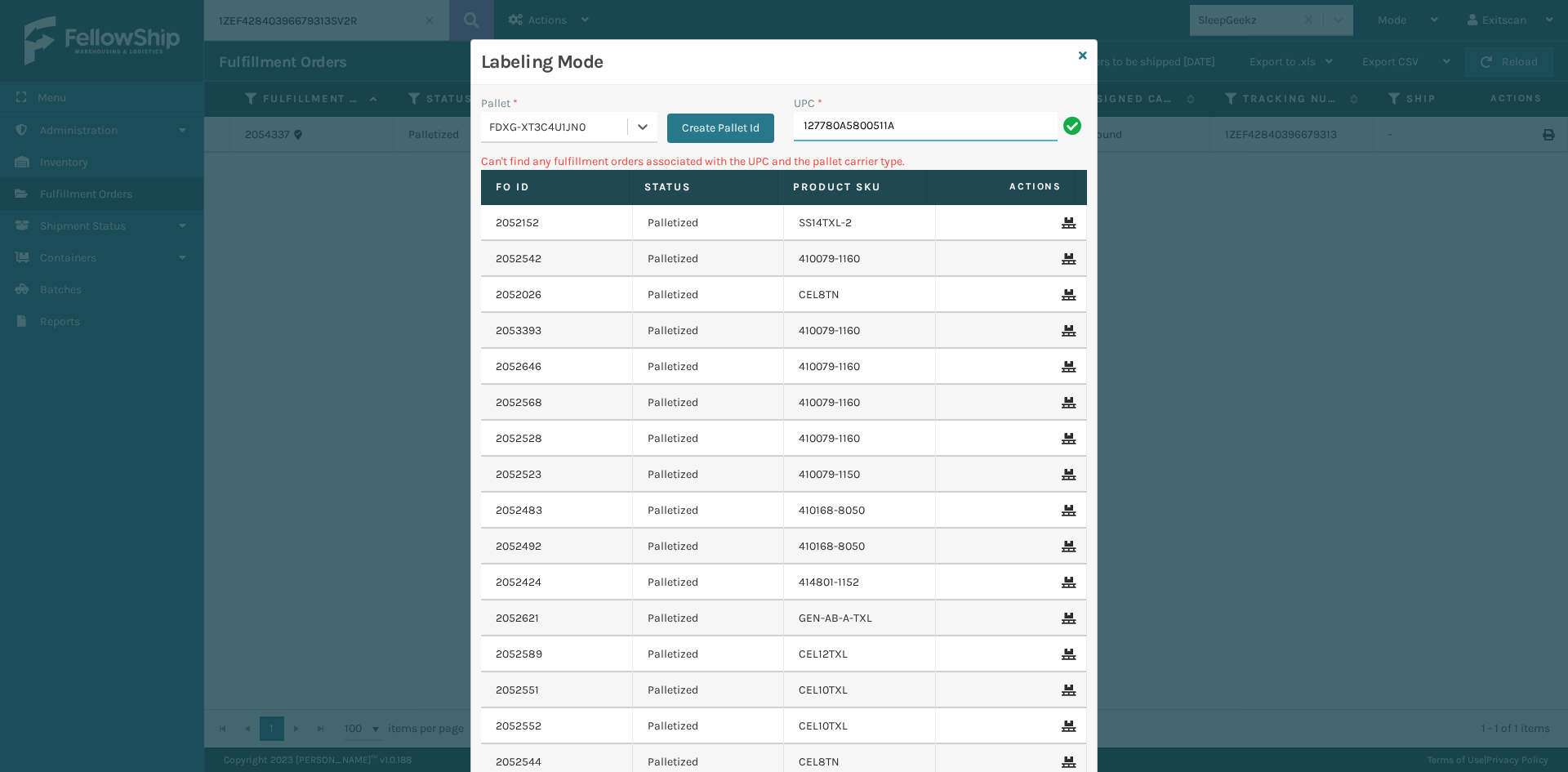
click at [981, 127] on input "127780A5800511A" at bounding box center [926, 127] width 264 height 30
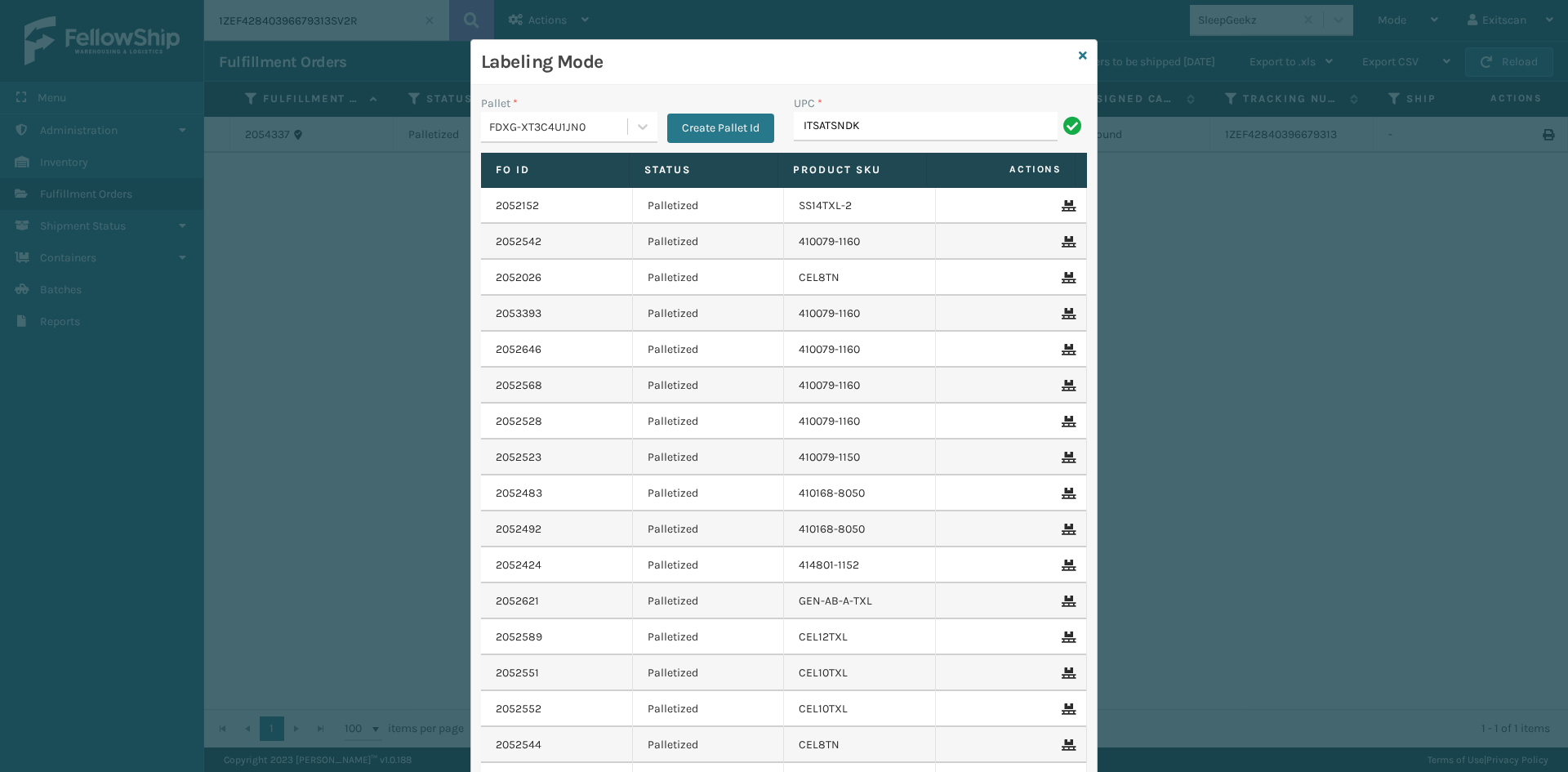
type input "ITSATSNDK"
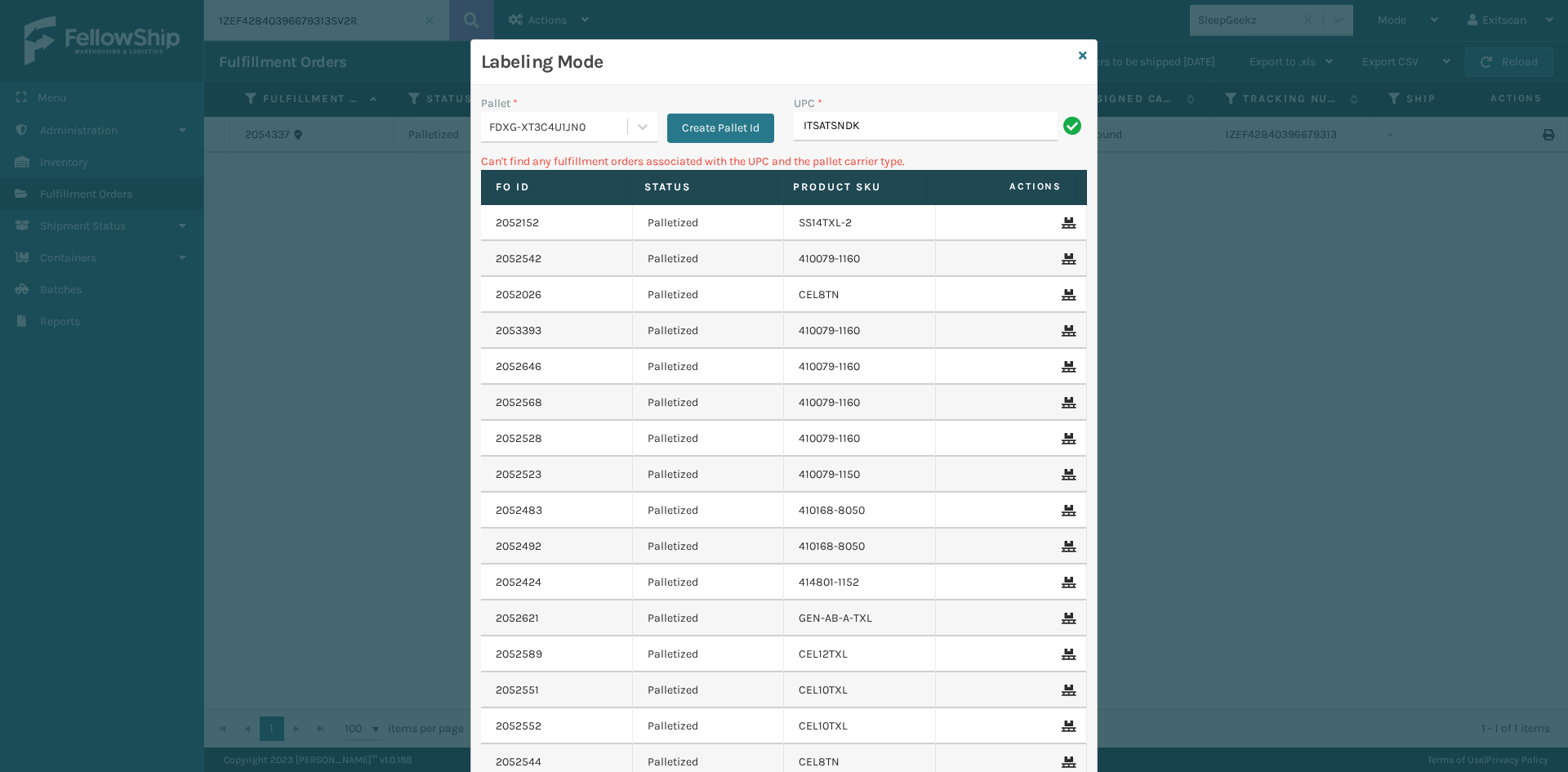
click at [561, 124] on div "FDXG-XT3C4U1JN0" at bounding box center [559, 127] width 140 height 17
click at [545, 234] on div "UPSG-FR1SDCH4GV" at bounding box center [569, 236] width 176 height 30
click at [911, 128] on input "ITSATSNDK" at bounding box center [926, 127] width 264 height 30
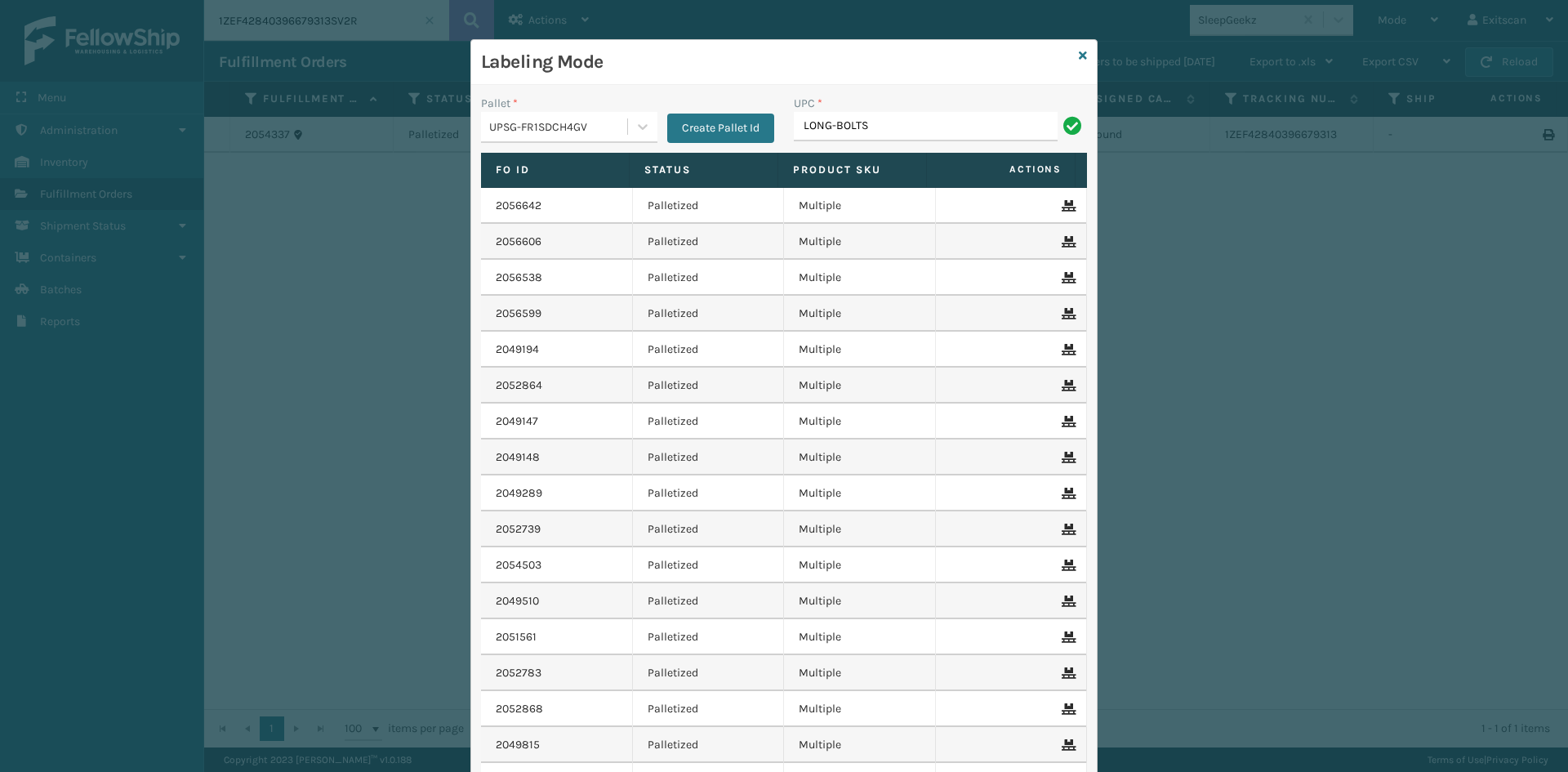
type input "LONG-BOLTS"
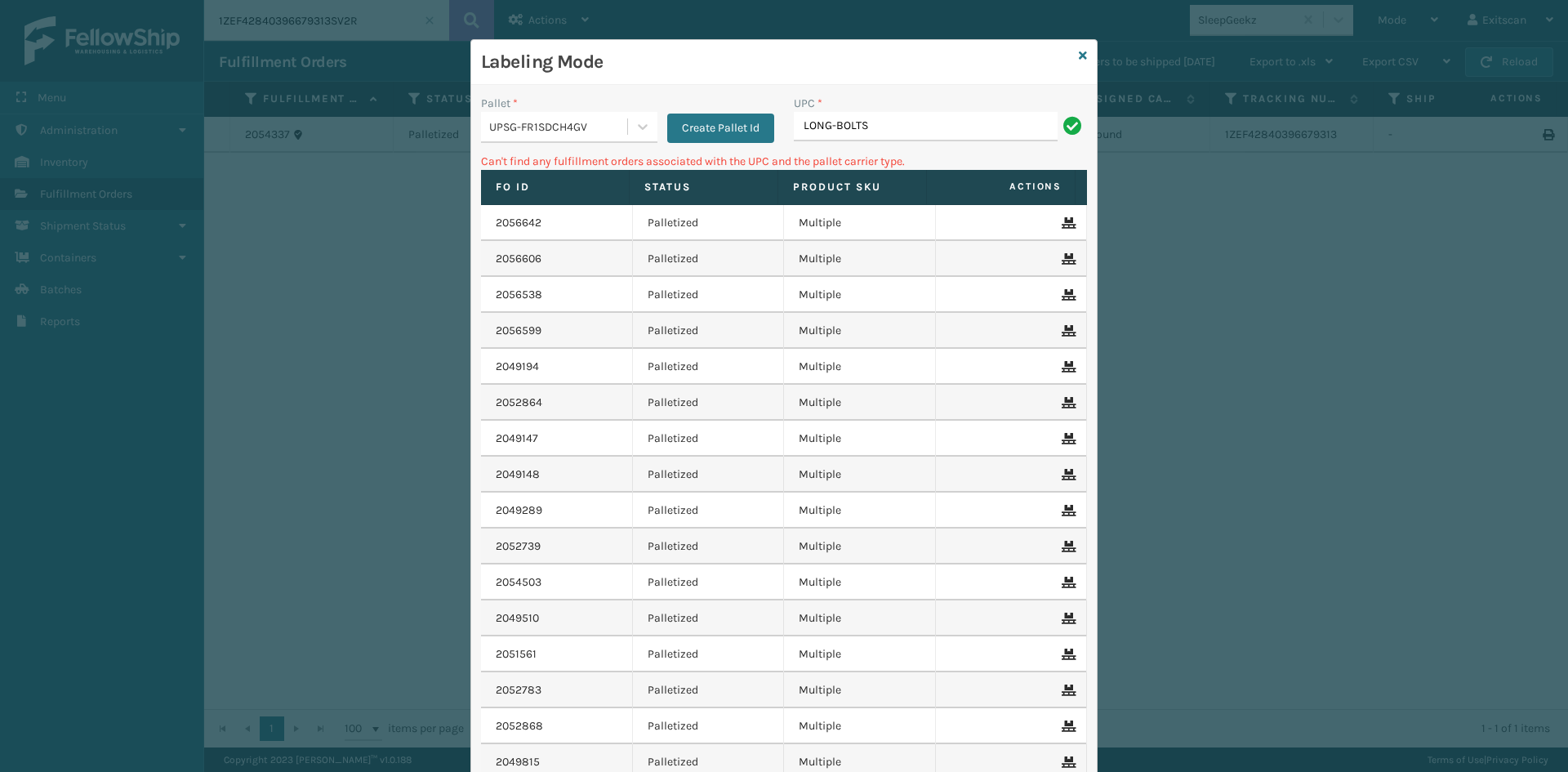
click at [490, 114] on div "UPSG-FR1SDCH4GV" at bounding box center [554, 127] width 147 height 27
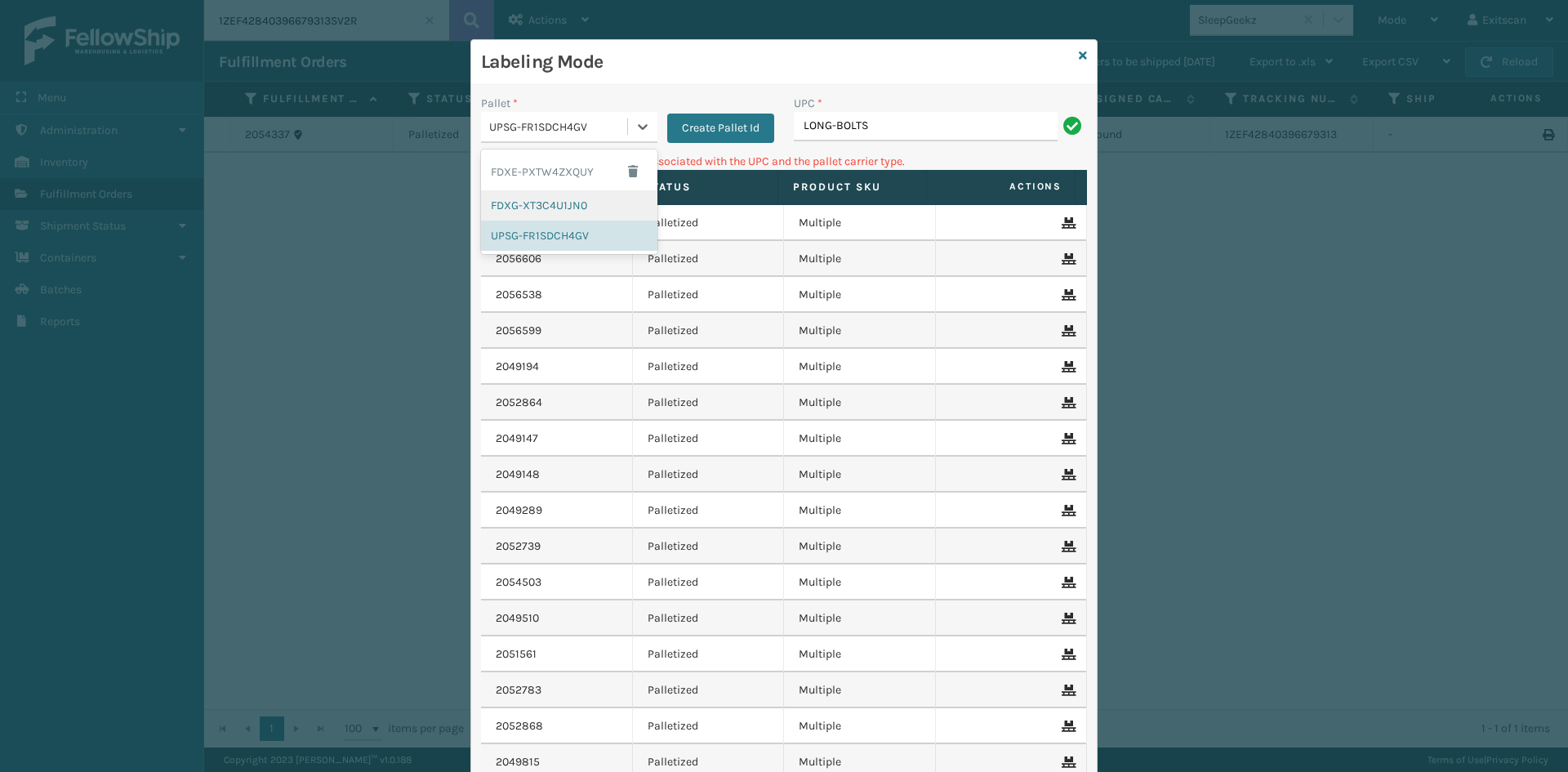
click at [569, 212] on div "FDXG-XT3C4U1JN0" at bounding box center [569, 205] width 176 height 30
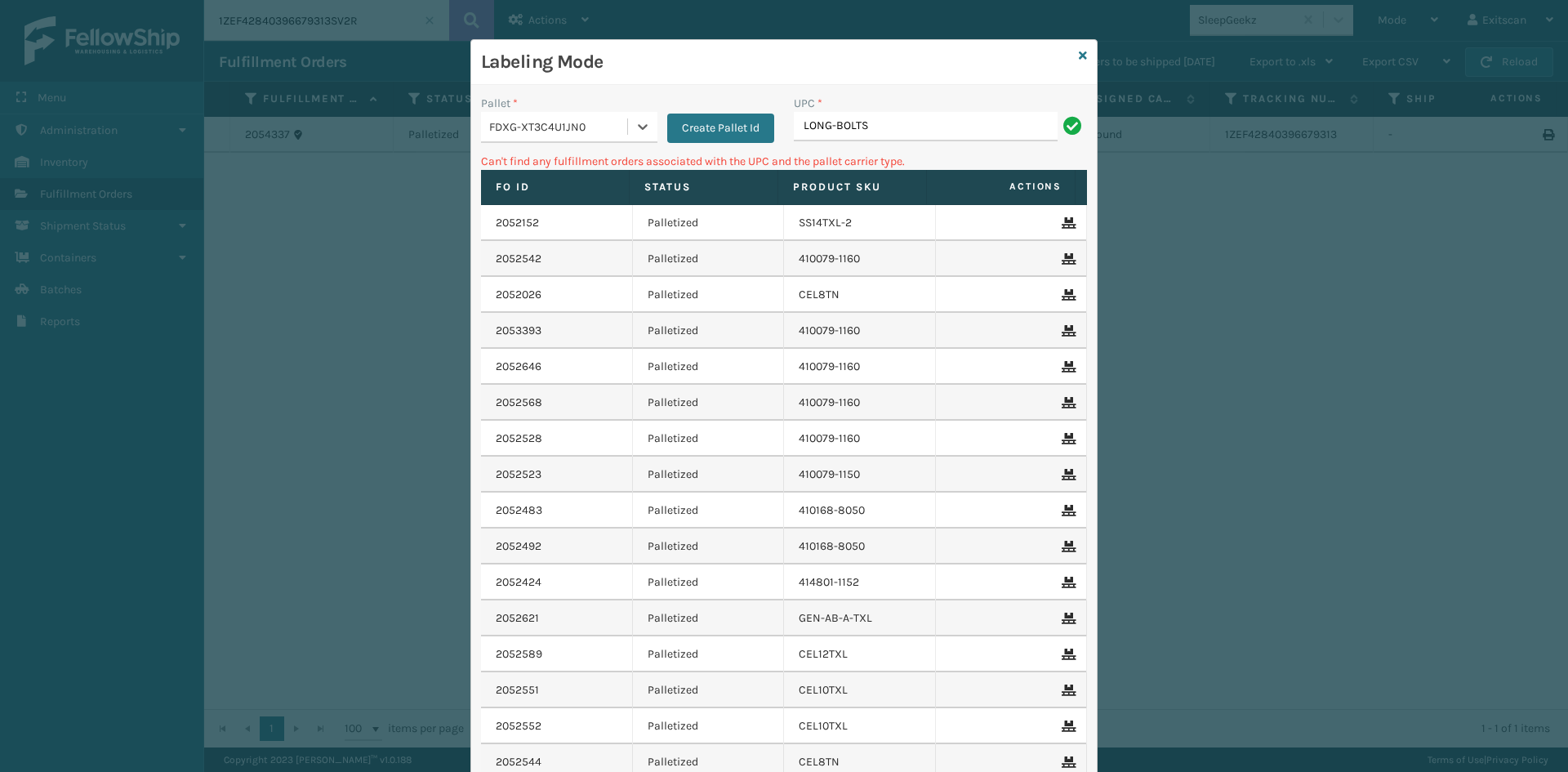
click at [1015, 94] on div "Pallet * option FDXG-XT3C4U1JN0, selected. 0 results available. Select is focus…" at bounding box center [784, 491] width 625 height 811
click at [988, 112] on input "LONG-BOLTS" at bounding box center [926, 127] width 264 height 30
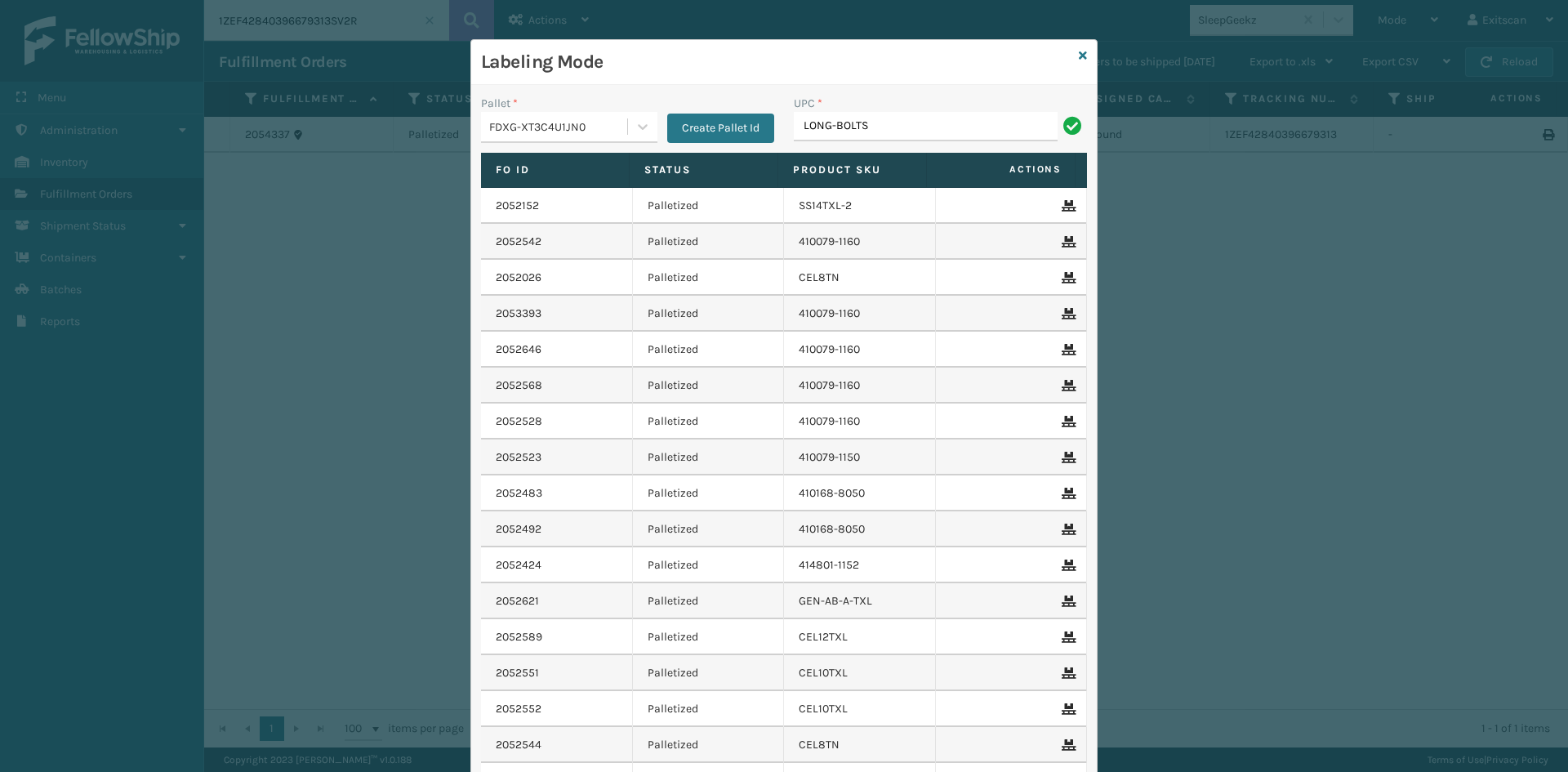
type input "LONG-BOLTS"
type input "SSLEGS3INCH"
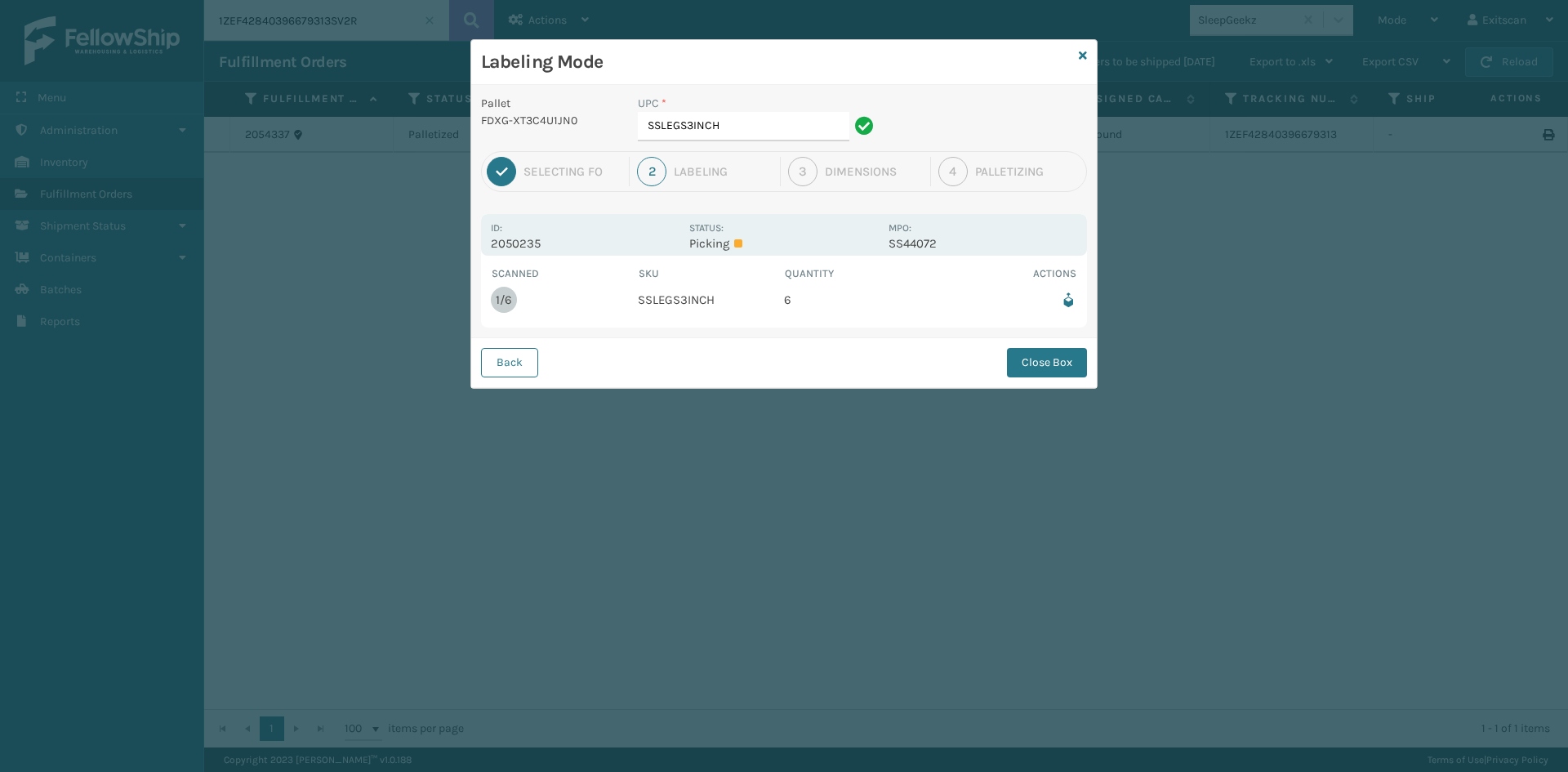
click at [735, 109] on div "UPC *" at bounding box center [758, 103] width 241 height 17
click at [728, 122] on input "SSLEGS3INCH" at bounding box center [743, 127] width 211 height 30
click at [1080, 351] on button "Close Box" at bounding box center [1047, 363] width 80 height 30
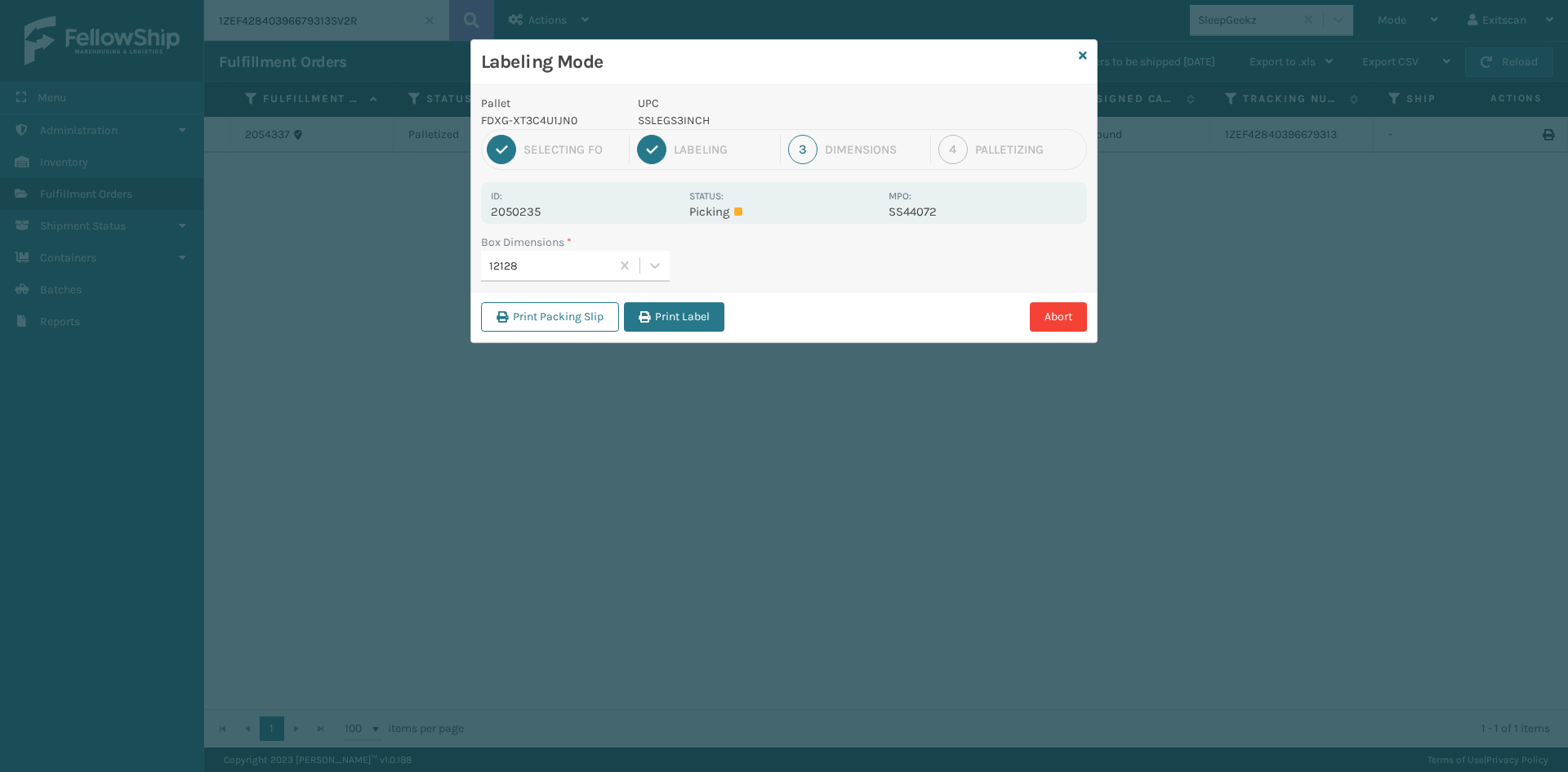
click at [728, 312] on div "Print Packing Slip Print Label Abort" at bounding box center [784, 316] width 625 height 50
click at [706, 312] on button "Print Label" at bounding box center [674, 317] width 100 height 30
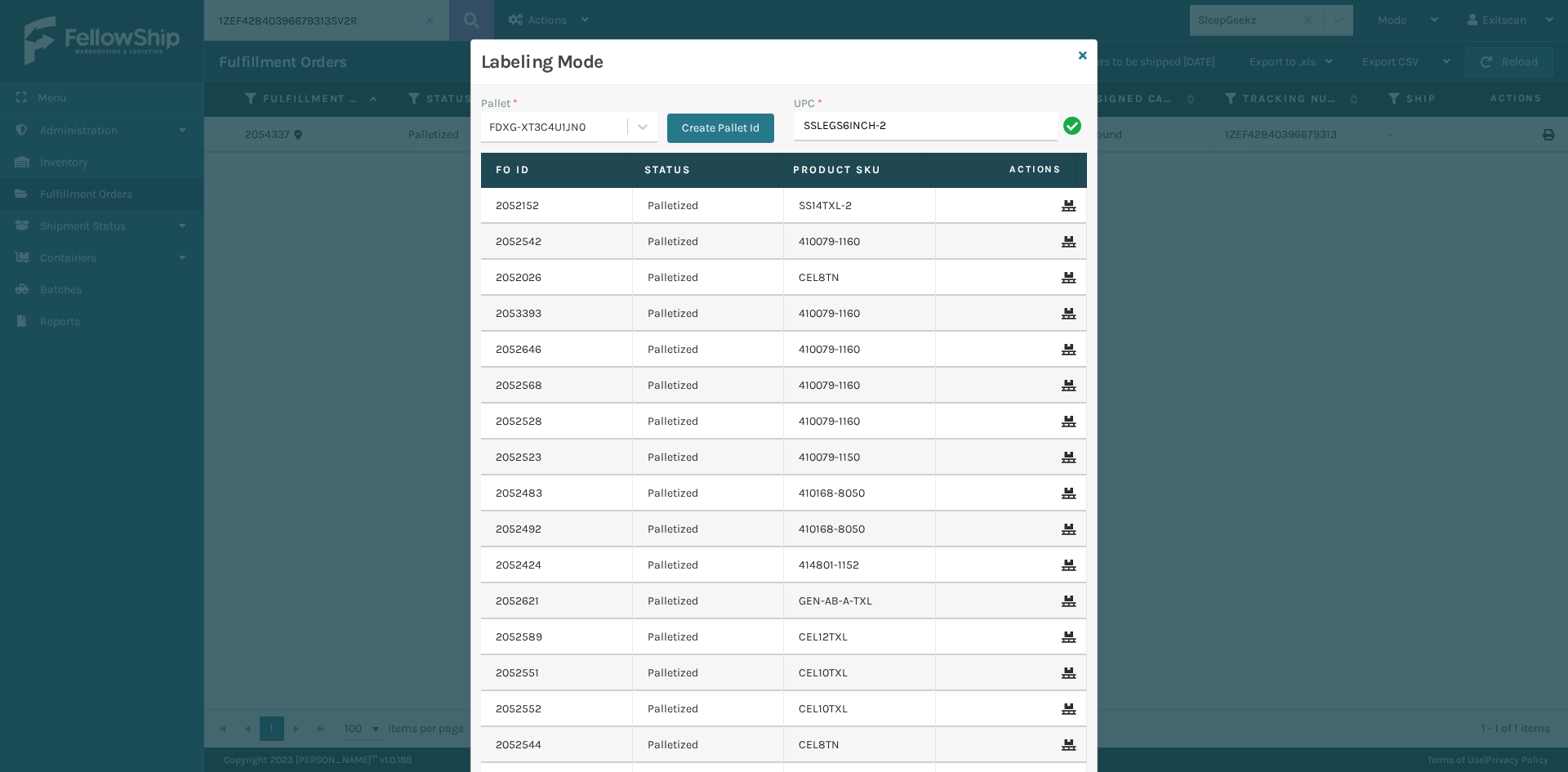
type input "SSLEGS6INCH-2.5D"
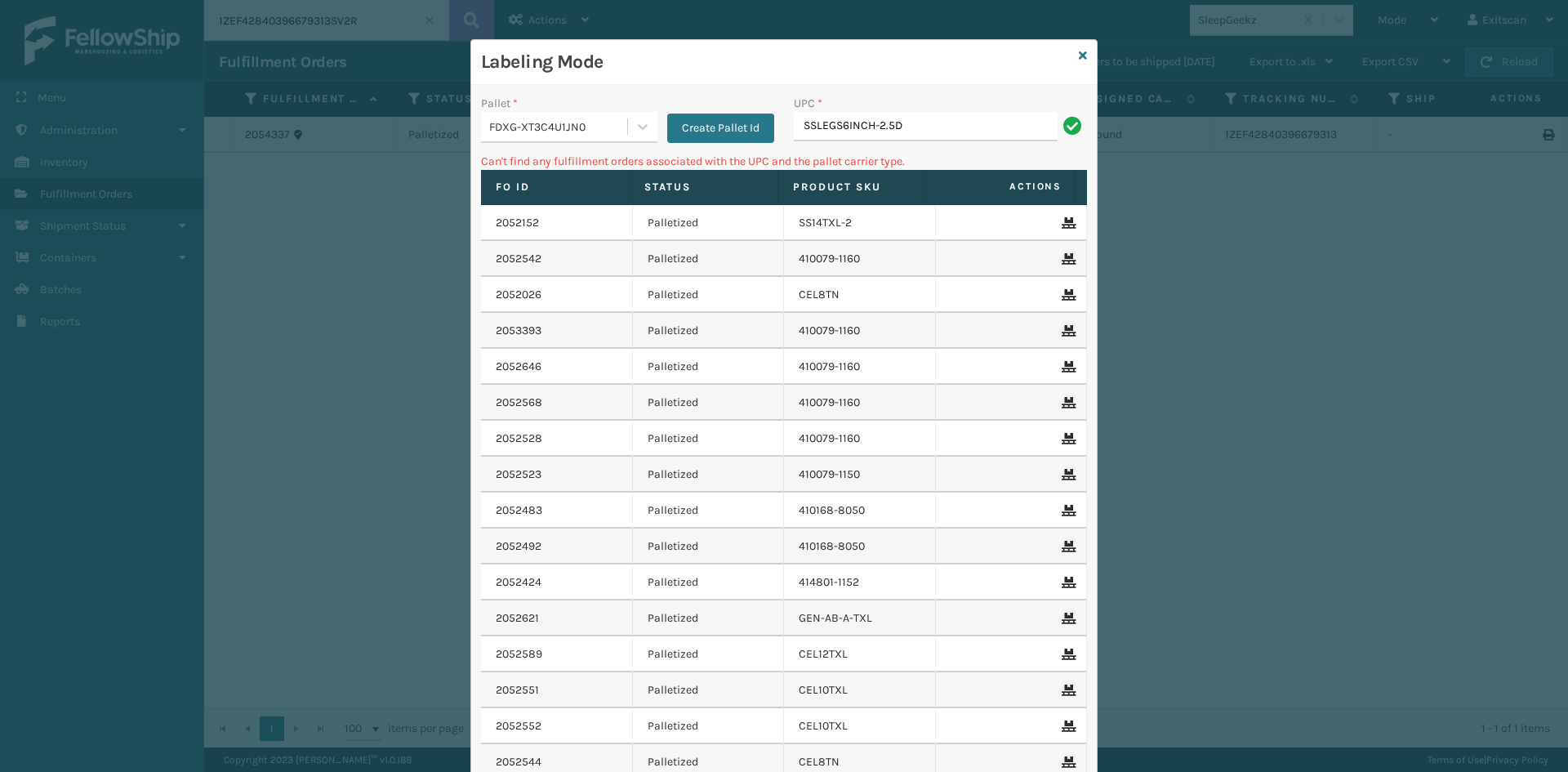
click at [571, 126] on div "FDXG-XT3C4U1JN0" at bounding box center [559, 127] width 140 height 17
click at [560, 239] on div "UPSG-FR1SDCH4GV" at bounding box center [569, 236] width 176 height 30
click at [933, 111] on div "UPC *" at bounding box center [941, 103] width 293 height 17
click at [933, 113] on input "SSLEGS6INCH-2.5D" at bounding box center [926, 127] width 264 height 30
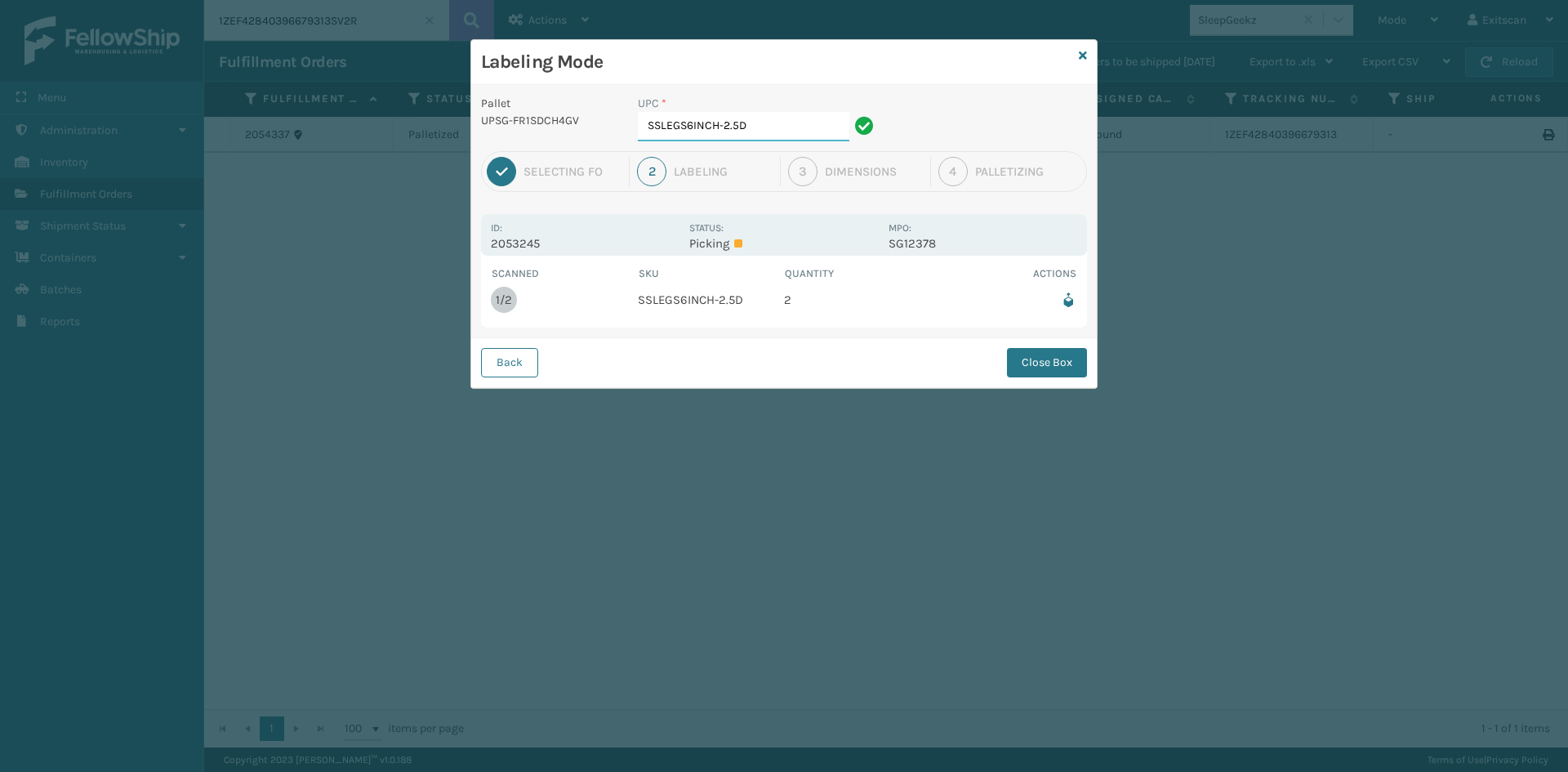
click at [830, 133] on input "SSLEGS6INCH-2.5D" at bounding box center [743, 127] width 211 height 30
click at [1058, 365] on button "Close Box" at bounding box center [1047, 363] width 80 height 30
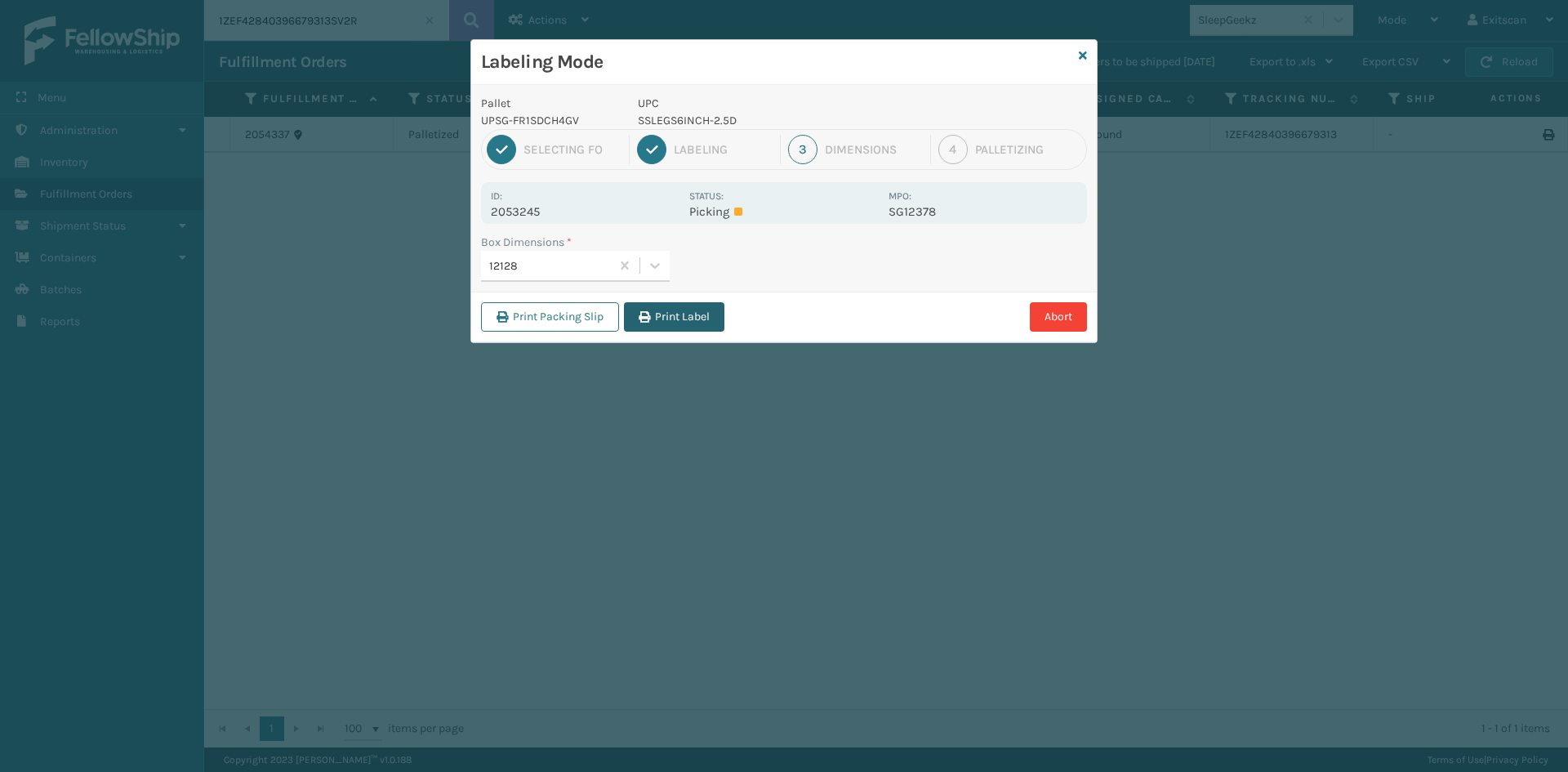
click at [670, 306] on button "Print Label" at bounding box center [674, 317] width 100 height 30
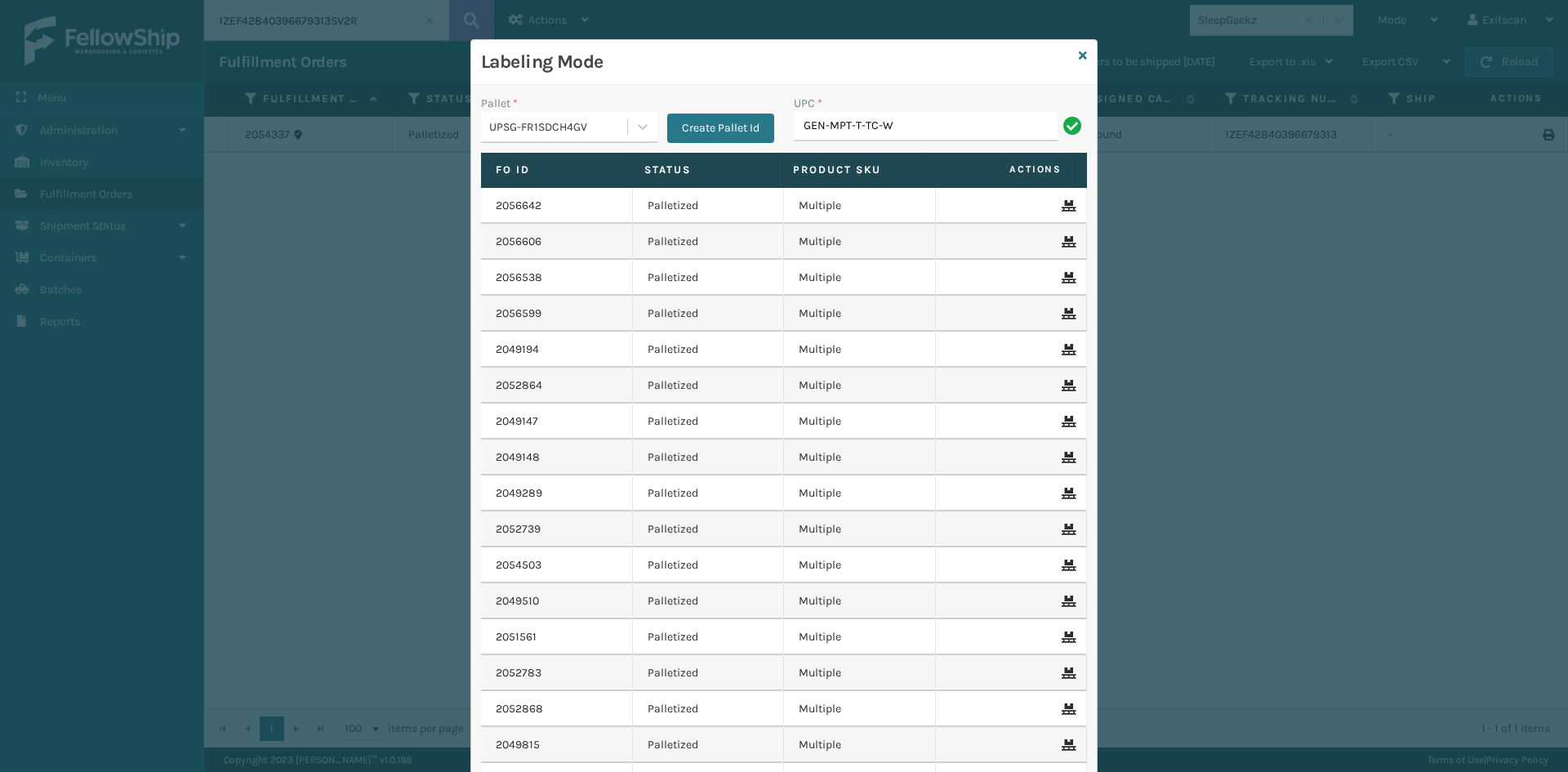
type input "GEN-MPT-T-TC-W"
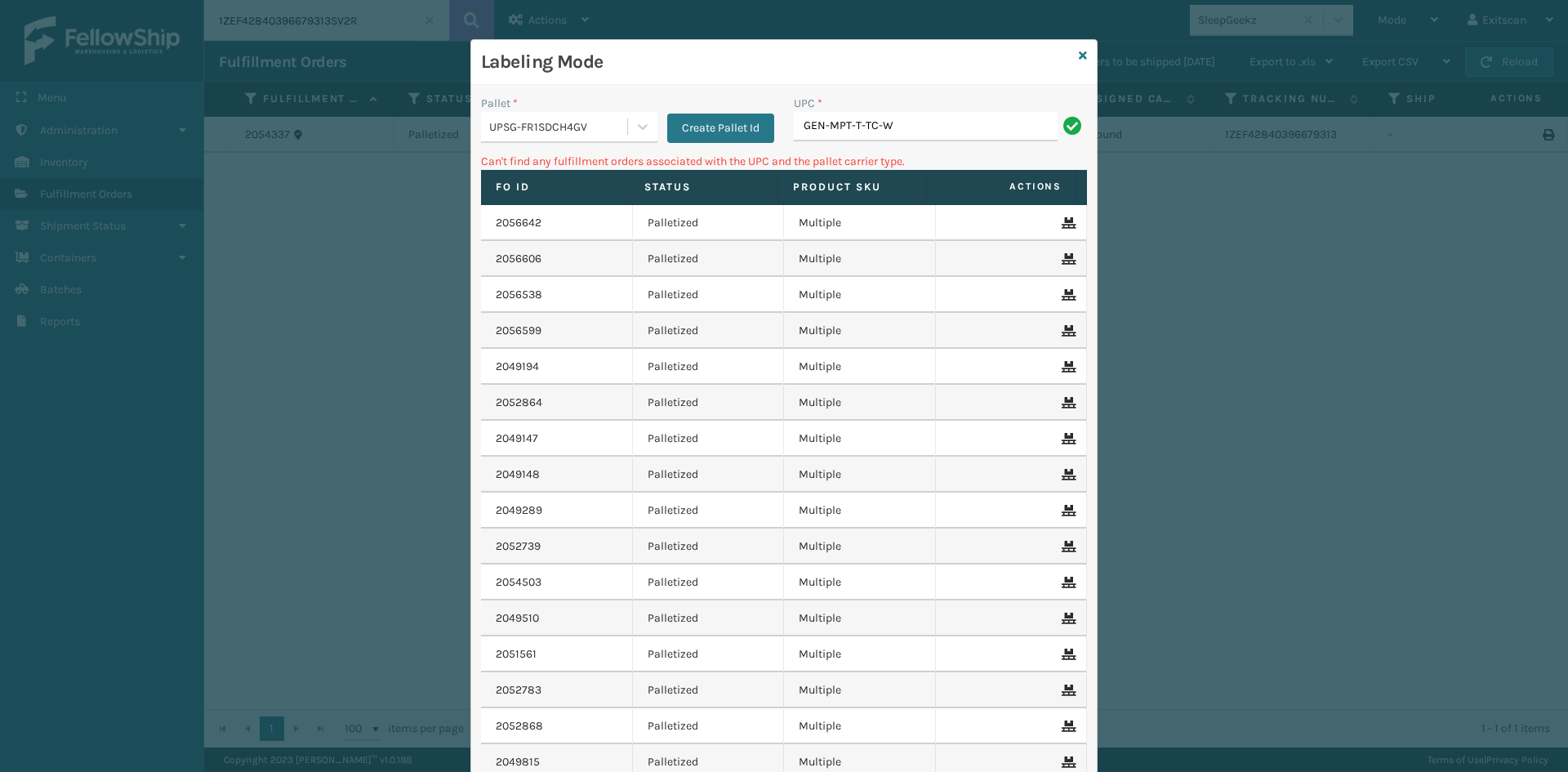
click at [588, 96] on div "Pallet * UPSG-FR1SDCH4GV Create Pallet Id UPC * GEN-MPT-T-TC-W Can't find any f…" at bounding box center [784, 491] width 625 height 811
click at [578, 110] on div "Pallet *" at bounding box center [569, 103] width 176 height 17
drag, startPoint x: 572, startPoint y: 121, endPoint x: 564, endPoint y: 139, distance: 19.7
click at [572, 122] on div "UPSG-FR1SDCH4GV" at bounding box center [559, 127] width 140 height 17
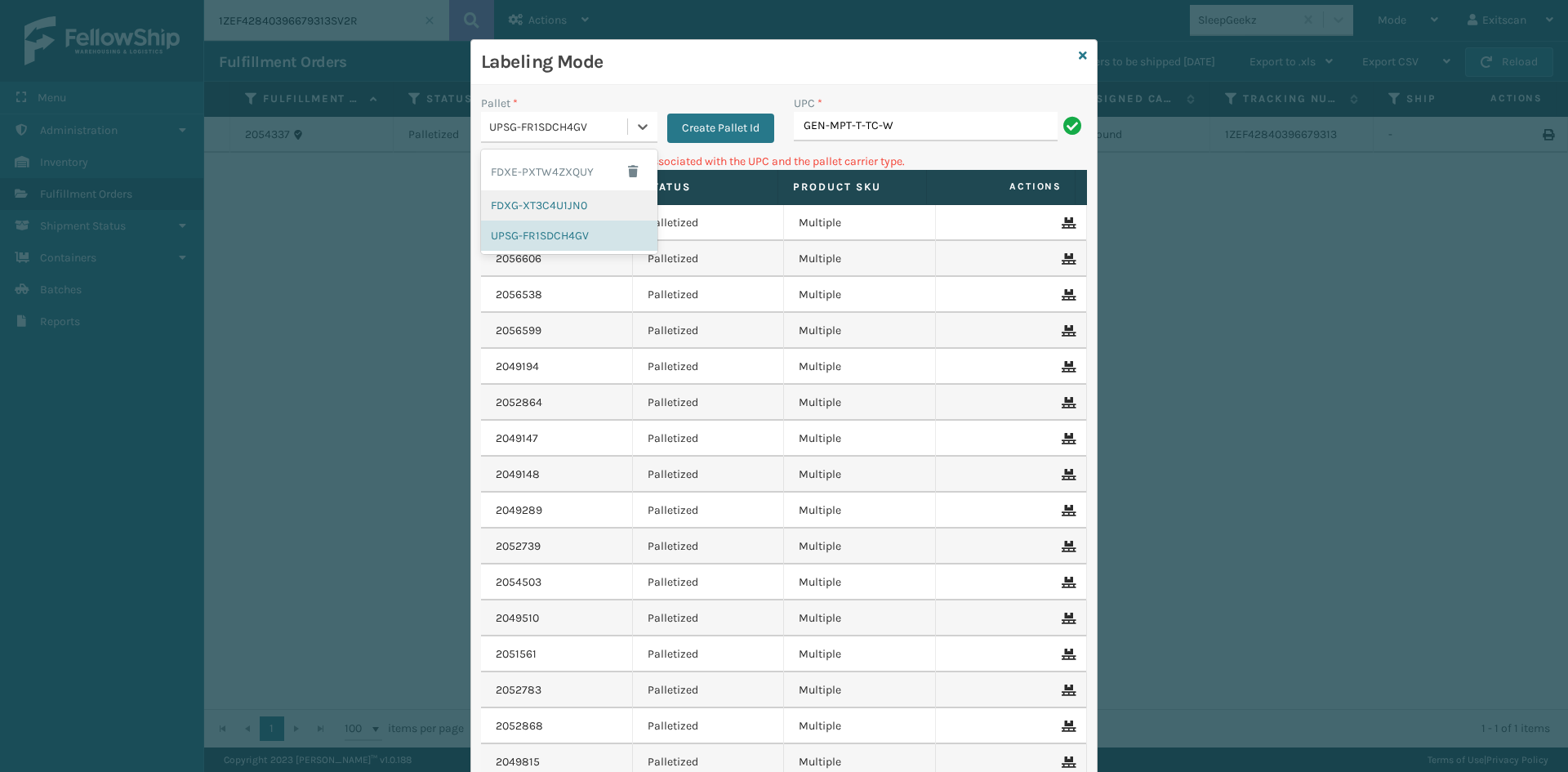
click at [546, 206] on div "FDXG-XT3C4U1JN0" at bounding box center [569, 205] width 176 height 30
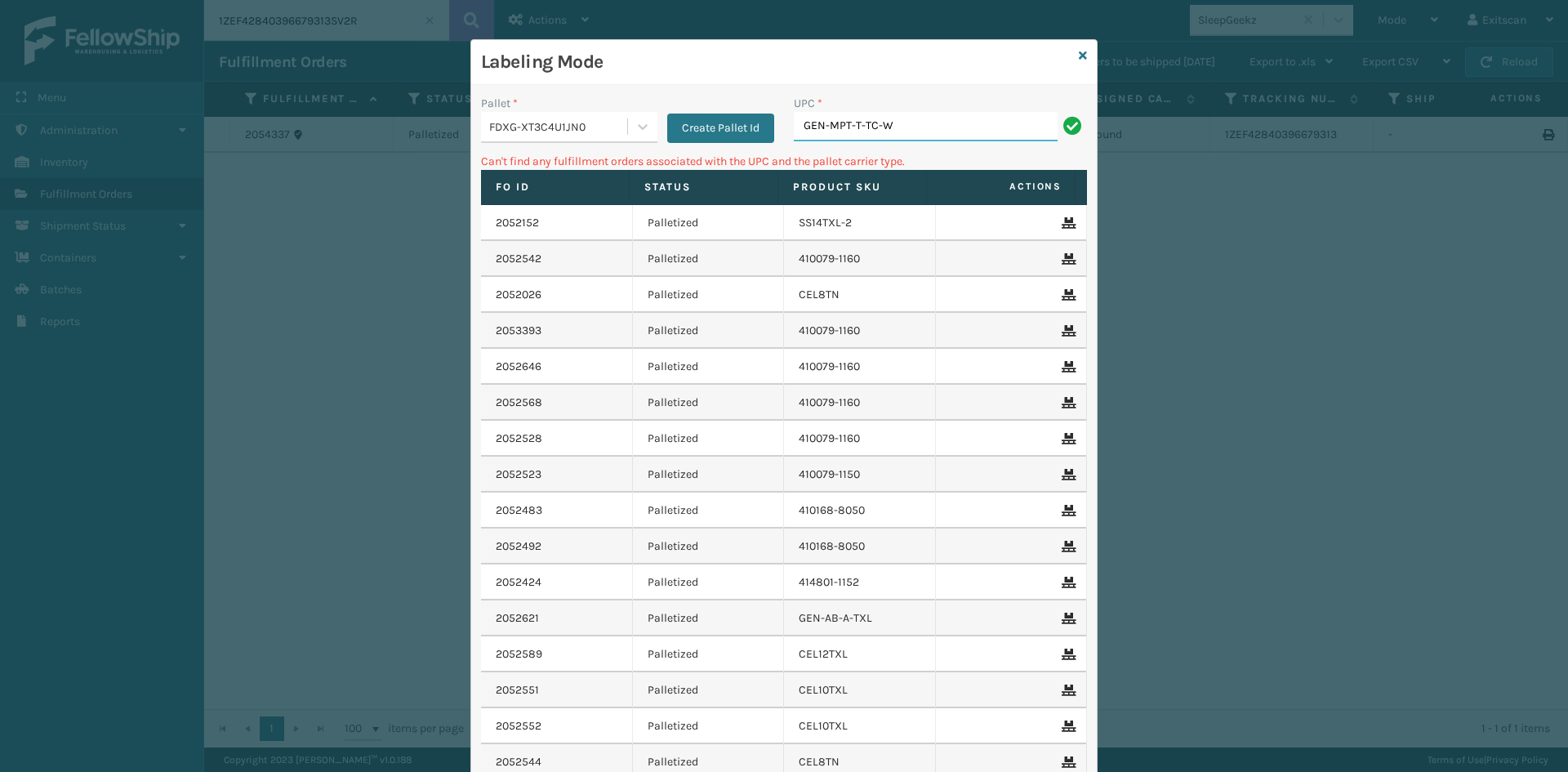
click at [926, 133] on input "GEN-MPT-T-TC-W" at bounding box center [926, 127] width 264 height 30
type input "GEN-MPT-T-TC-W\"
type input "GEN-MPT-T-TC-W"
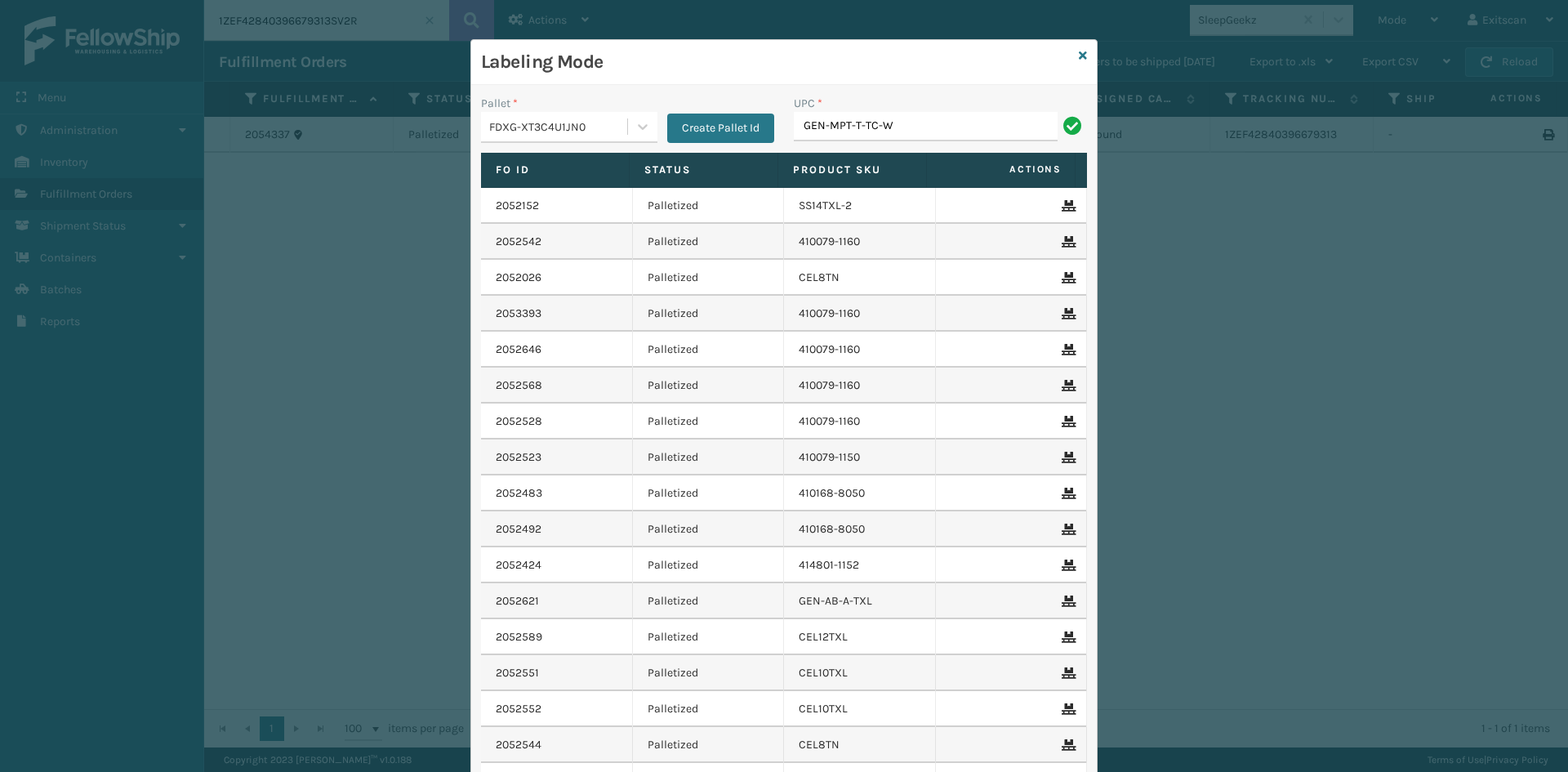
type input "GEN-MPT-T-TC-W"
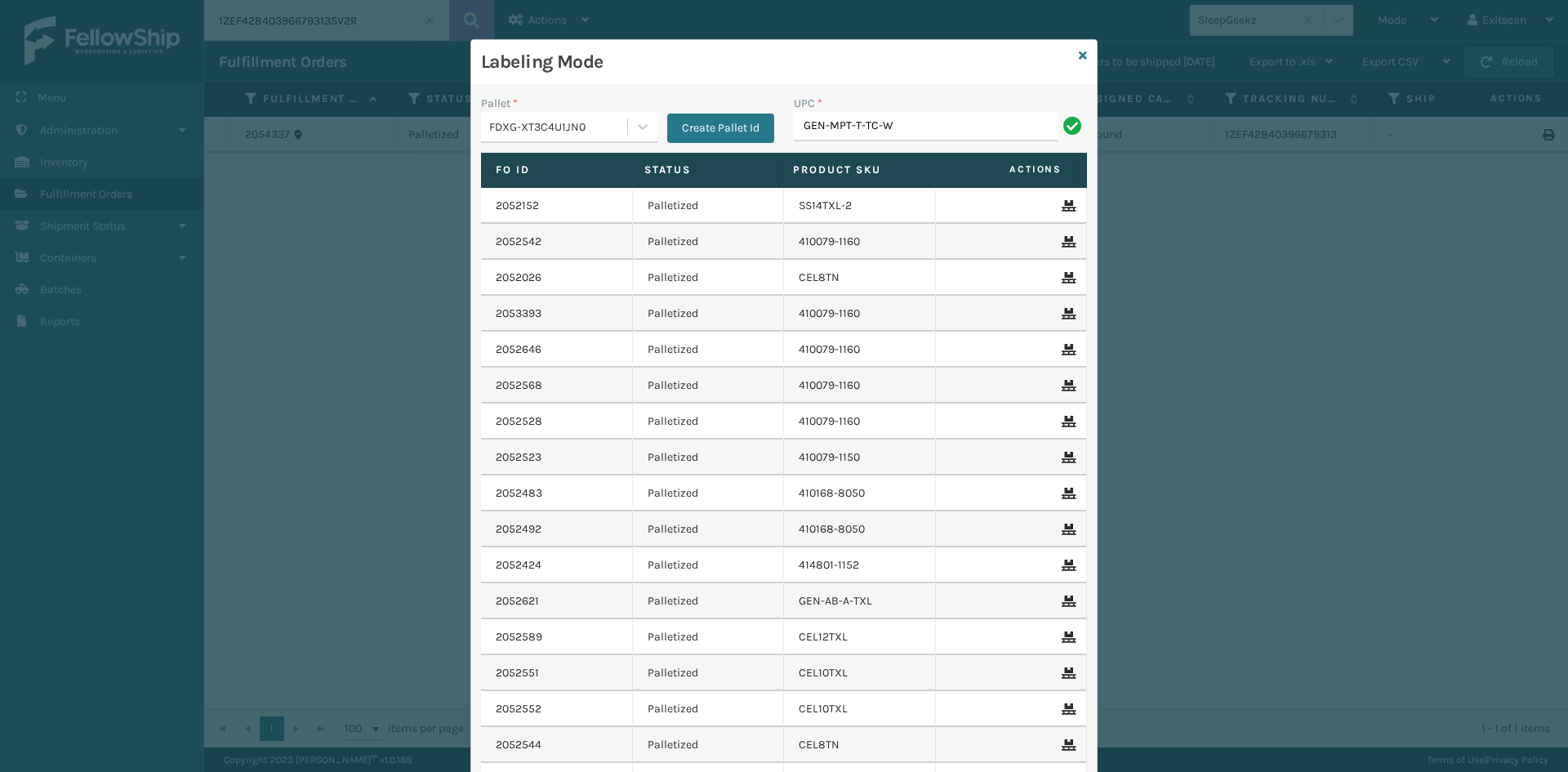
type input "GEN-MPT-T-TC-W"
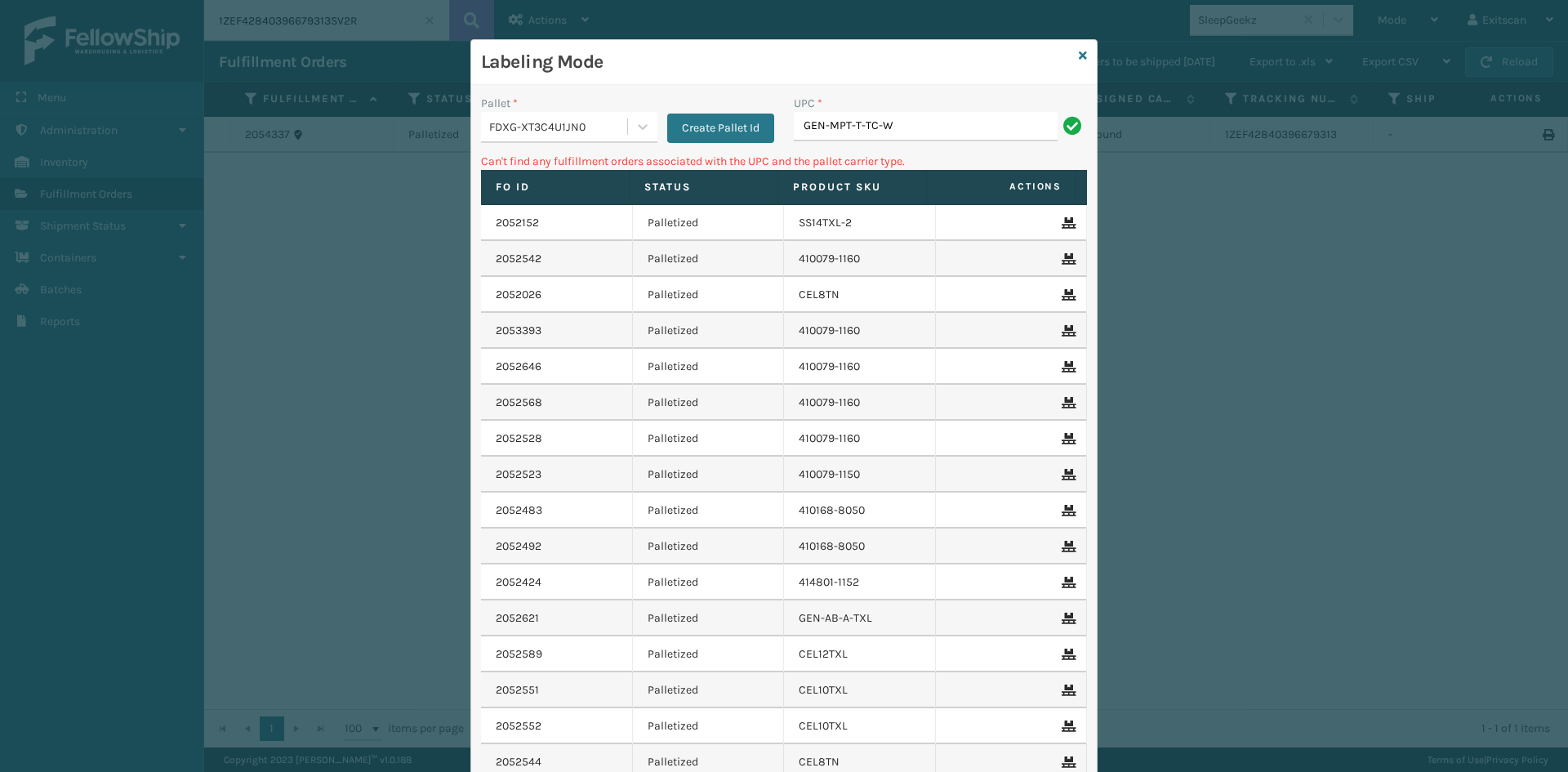
click at [568, 133] on div "FDXG-XT3C4U1JN0" at bounding box center [559, 127] width 140 height 17
click at [545, 231] on div "UPSG-FR1SDCH4GV" at bounding box center [569, 236] width 176 height 30
click at [990, 118] on input "GEN-MPT-T-TC-W" at bounding box center [926, 127] width 264 height 30
type input "GEN-PW-VEN-S"
drag, startPoint x: 431, startPoint y: 102, endPoint x: 506, endPoint y: 119, distance: 76.9
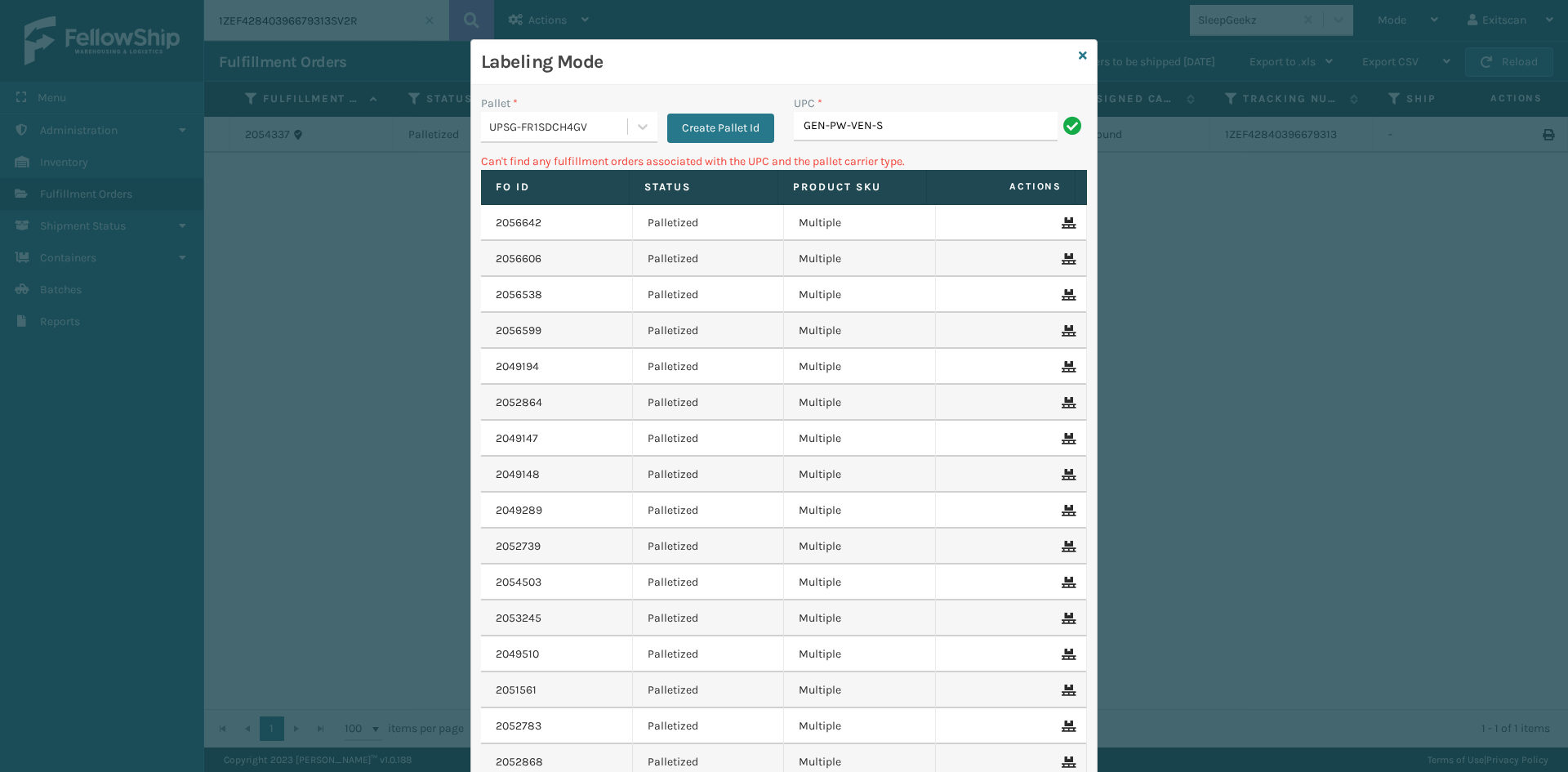
click at [486, 116] on div "Labeling Mode Pallet * UPSG-FR1SDCH4GV Create Pallet Id UPC * GEN-PW-VEN-S Can'…" at bounding box center [784, 386] width 1568 height 772
click at [518, 123] on div "UPSG-FR1SDCH4GV" at bounding box center [559, 127] width 140 height 17
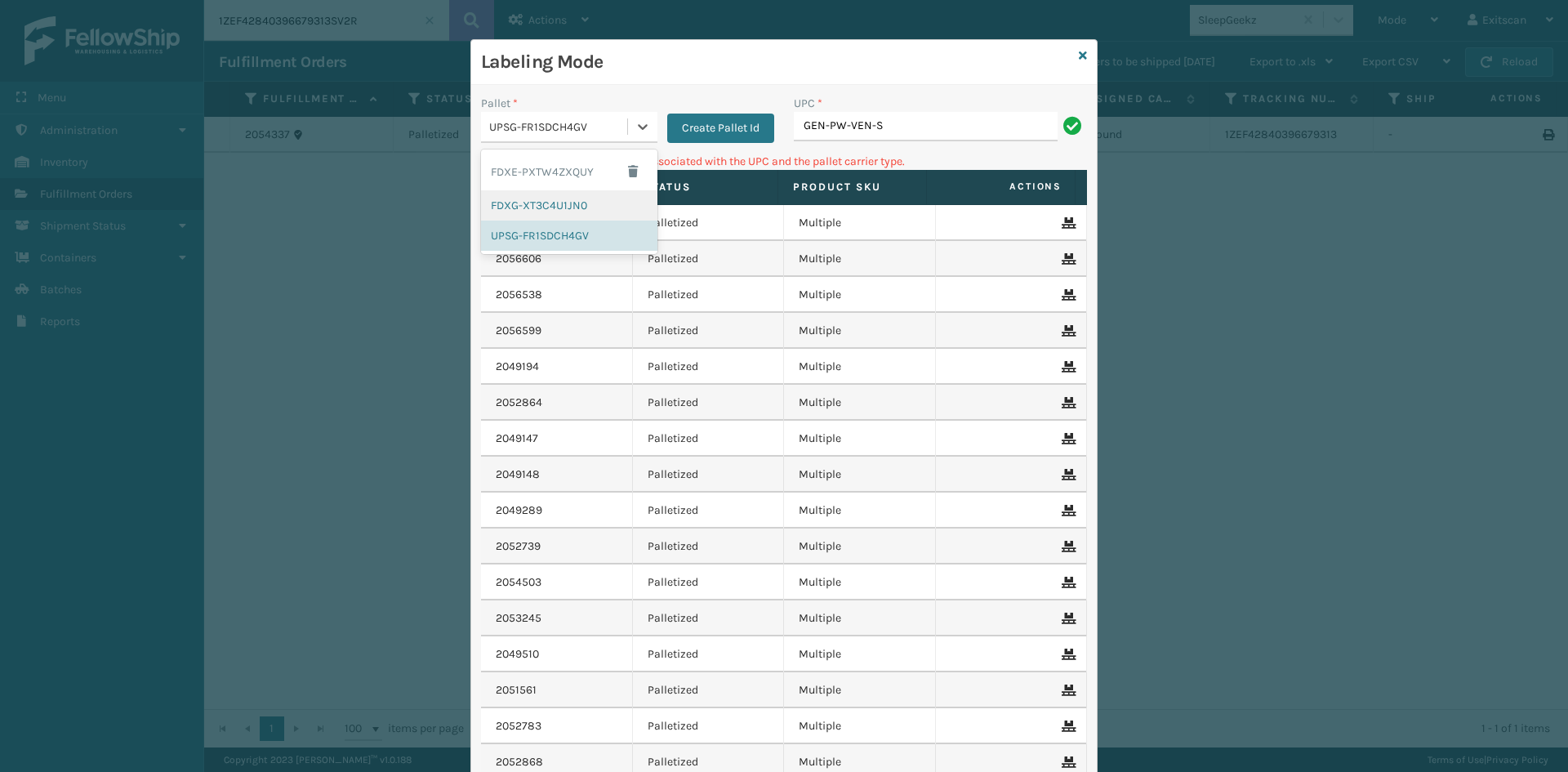
click at [513, 202] on div "FDXG-XT3C4U1JN0" at bounding box center [569, 205] width 176 height 30
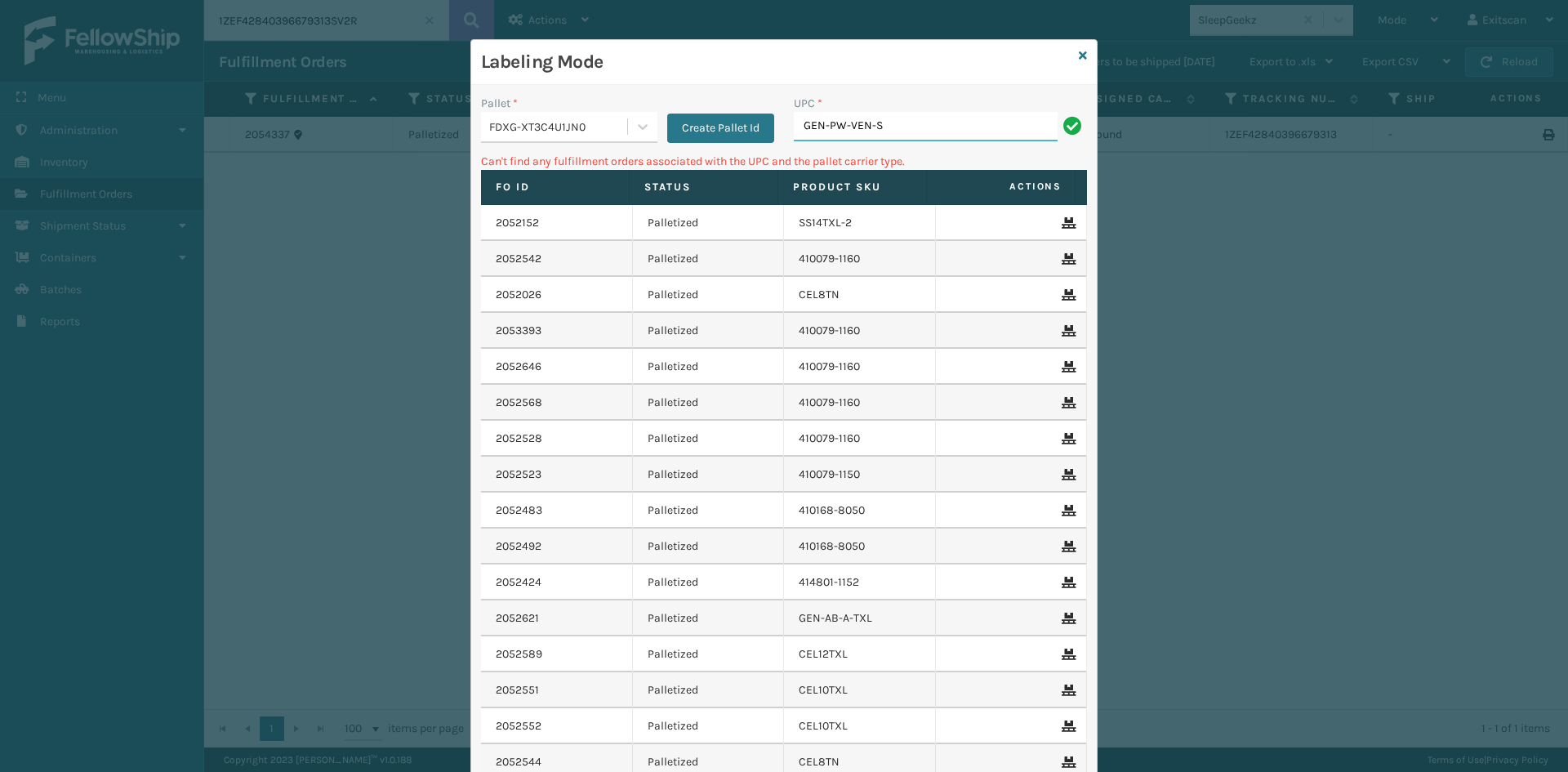
click at [975, 137] on input "GEN-PW-VEN-S" at bounding box center [926, 127] width 264 height 30
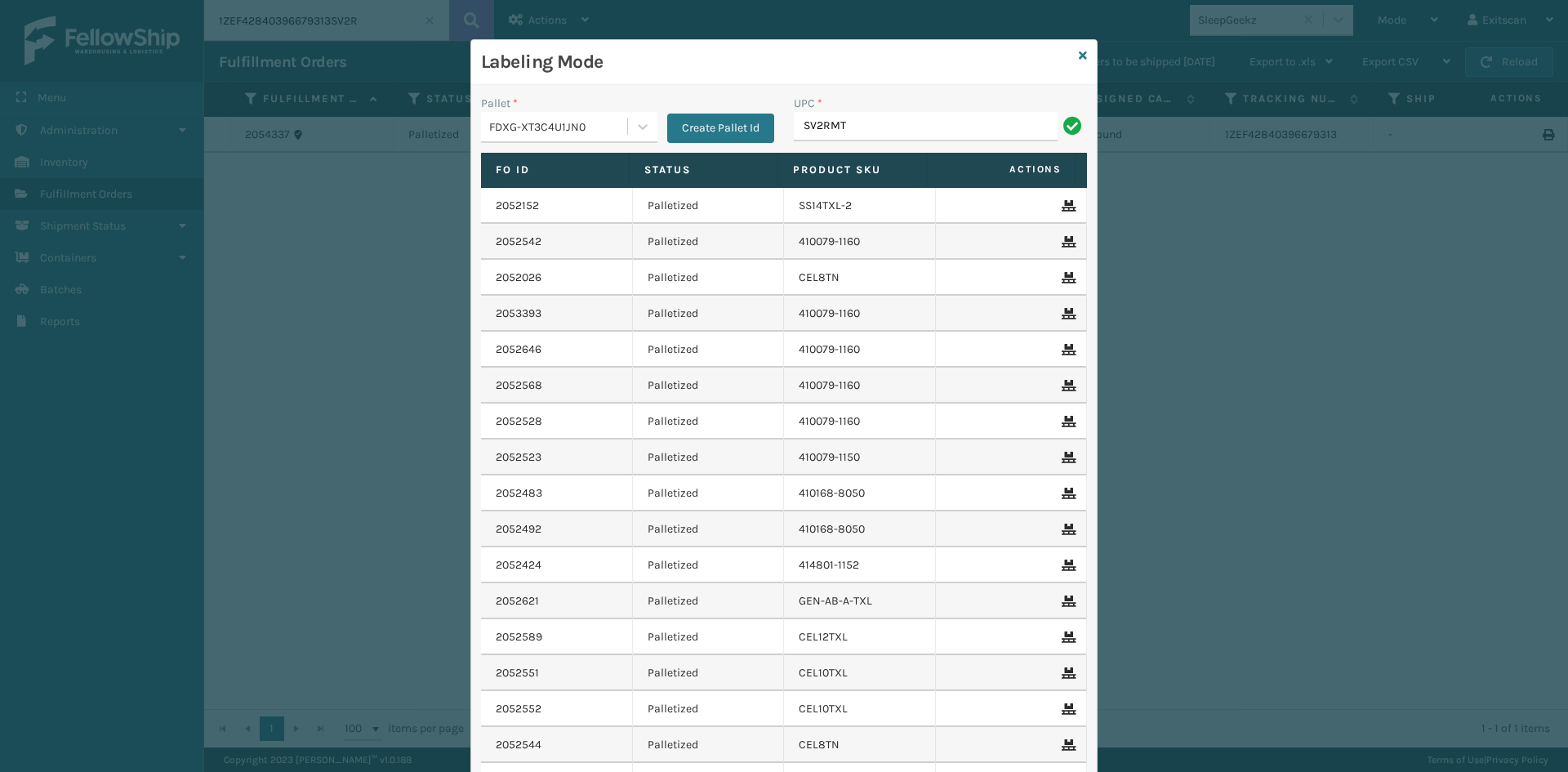
type input "SV2RMT"
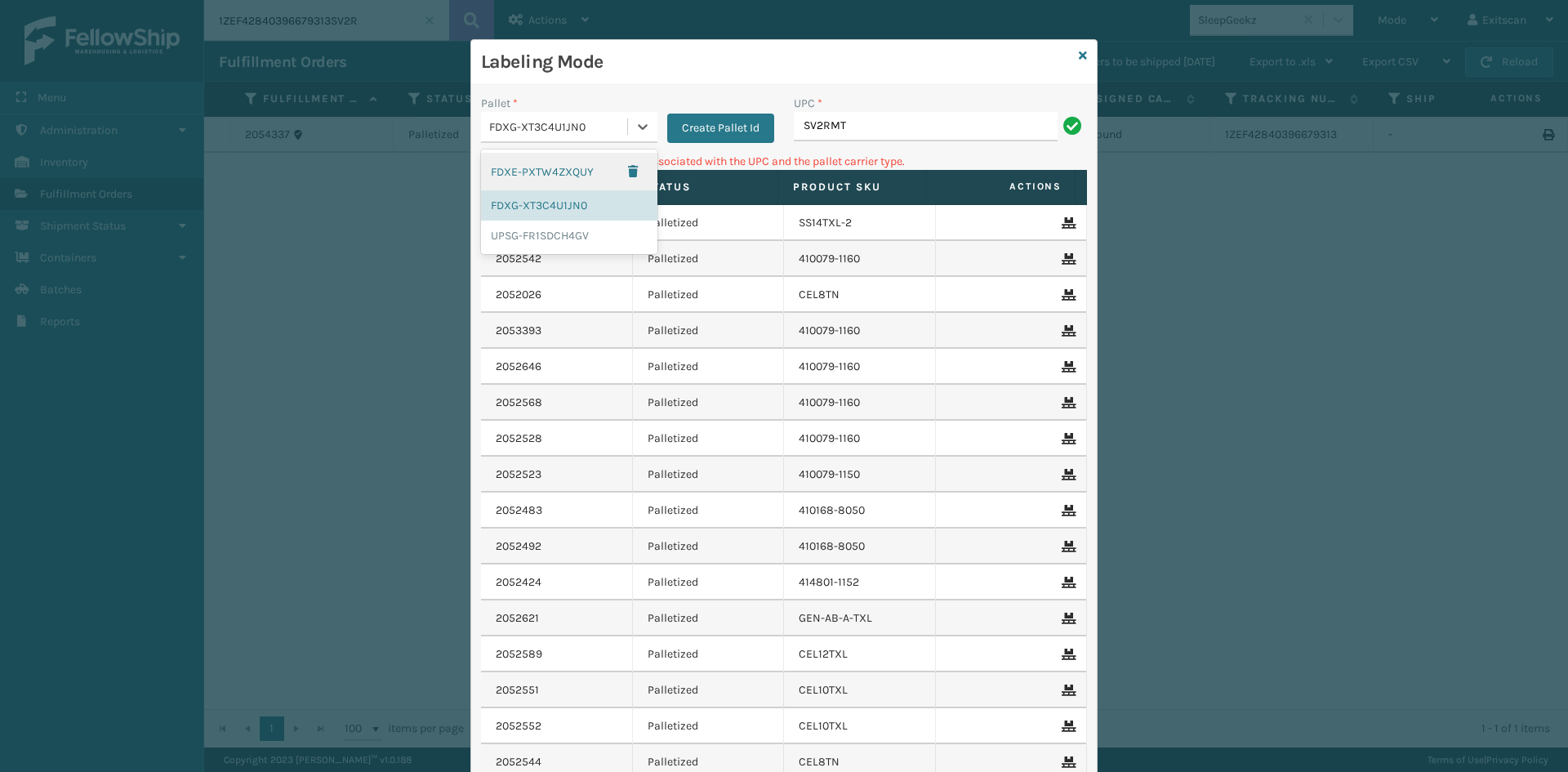
click at [535, 133] on div "FDXG-XT3C4U1JN0" at bounding box center [559, 127] width 140 height 17
click at [509, 232] on div "UPSG-FR1SDCH4GV" at bounding box center [569, 236] width 176 height 30
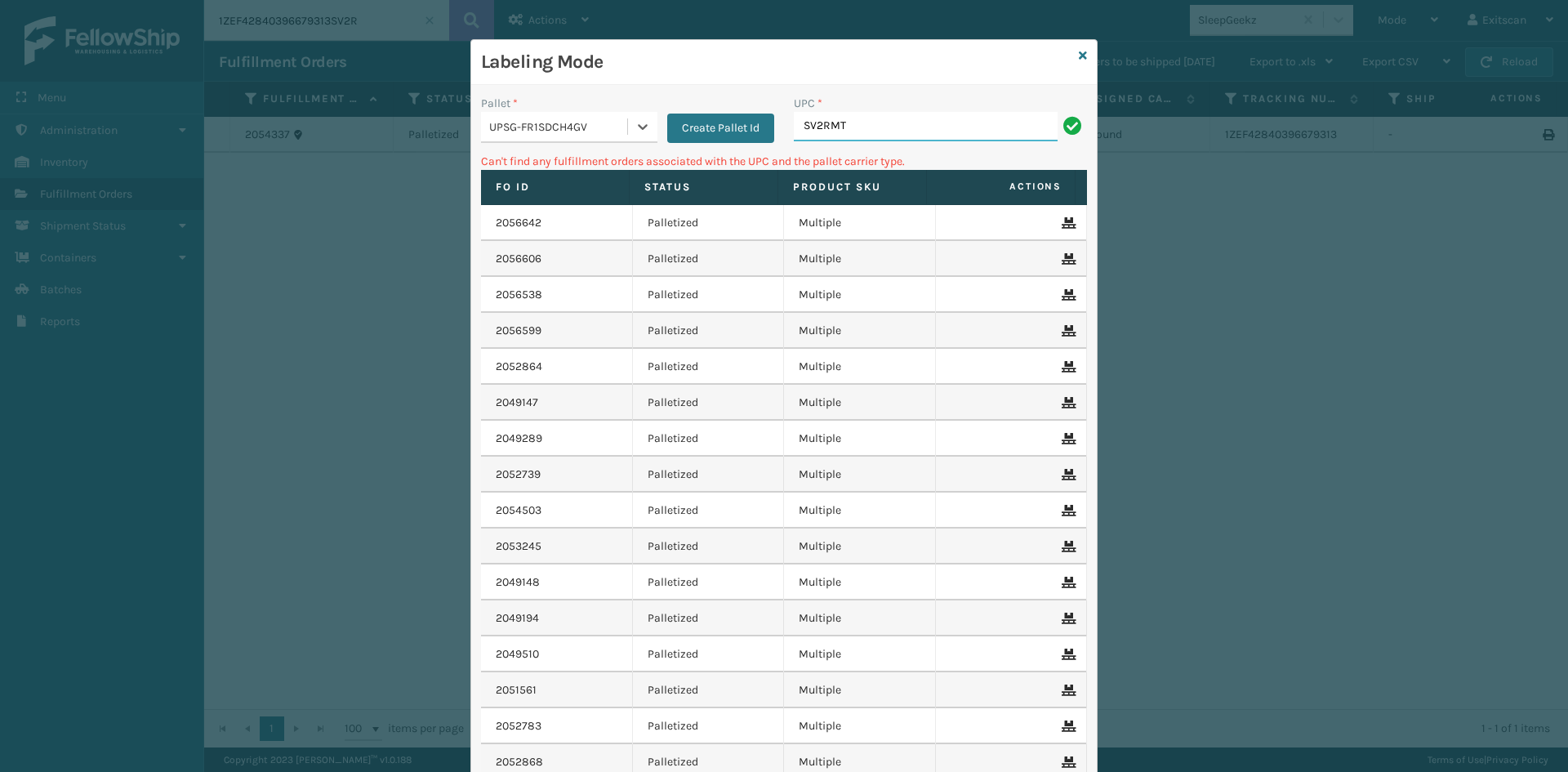
click at [890, 125] on input "SV2RMT" at bounding box center [926, 127] width 264 height 30
type input "S"
